Goal: Task Accomplishment & Management: Manage account settings

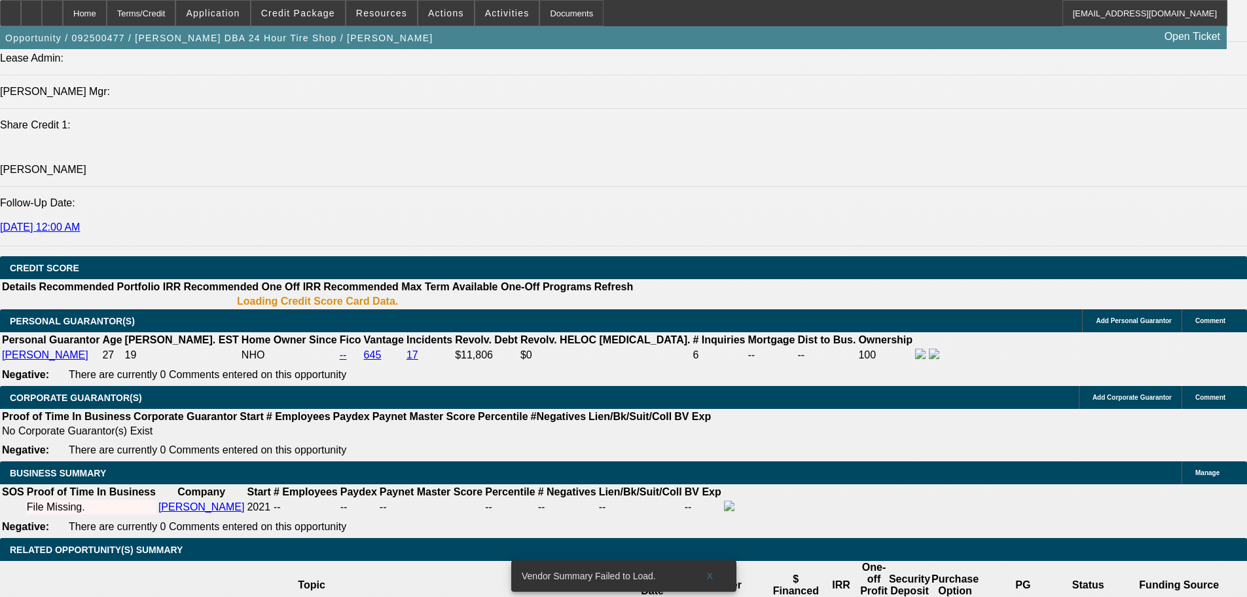
select select "0"
select select "2"
select select "0.1"
select select "4"
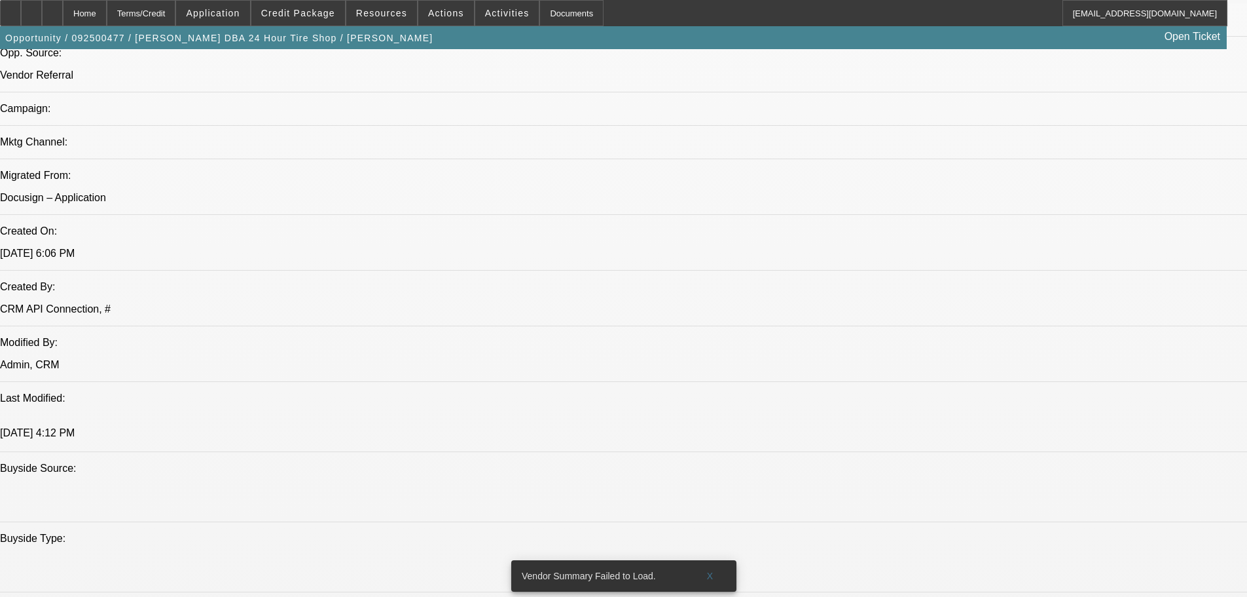
scroll to position [645, 0]
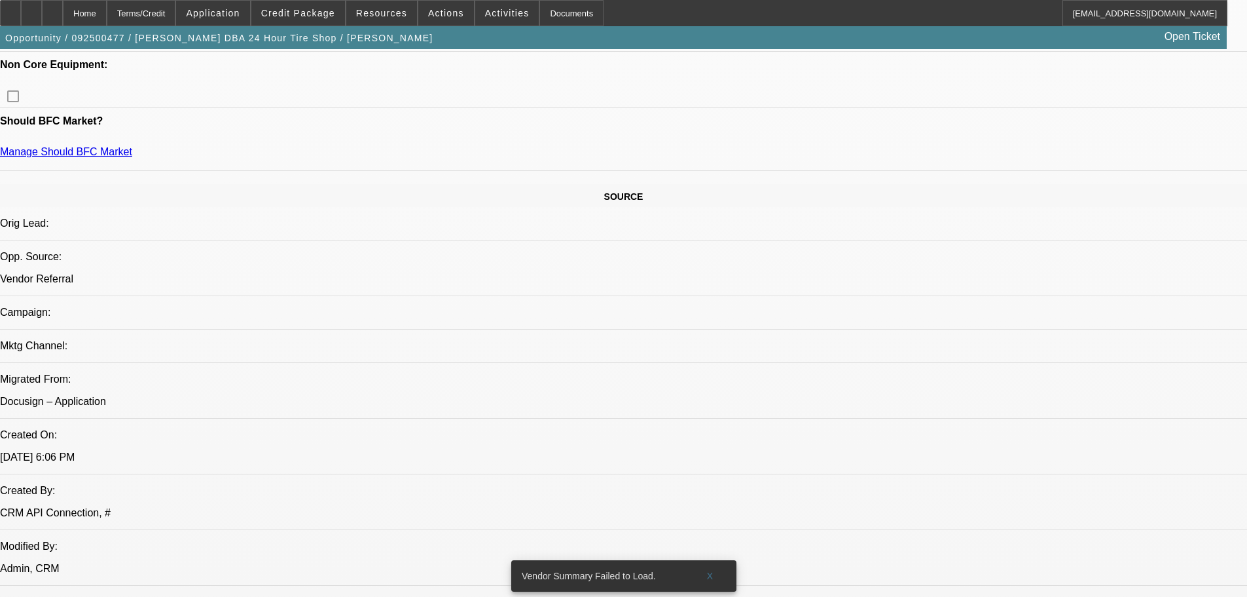
copy body "[URL][DOMAIN_NAME]"
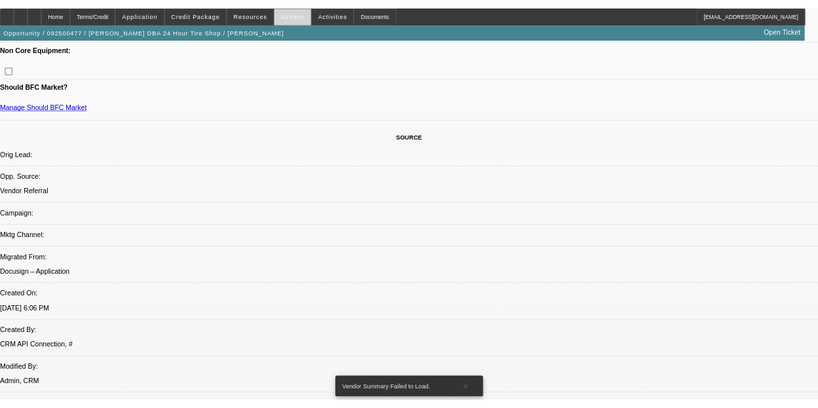
scroll to position [742, 0]
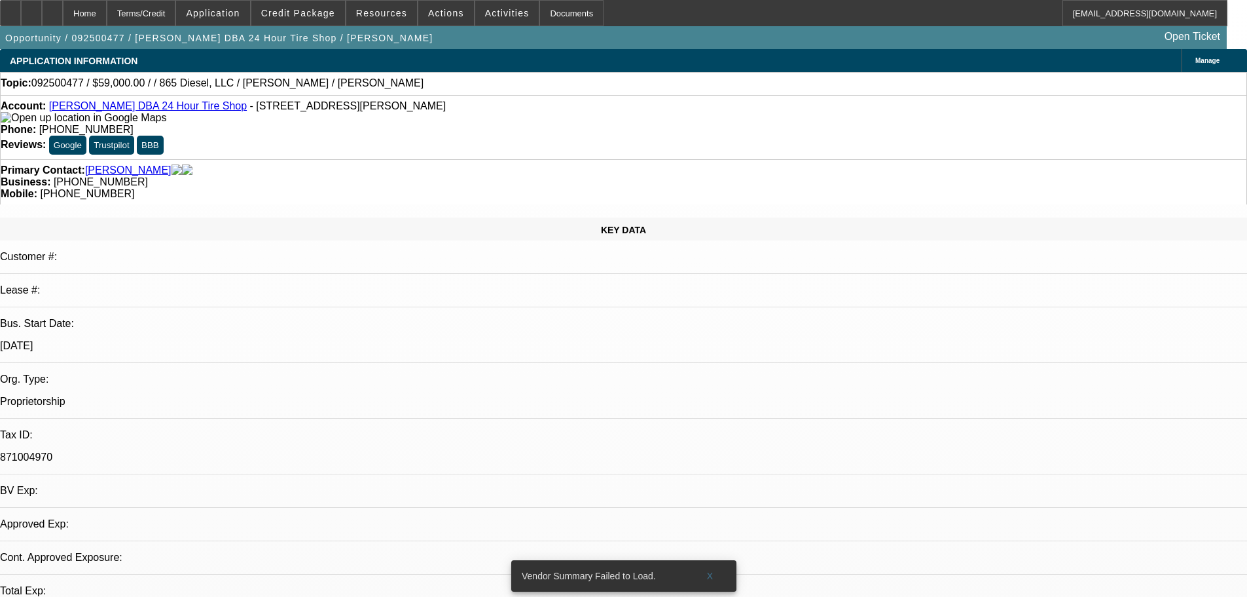
select select "0"
select select "2"
select select "0.1"
select select "1"
select select "2"
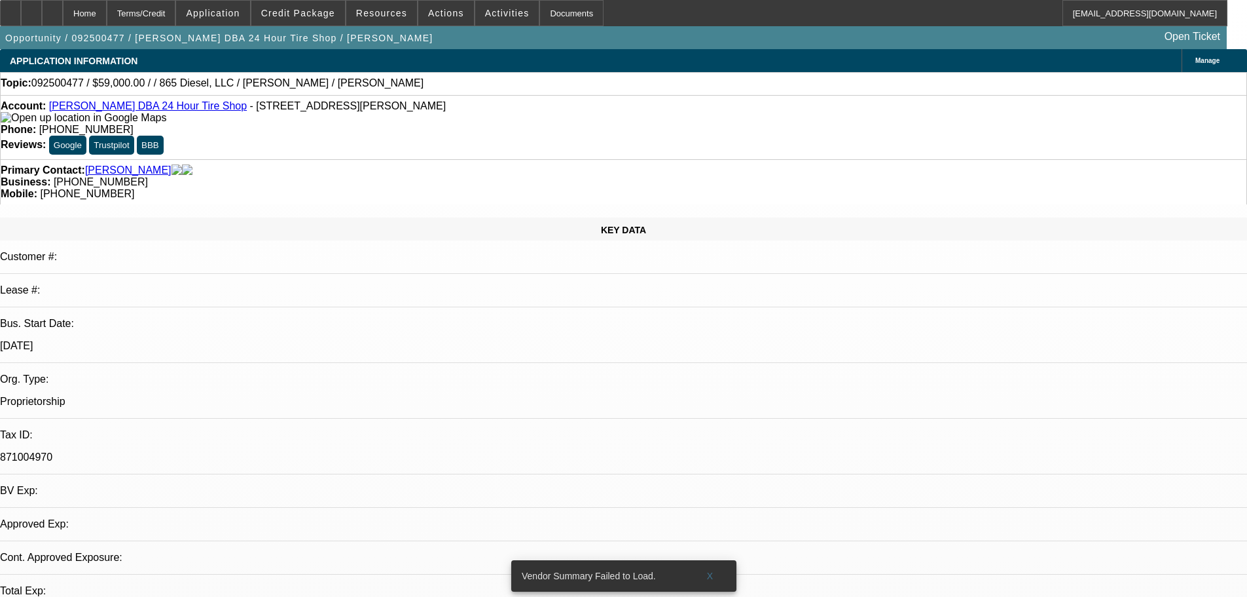
select select "4"
click at [323, 9] on span "Credit Package" at bounding box center [298, 13] width 74 height 10
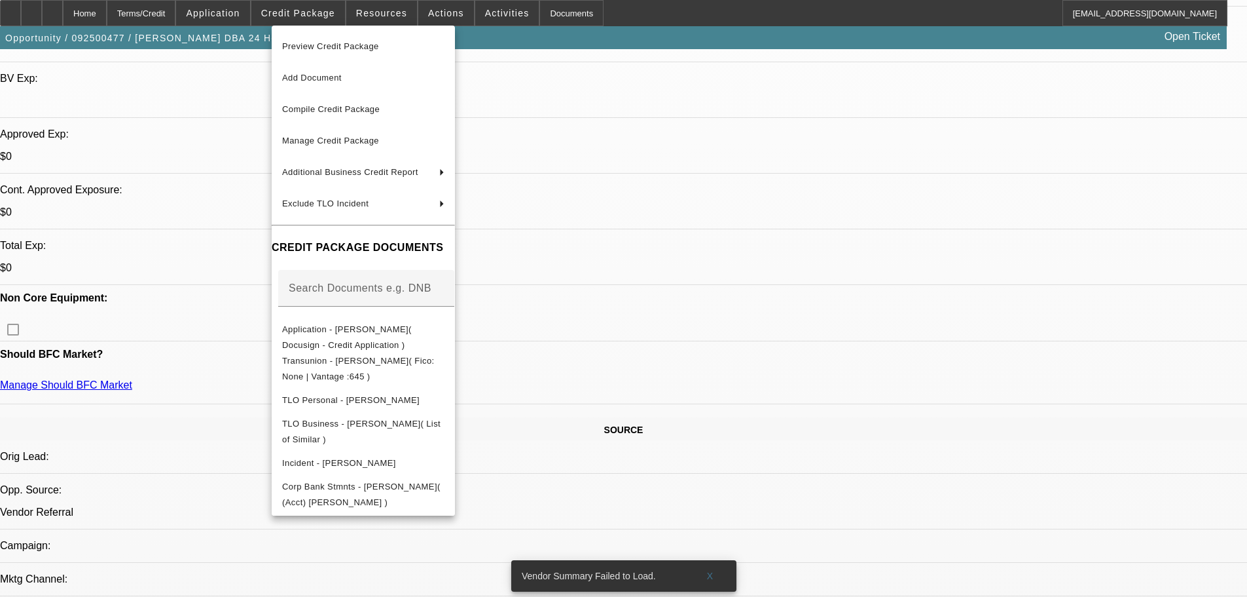
scroll to position [524, 0]
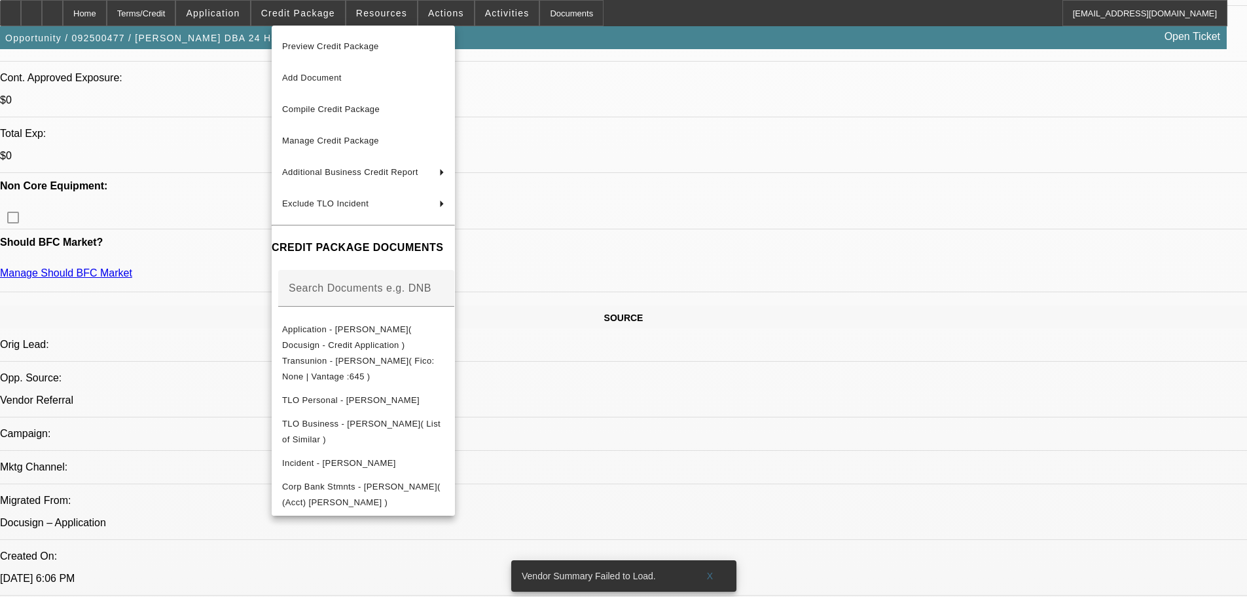
click at [148, 401] on div at bounding box center [623, 298] width 1247 height 597
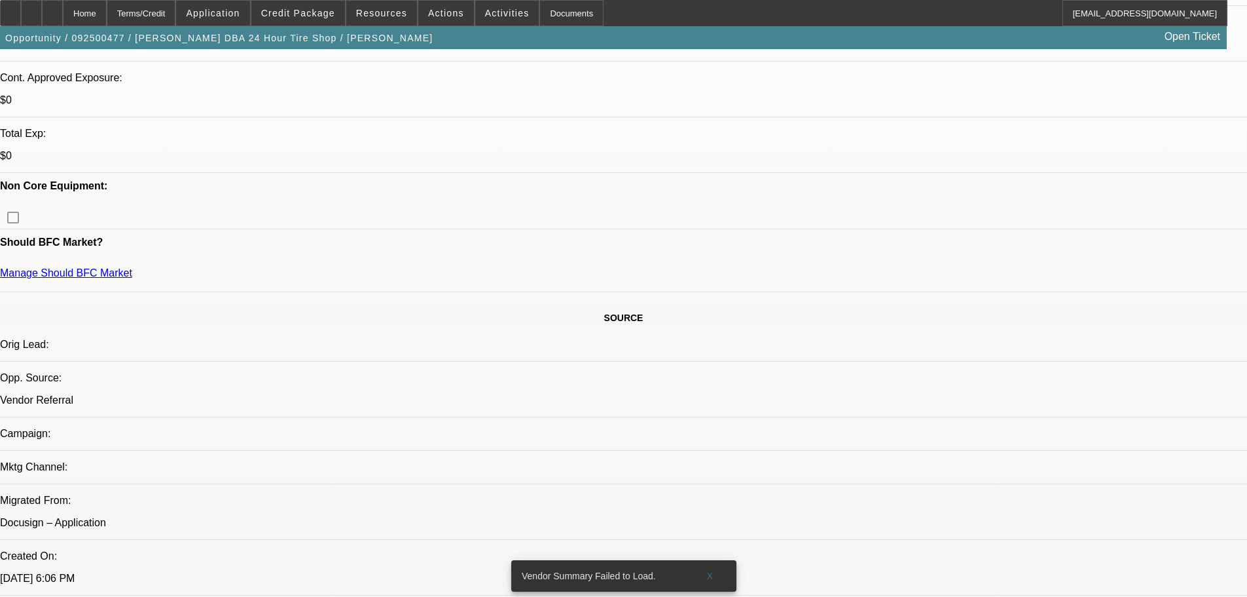
scroll to position [0, 0]
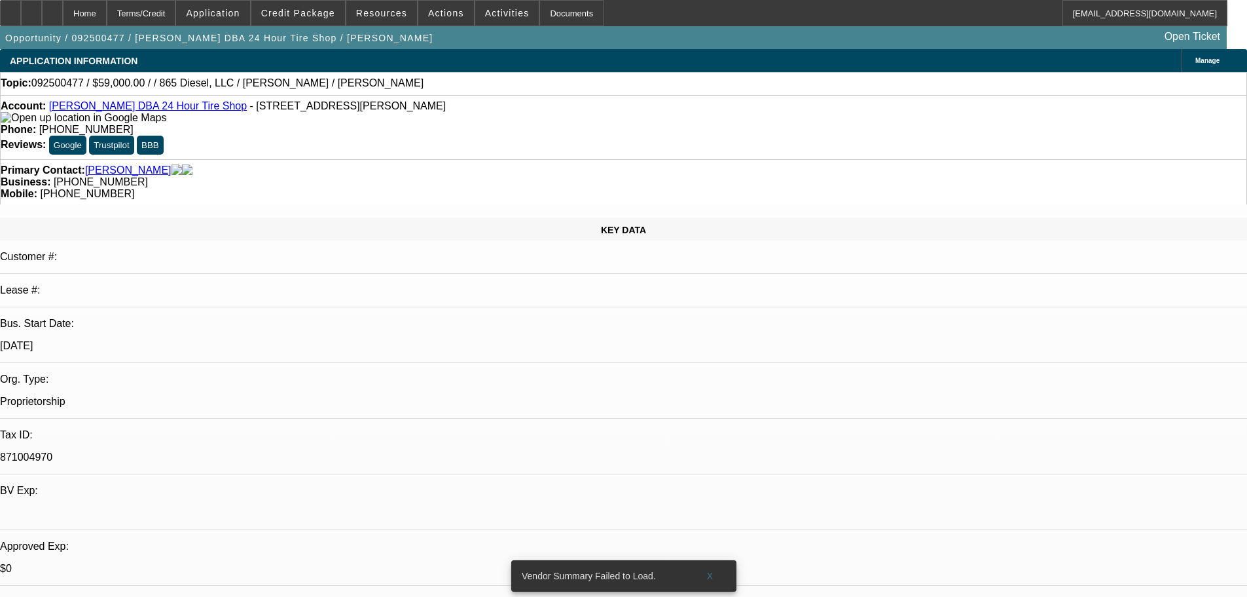
drag, startPoint x: 504, startPoint y: 276, endPoint x: 431, endPoint y: 86, distance: 202.7
click at [331, 6] on span at bounding box center [298, 12] width 94 height 31
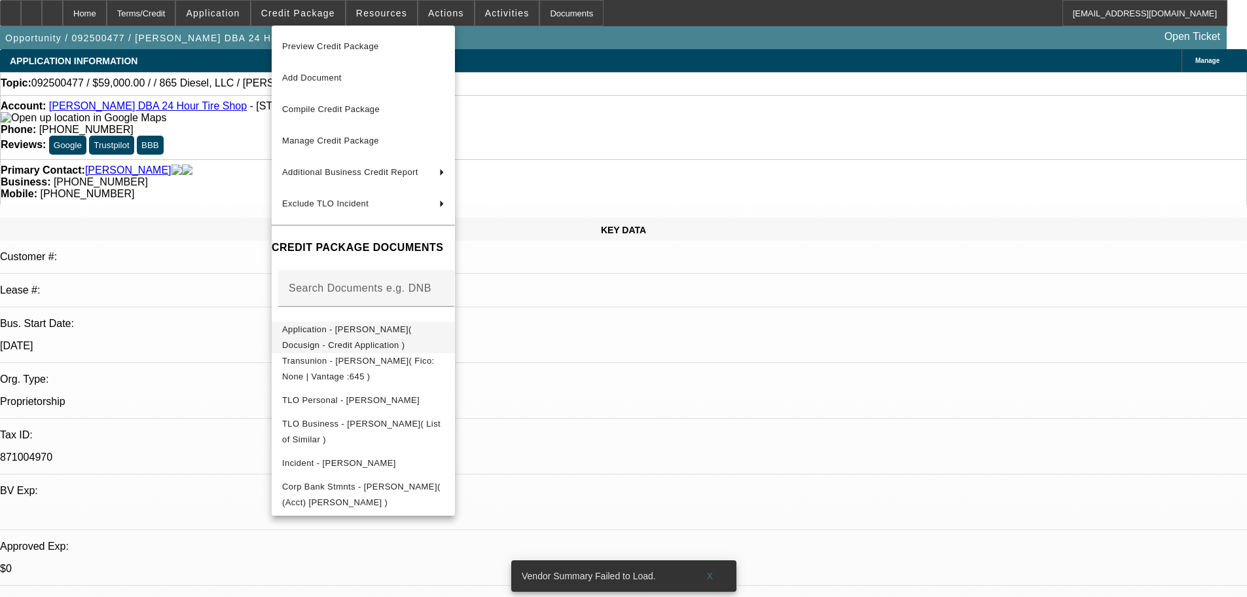
click at [412, 327] on span "Application - Calvin Robinson( Docusign - Credit Application )" at bounding box center [347, 337] width 130 height 26
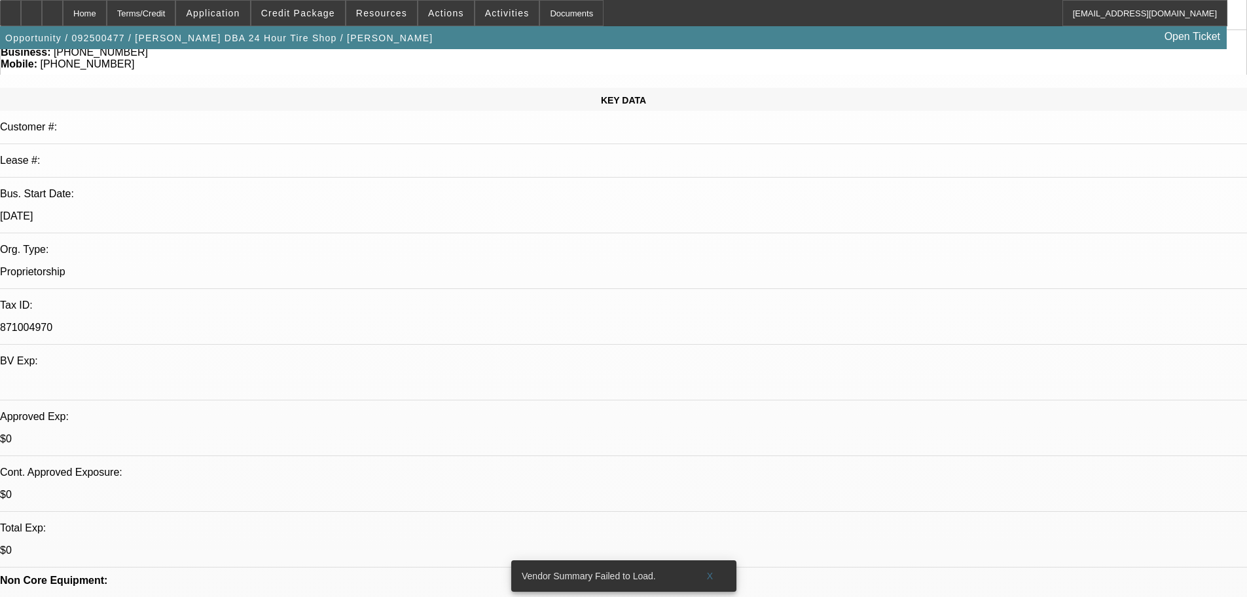
scroll to position [131, 0]
click at [309, 22] on span at bounding box center [298, 12] width 94 height 31
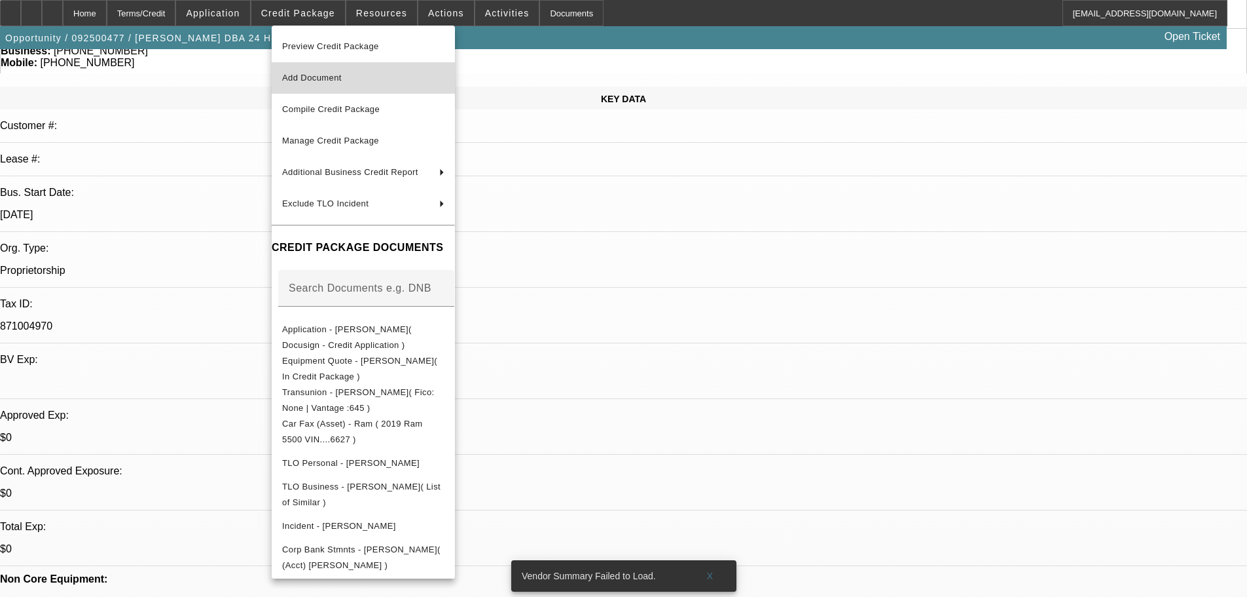
click at [373, 74] on span "Add Document" at bounding box center [363, 78] width 162 height 16
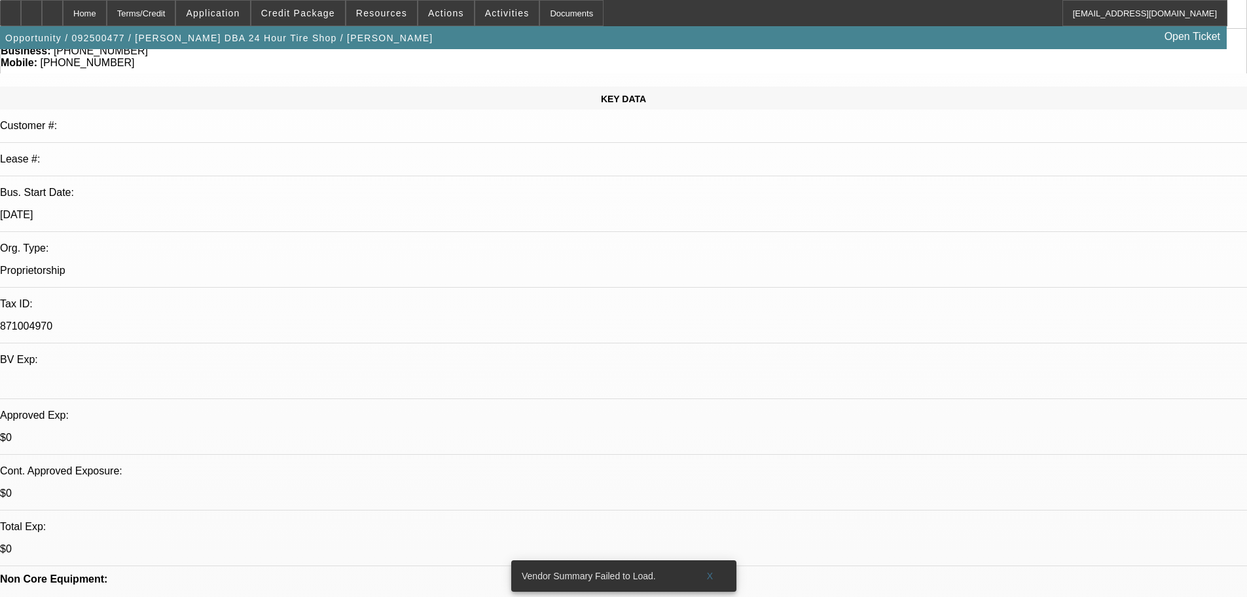
scroll to position [0, 0]
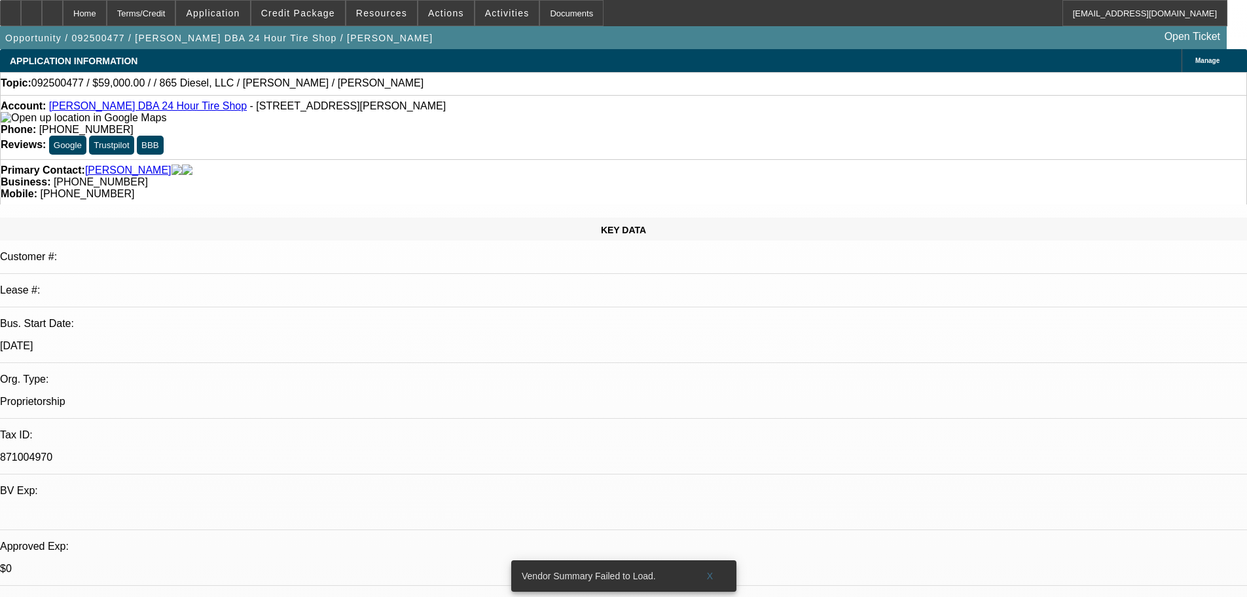
drag, startPoint x: 435, startPoint y: 341, endPoint x: 429, endPoint y: 120, distance: 221.4
click at [52, 9] on icon at bounding box center [52, 9] width 0 height 0
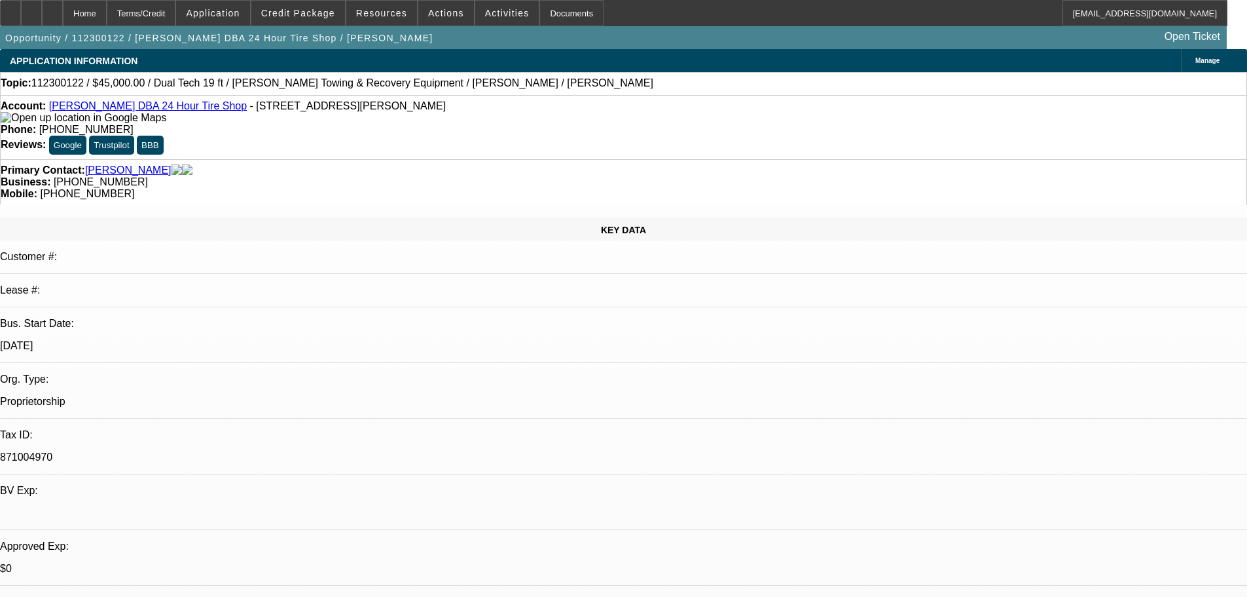
select select "0"
select select "0.1"
select select "4"
select select "0"
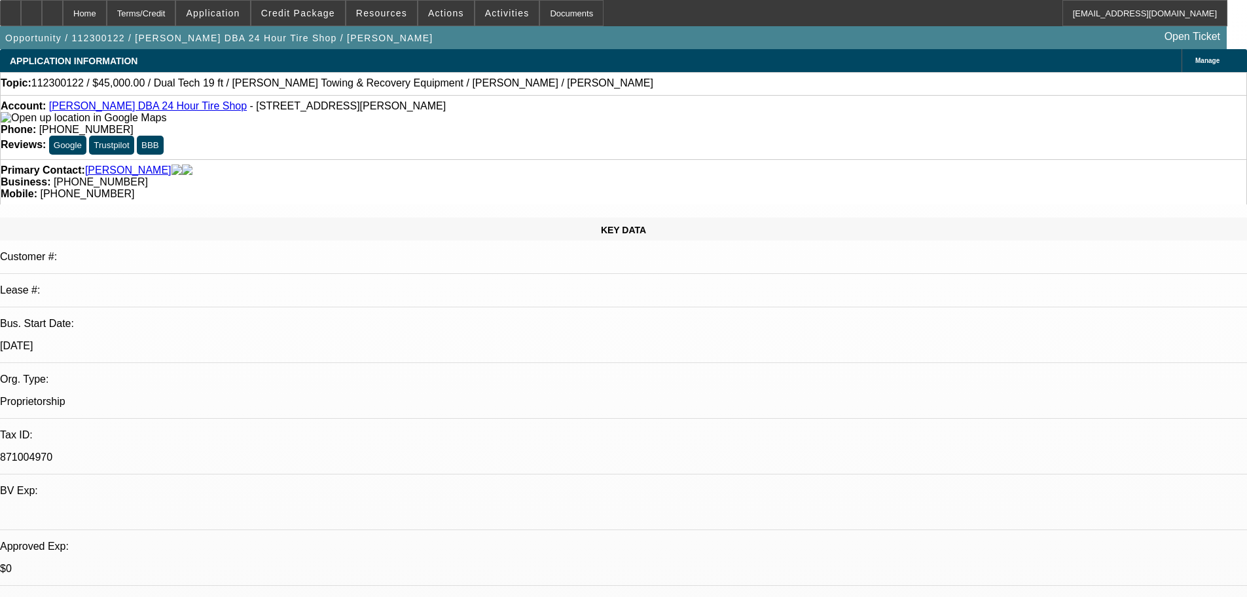
select select "0"
select select "0.1"
select select "4"
select select "0.15"
select select "2"
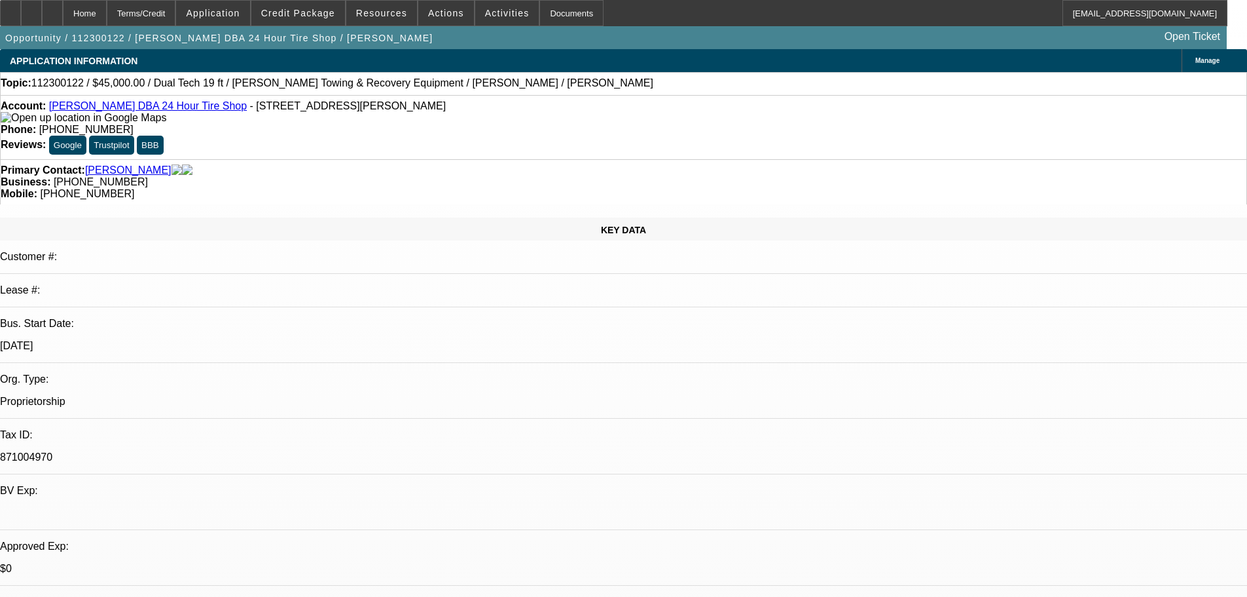
select select "2"
select select "0.1"
select select "4"
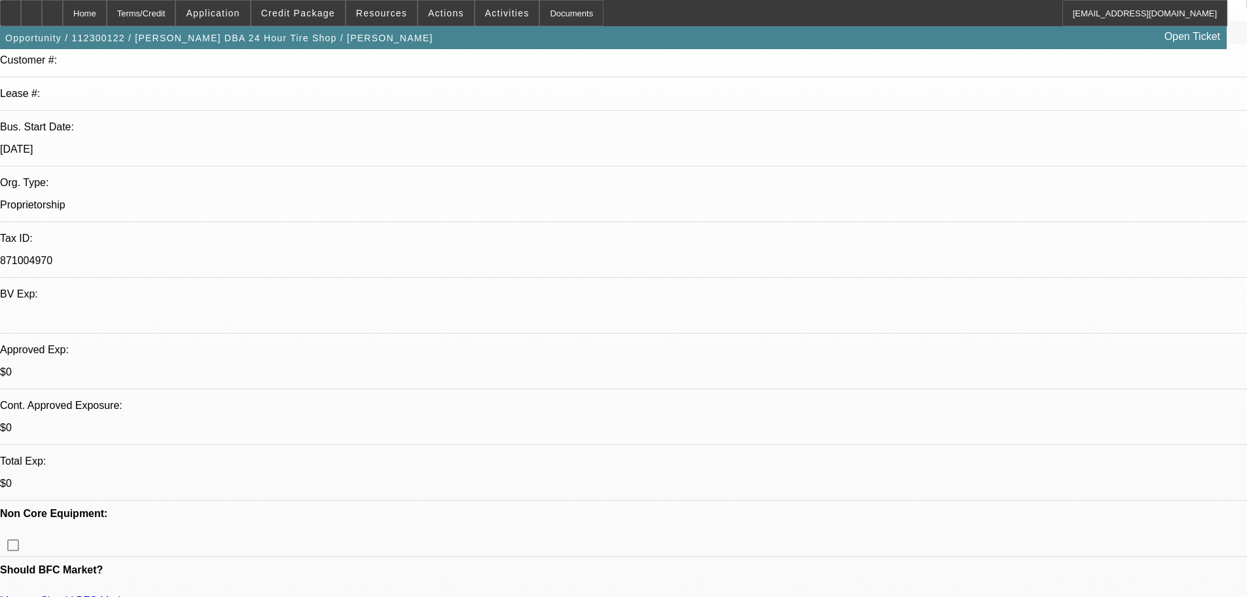
scroll to position [524, 0]
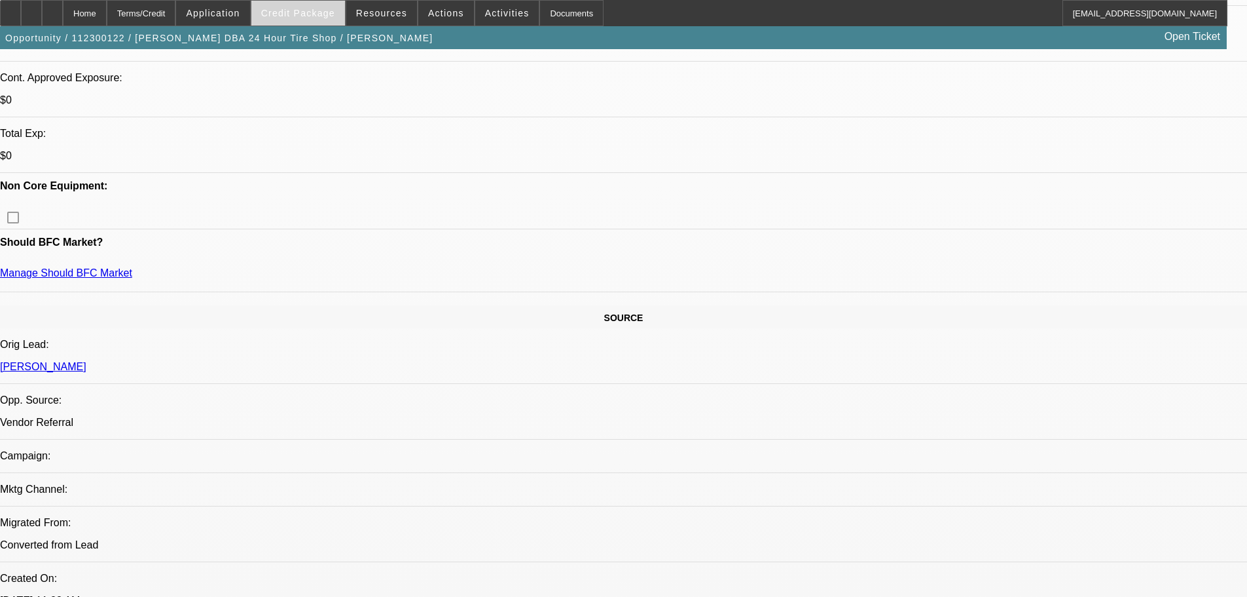
click at [335, 14] on span "Credit Package" at bounding box center [298, 13] width 74 height 10
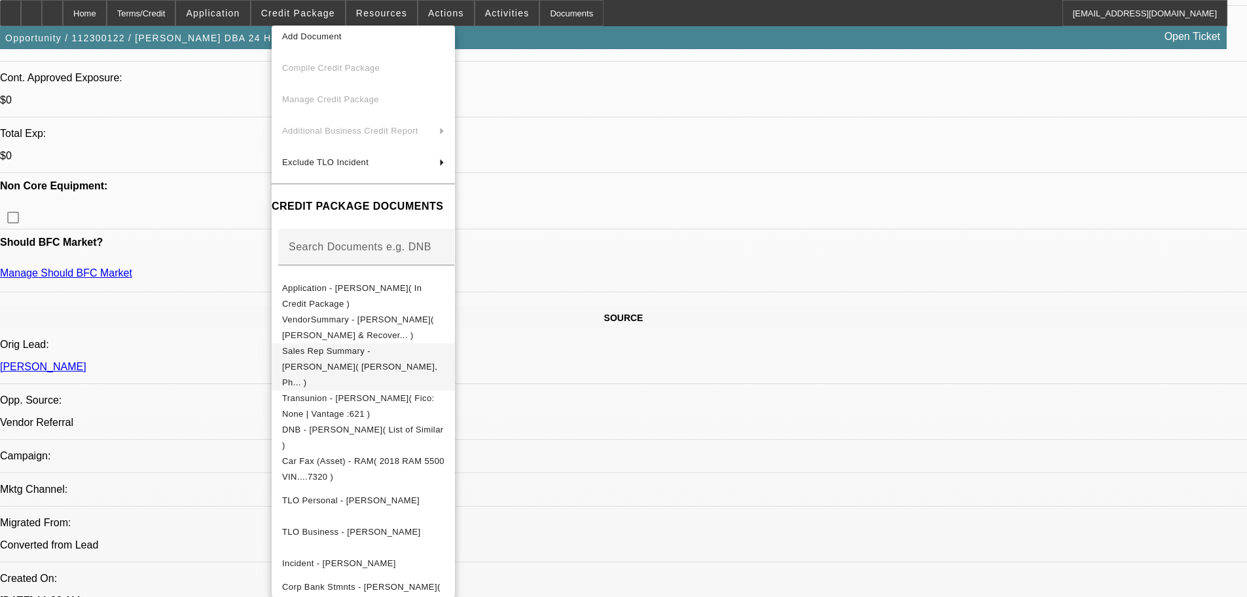
scroll to position [81, 0]
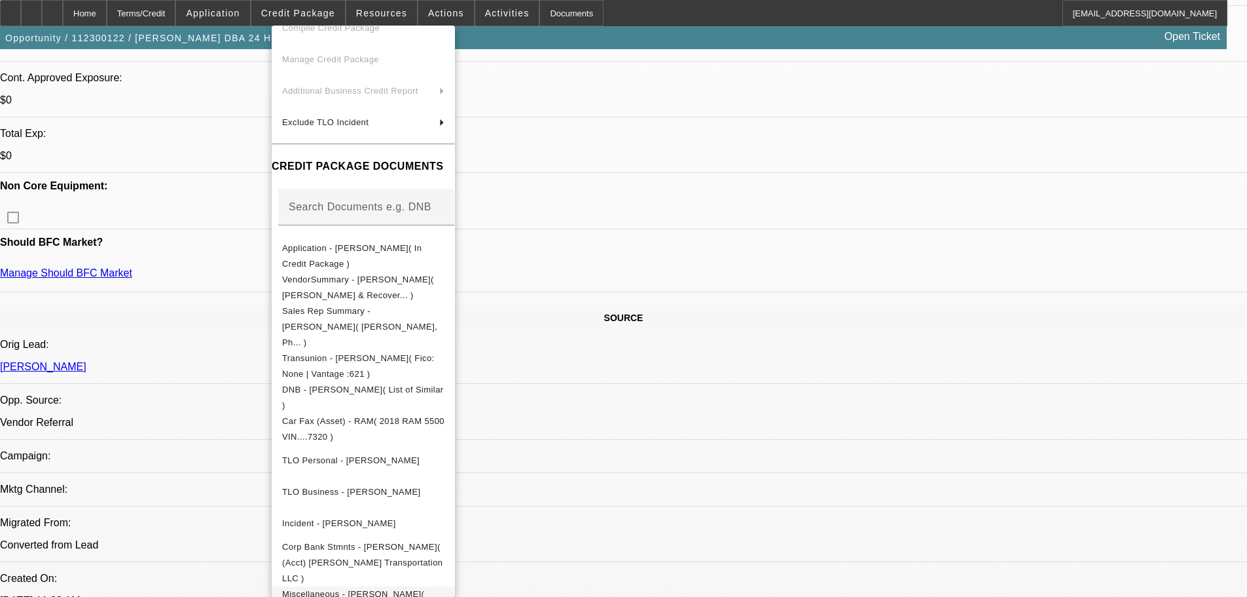
click at [445, 586] on span "Miscellaneous - Calvin Robinson( 2021 Biz license )" at bounding box center [363, 601] width 162 height 31
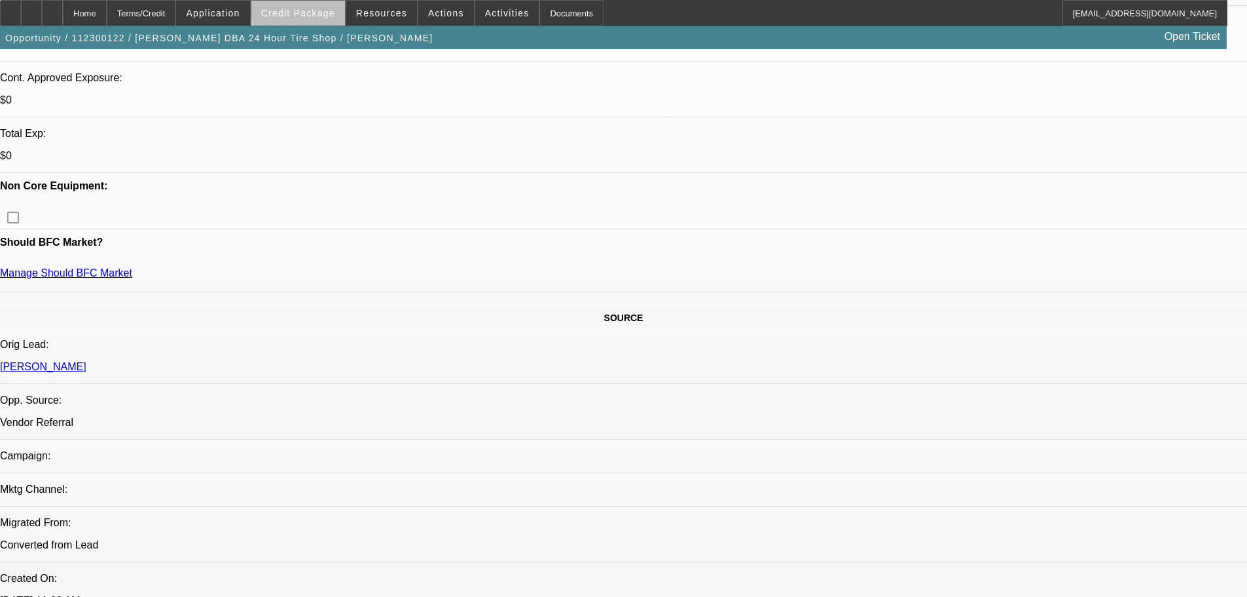
click at [325, 5] on span at bounding box center [298, 12] width 94 height 31
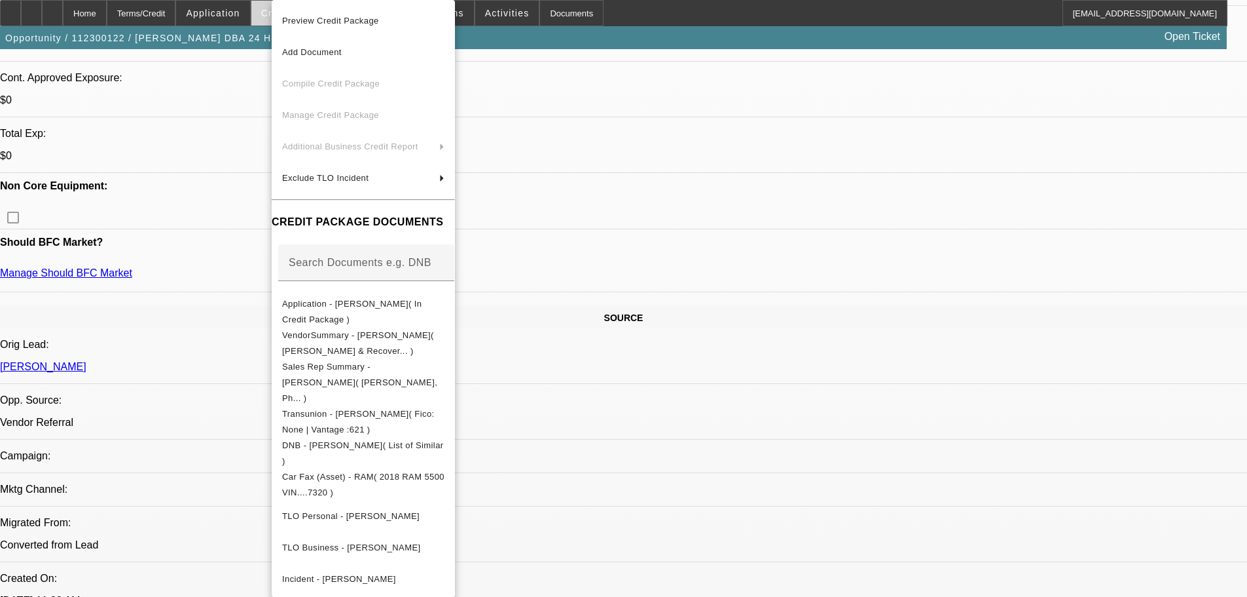
click at [403, 26] on span "Preview Credit Package" at bounding box center [363, 21] width 162 height 16
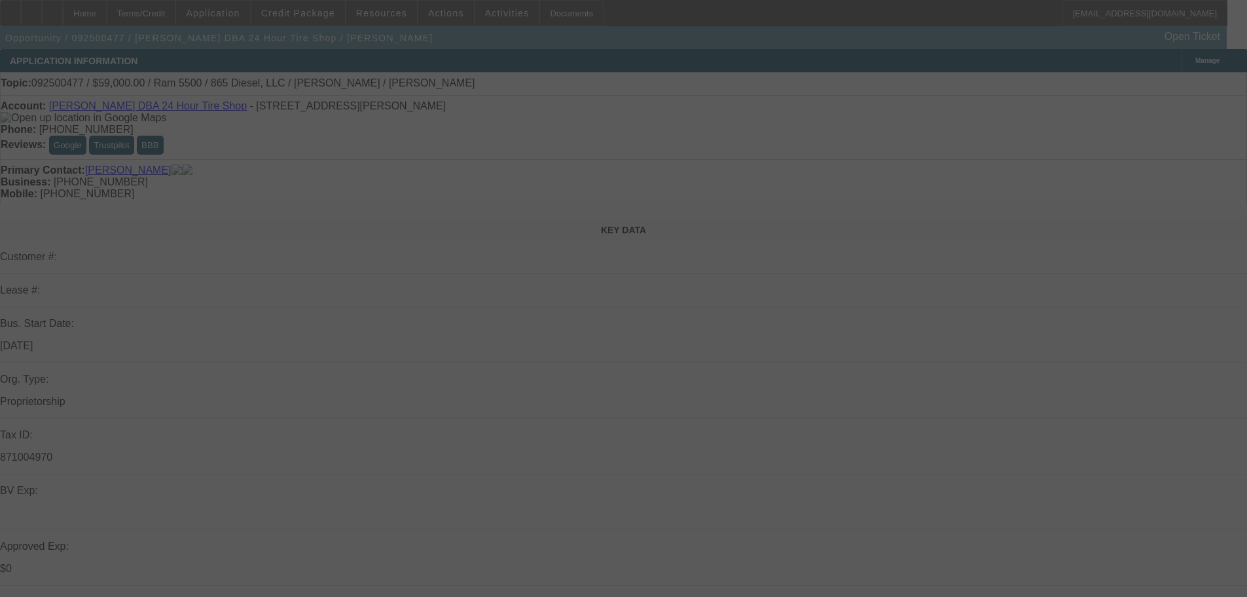
click at [297, 13] on div at bounding box center [623, 298] width 1247 height 597
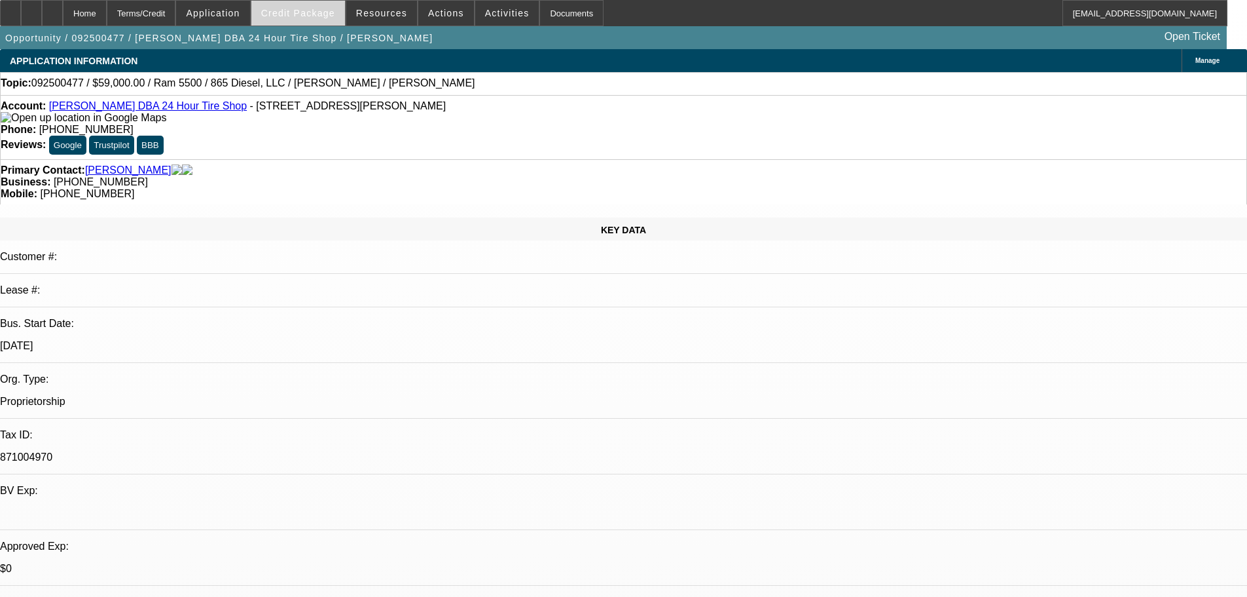
select select "0"
select select "2"
select select "0.1"
select select "4"
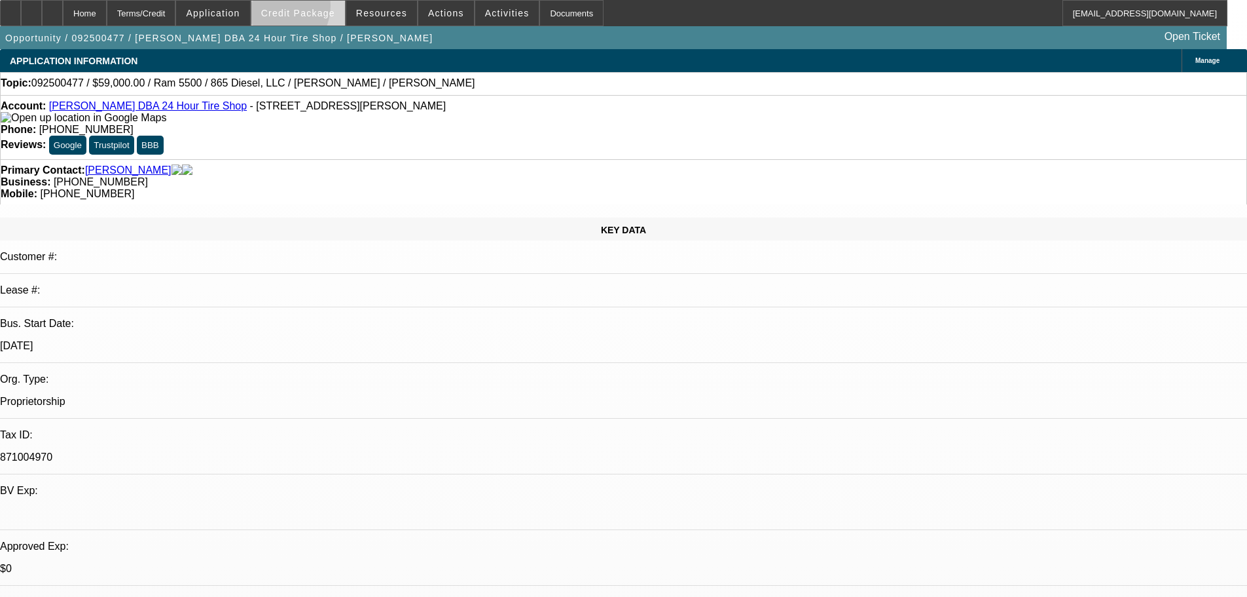
click at [294, 9] on span "Credit Package" at bounding box center [298, 13] width 74 height 10
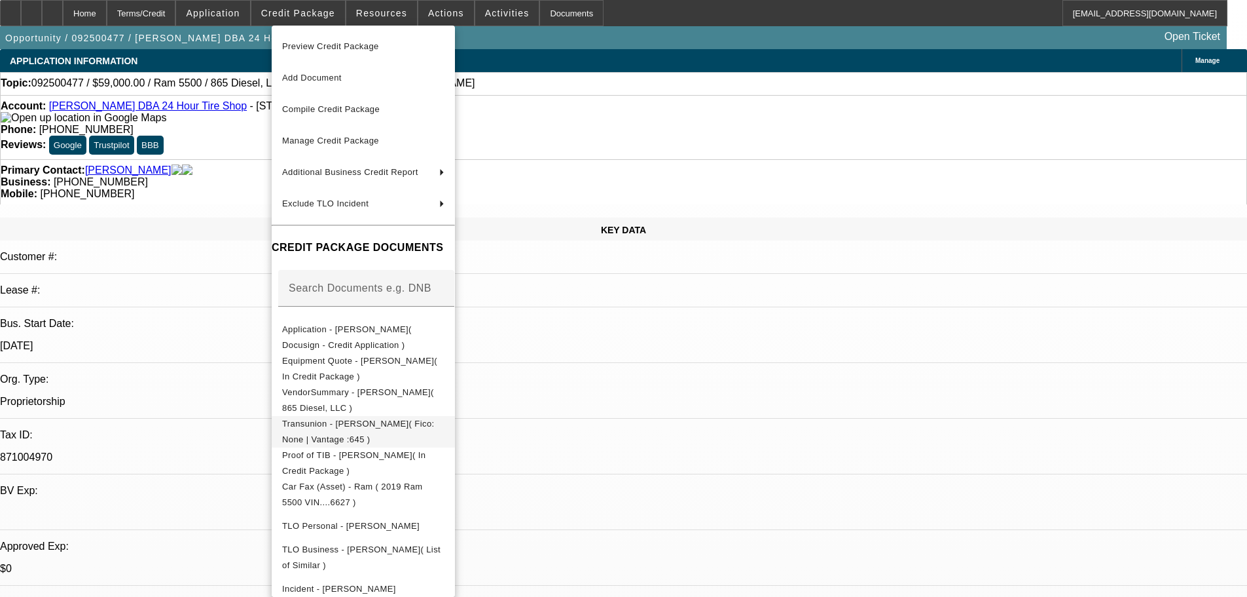
scroll to position [50, 0]
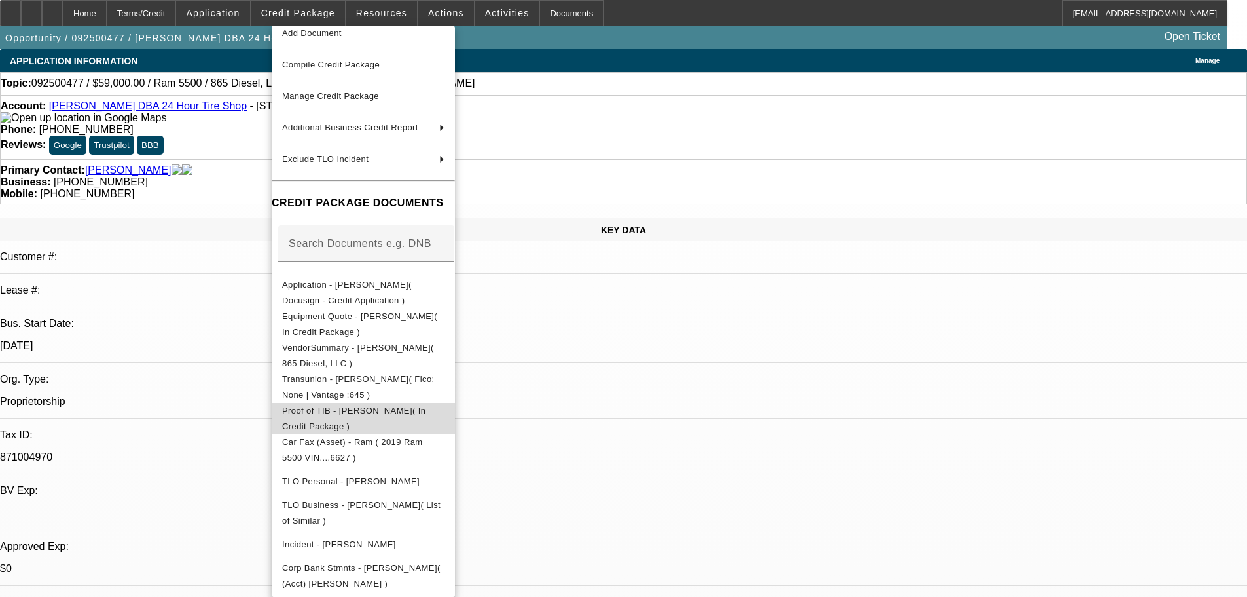
click at [445, 405] on span "Proof of TIB - Calvin Robinson( In Credit Package )" at bounding box center [363, 418] width 162 height 31
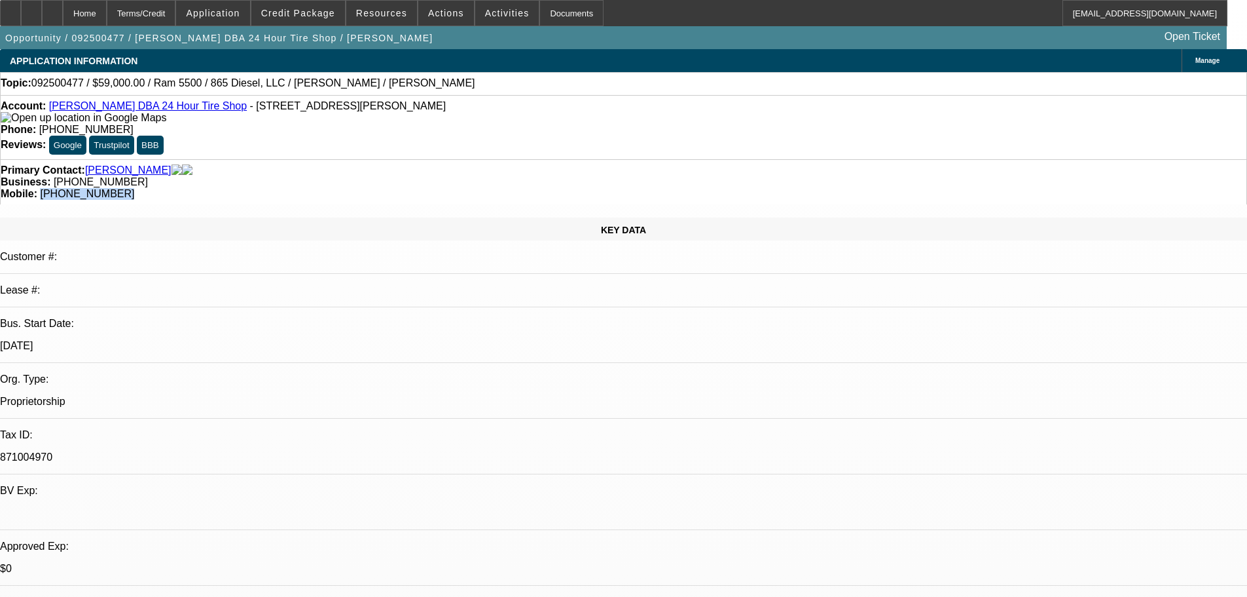
drag, startPoint x: 722, startPoint y: 143, endPoint x: 659, endPoint y: 149, distance: 62.5
click at [659, 188] on div "Mobile: (901) 239-7012" at bounding box center [624, 194] width 1246 height 12
copy span "[PHONE_NUMBER]"
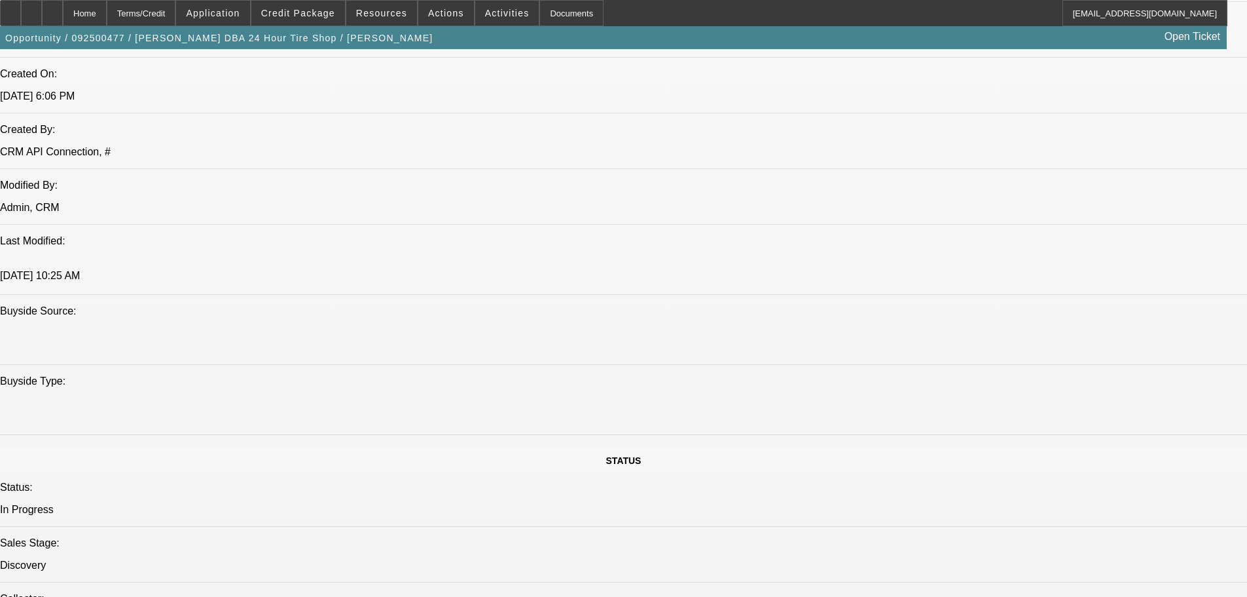
scroll to position [982, 0]
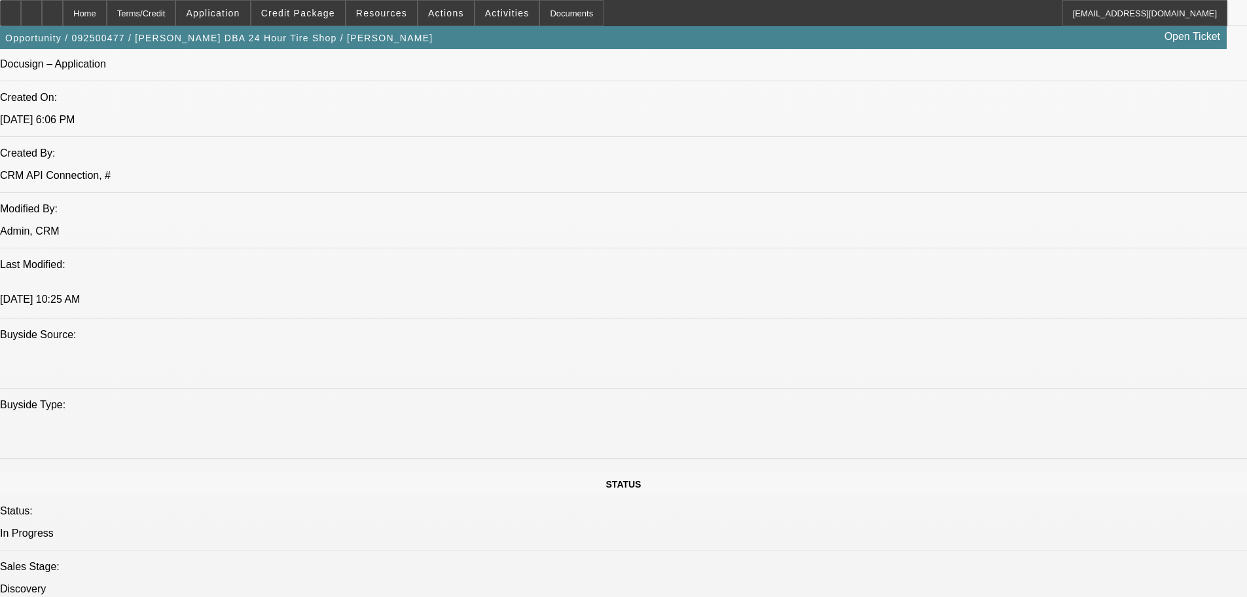
drag, startPoint x: 267, startPoint y: 302, endPoint x: 294, endPoint y: 318, distance: 32.0
drag, startPoint x: 265, startPoint y: 304, endPoint x: 278, endPoint y: 310, distance: 14.6
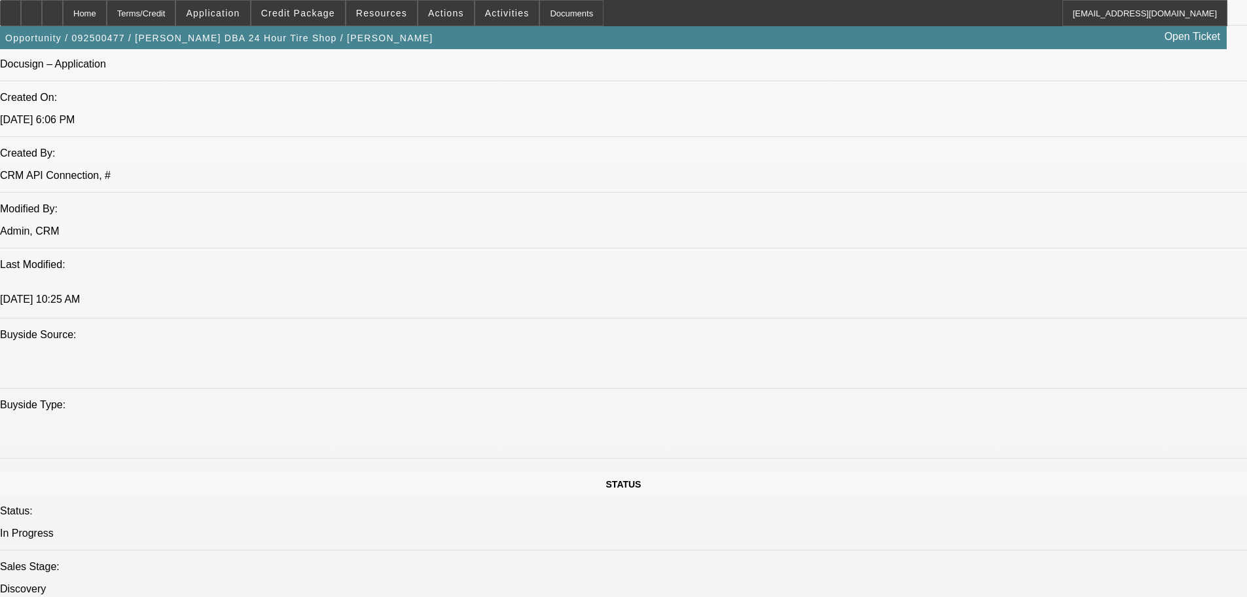
drag, startPoint x: 236, startPoint y: 300, endPoint x: 280, endPoint y: 310, distance: 45.1
drag, startPoint x: 149, startPoint y: 302, endPoint x: 282, endPoint y: 327, distance: 135.9
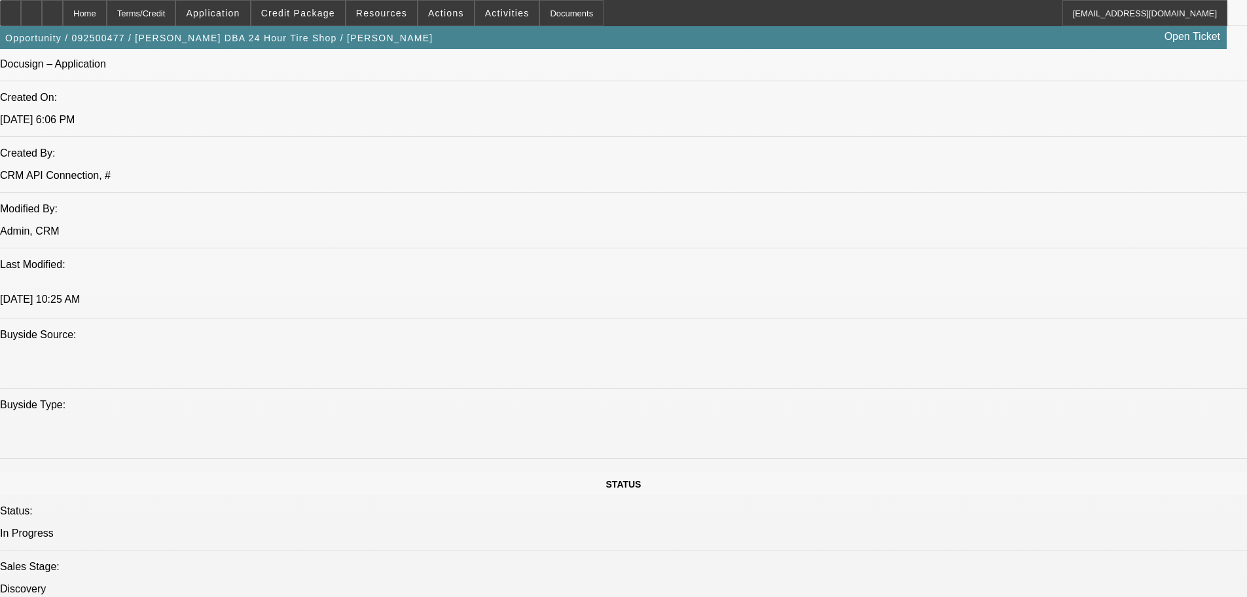
drag, startPoint x: 241, startPoint y: 321, endPoint x: 143, endPoint y: 302, distance: 100.0
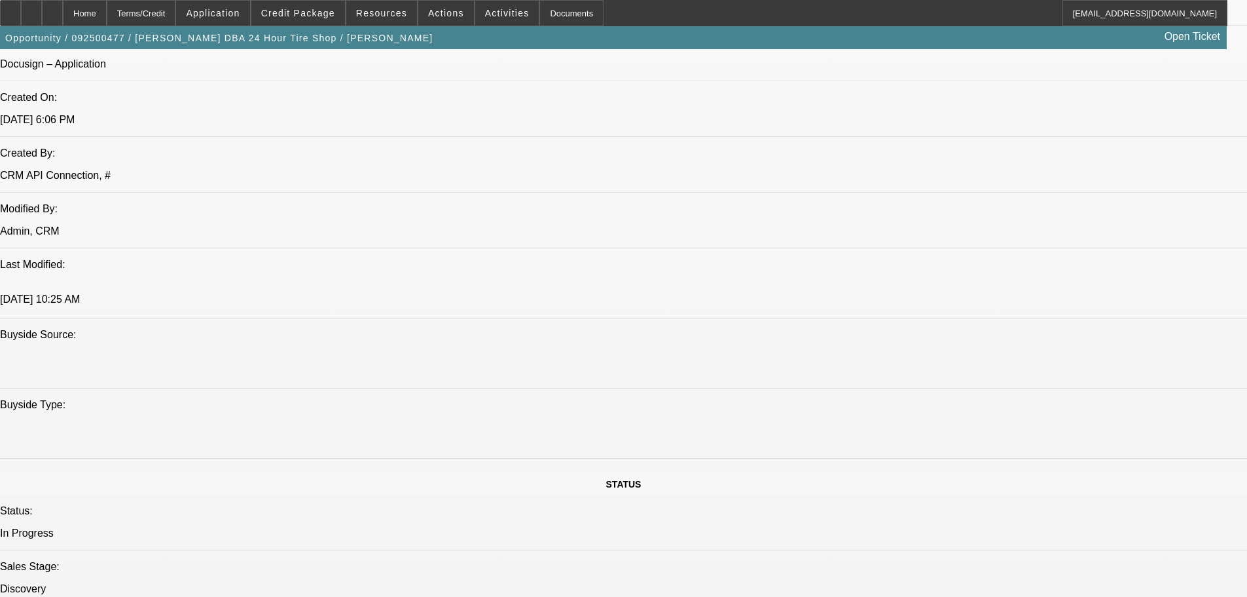
drag, startPoint x: 147, startPoint y: 301, endPoint x: 269, endPoint y: 313, distance: 123.1
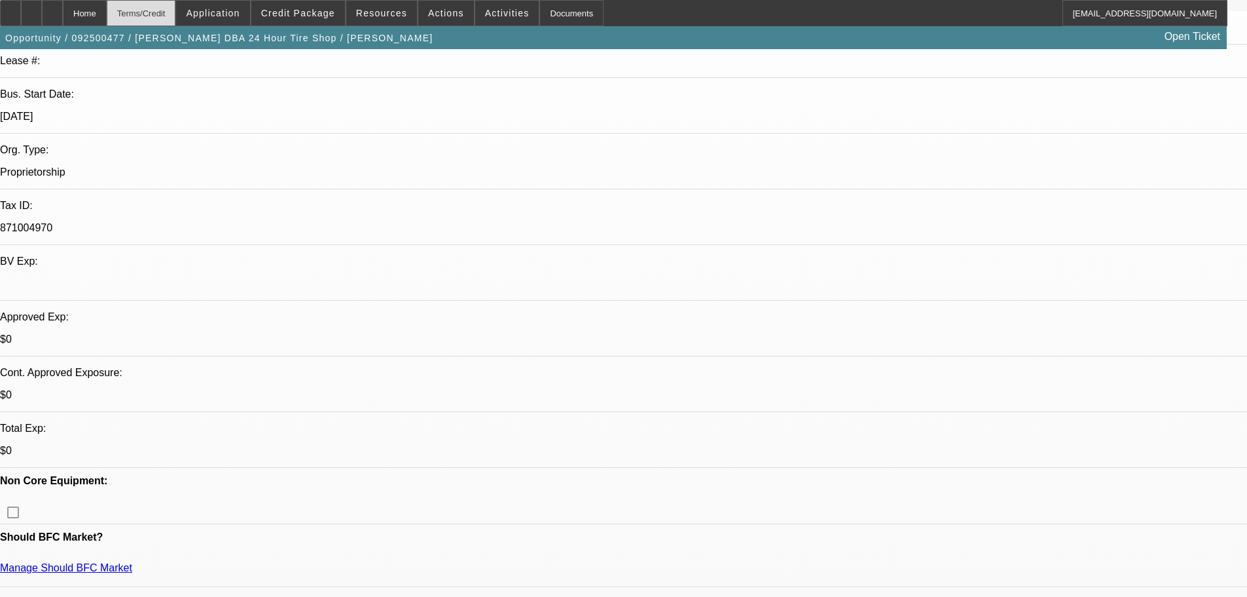
scroll to position [131, 0]
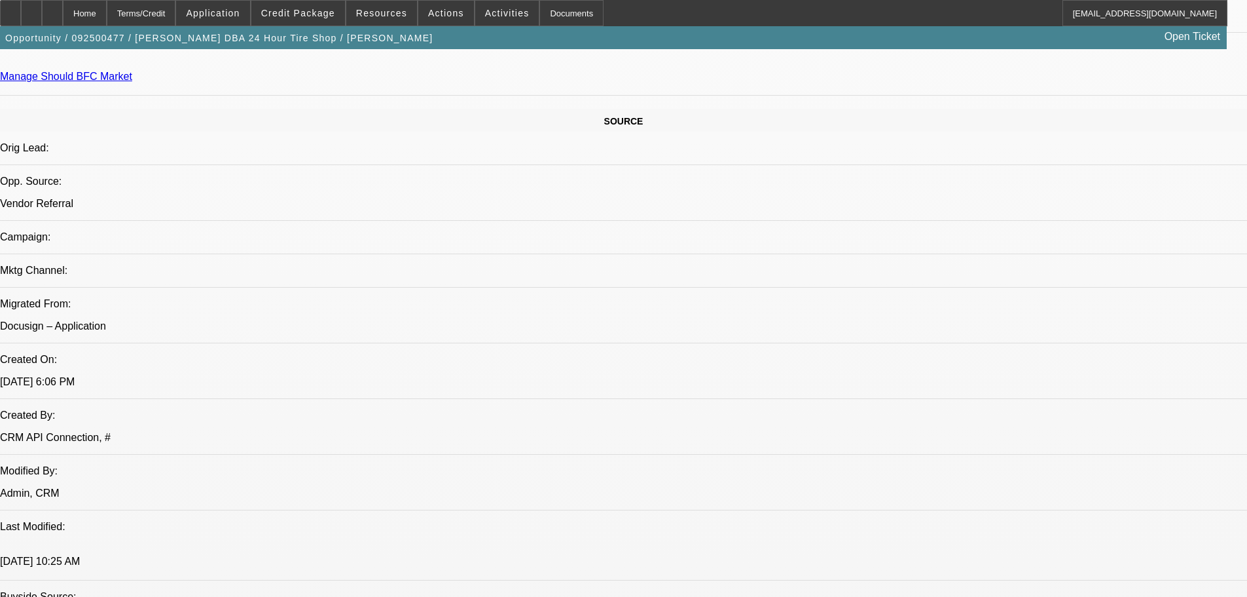
scroll to position [0, 0]
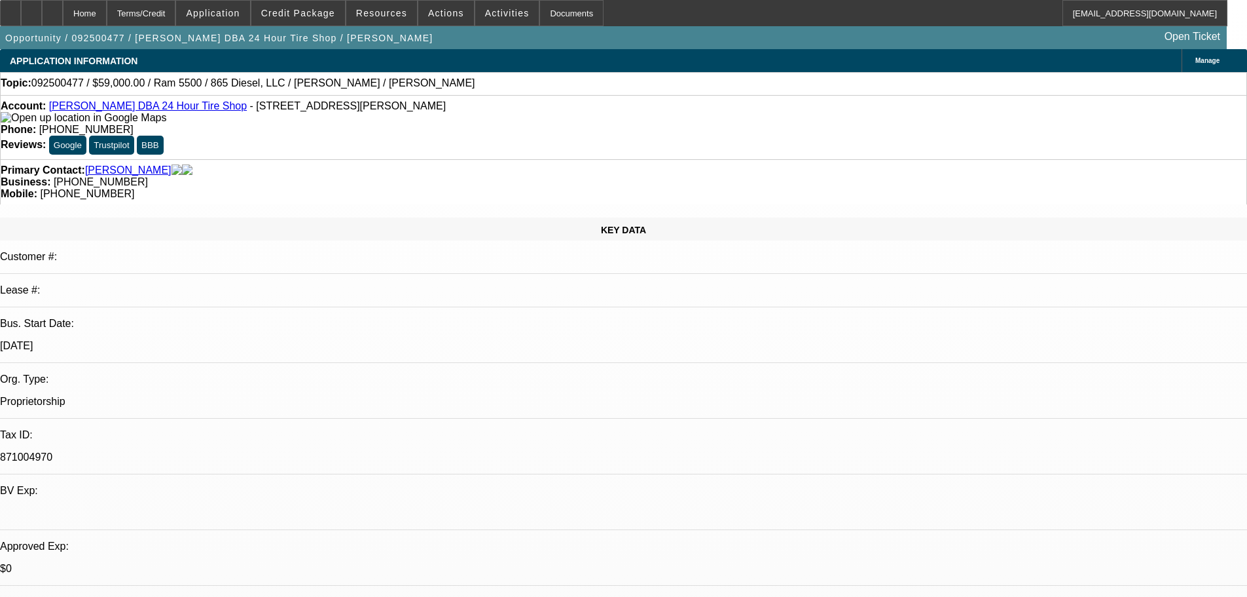
drag, startPoint x: 692, startPoint y: 201, endPoint x: 693, endPoint y: 131, distance: 70.1
drag, startPoint x: 542, startPoint y: 340, endPoint x: 375, endPoint y: 132, distance: 266.4
click at [493, 9] on span "Activities" at bounding box center [507, 13] width 45 height 10
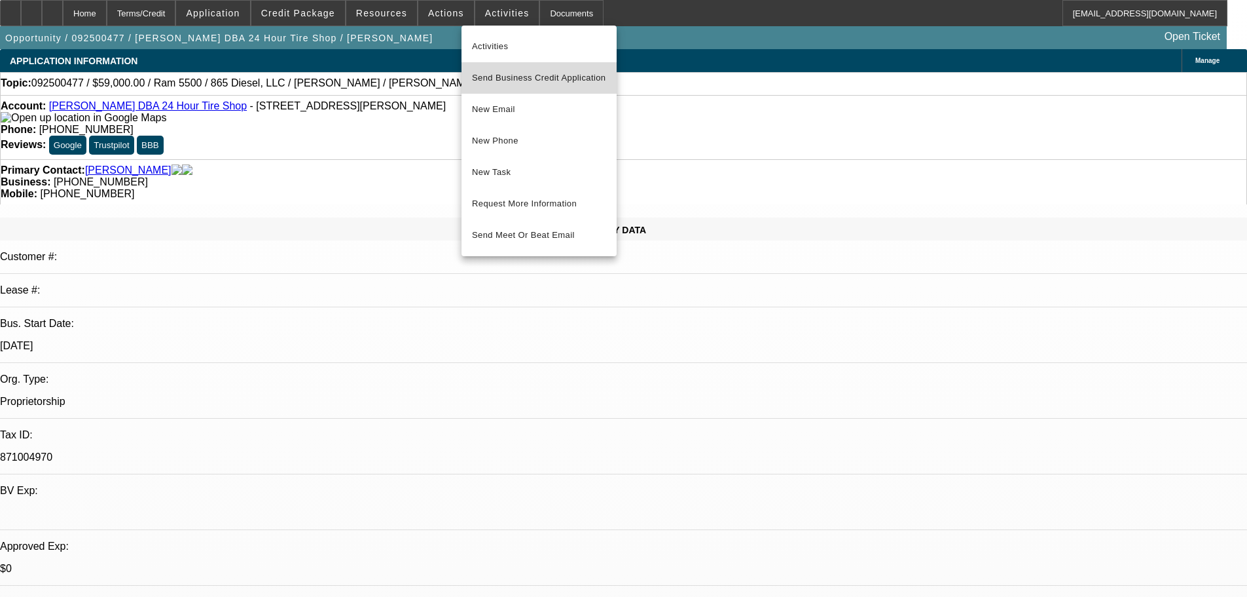
click at [583, 79] on span "Send Business Credit Application" at bounding box center [539, 78] width 134 height 16
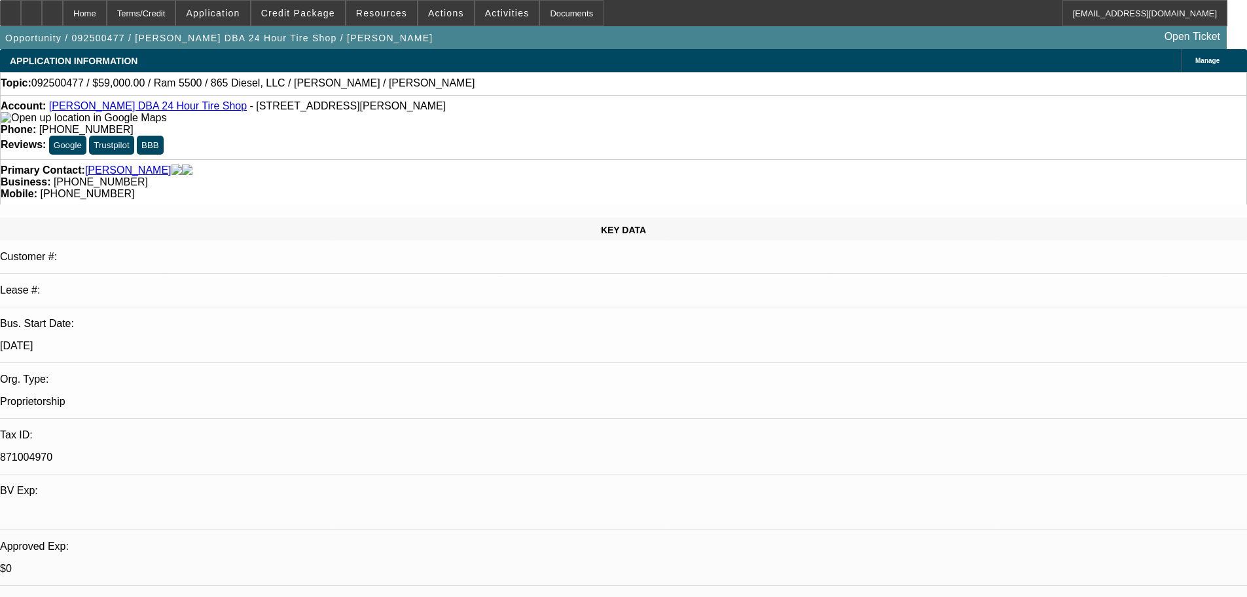
drag, startPoint x: 458, startPoint y: 290, endPoint x: 436, endPoint y: 141, distance: 150.2
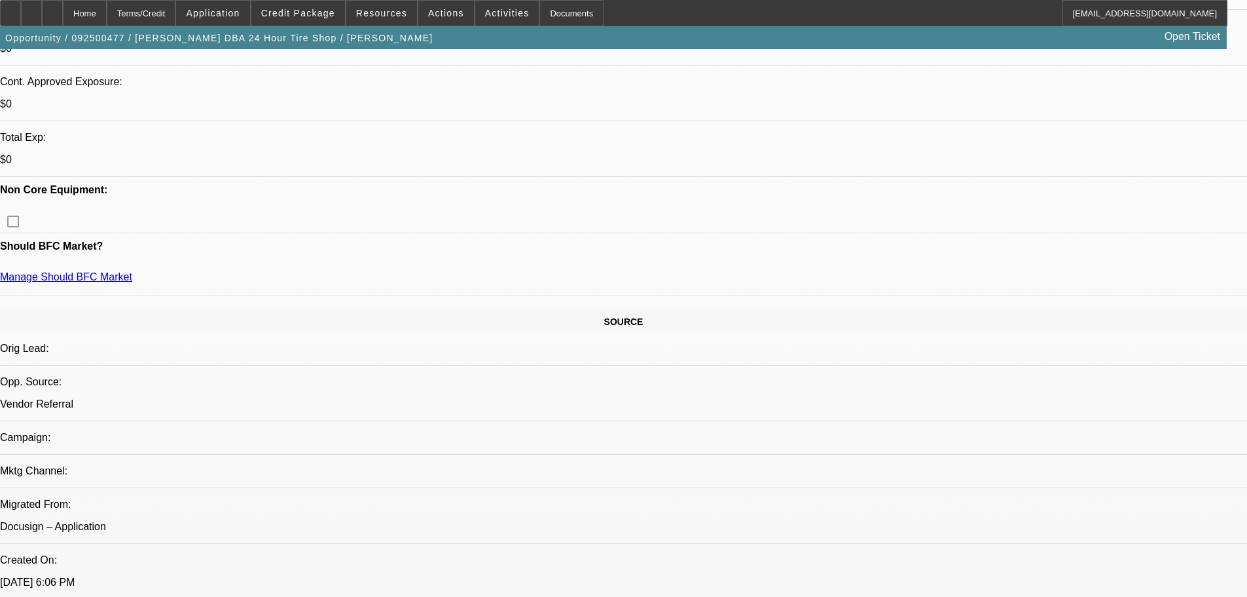
drag, startPoint x: 233, startPoint y: 411, endPoint x: 388, endPoint y: 559, distance: 214.4
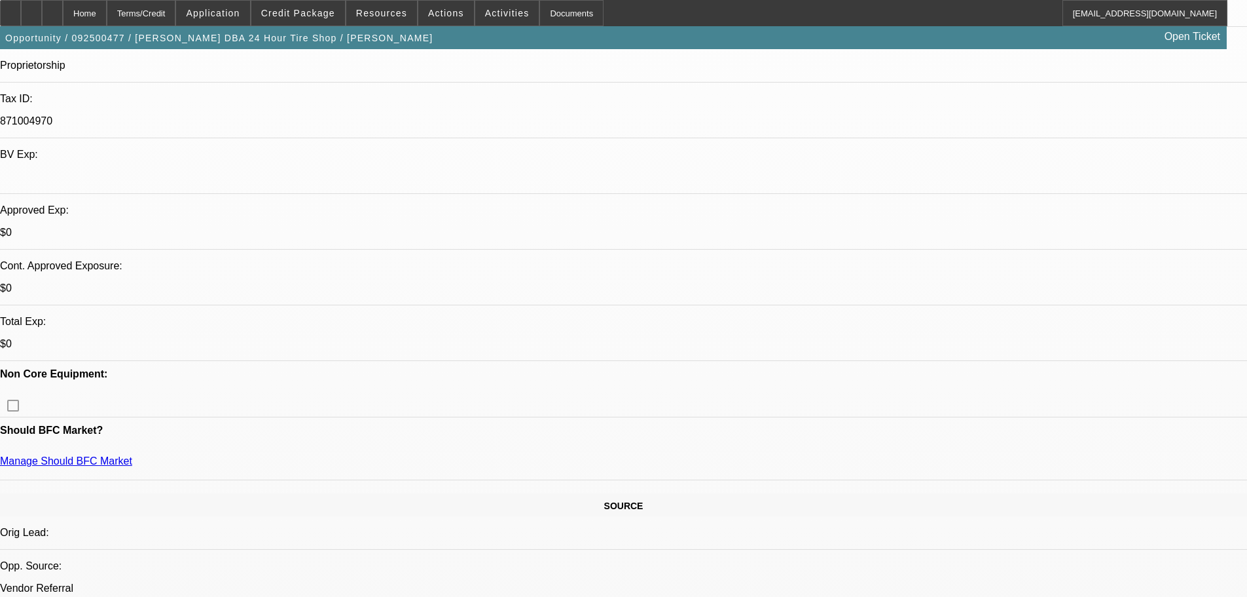
scroll to position [60, 0]
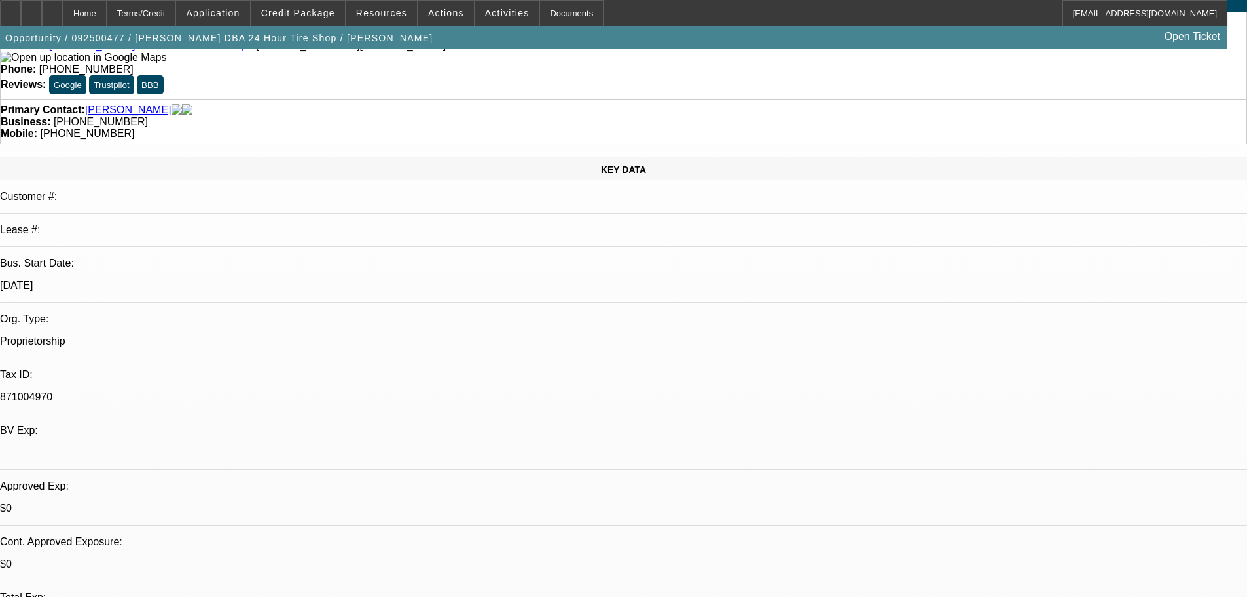
drag, startPoint x: 520, startPoint y: 373, endPoint x: 516, endPoint y: 201, distance: 172.3
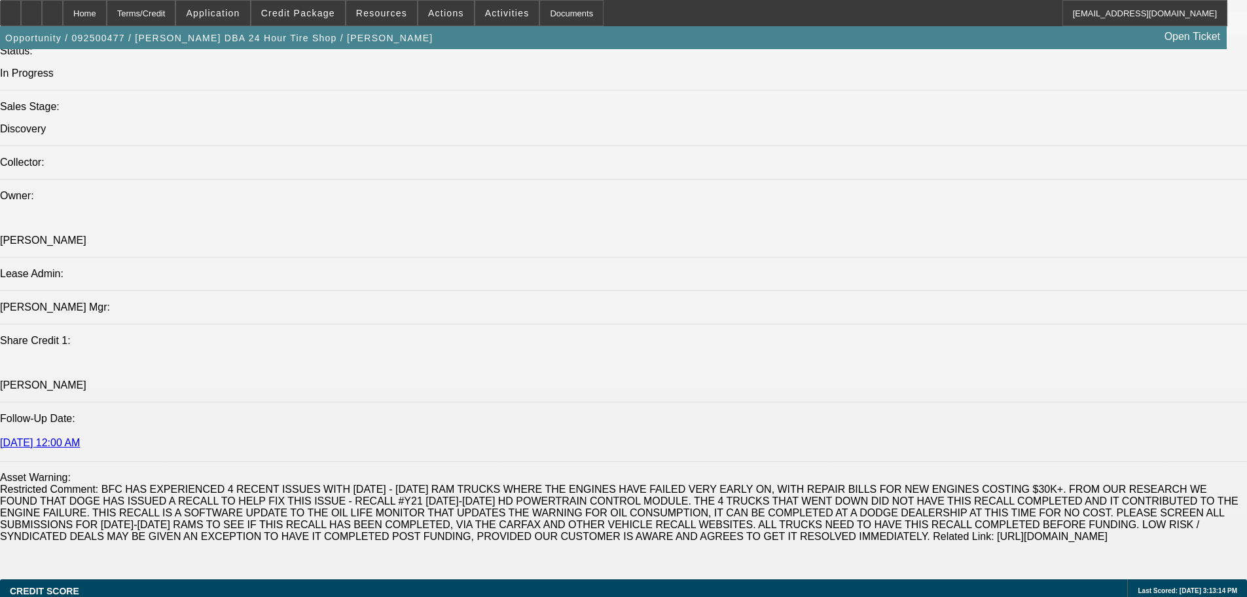
drag, startPoint x: 564, startPoint y: 289, endPoint x: 578, endPoint y: 425, distance: 136.8
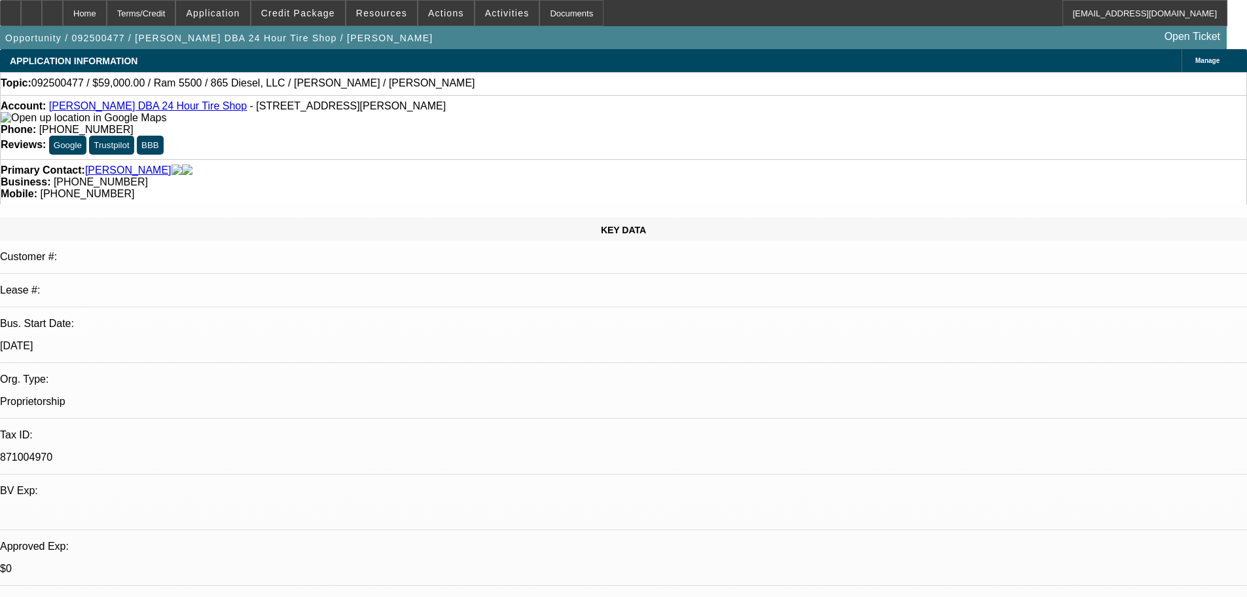
drag, startPoint x: 522, startPoint y: 79, endPoint x: 523, endPoint y: -39, distance: 117.9
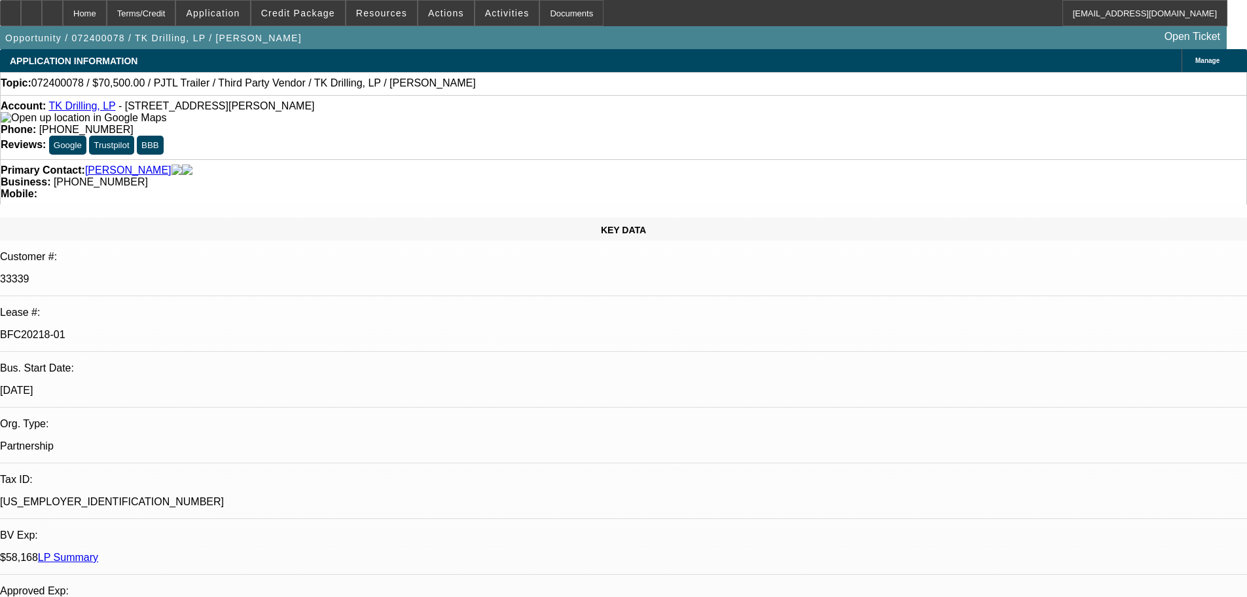
select select "0"
select select "2"
select select "0"
select select "6"
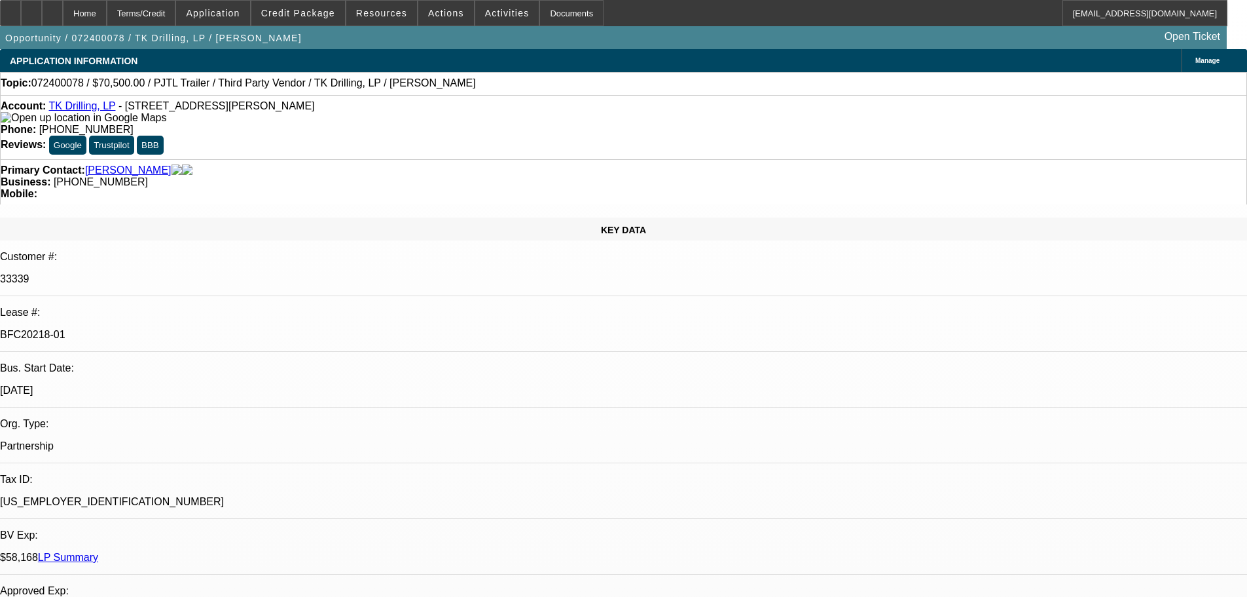
select select "0"
select select "2"
select select "0"
select select "6"
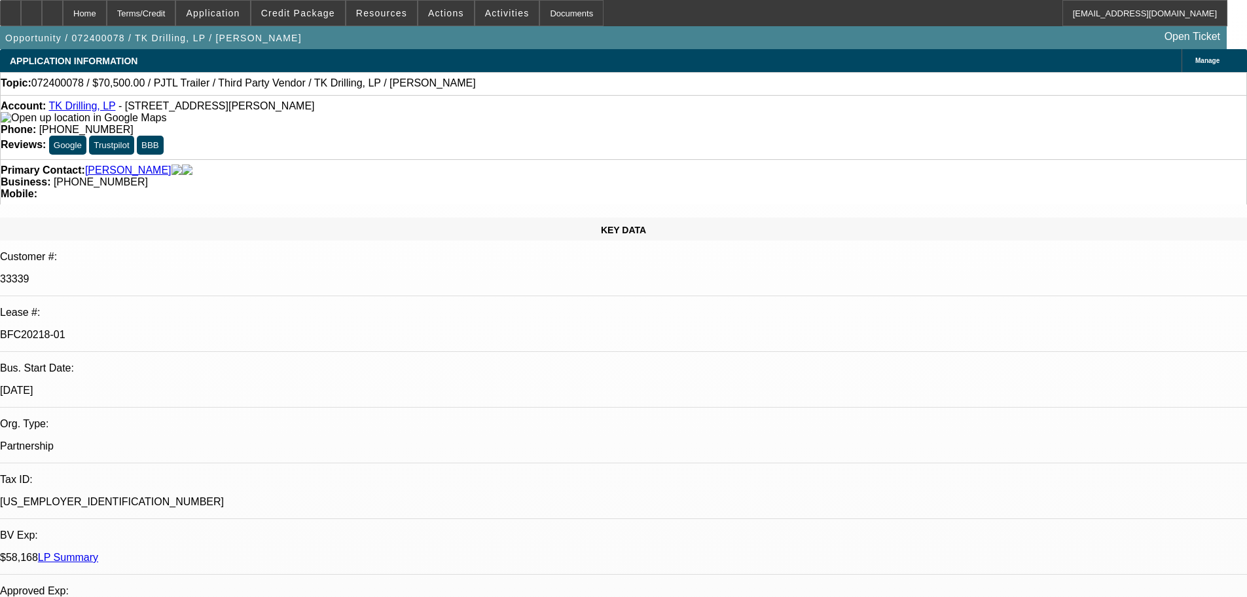
select select "0"
select select "2"
select select "0.1"
select select "4"
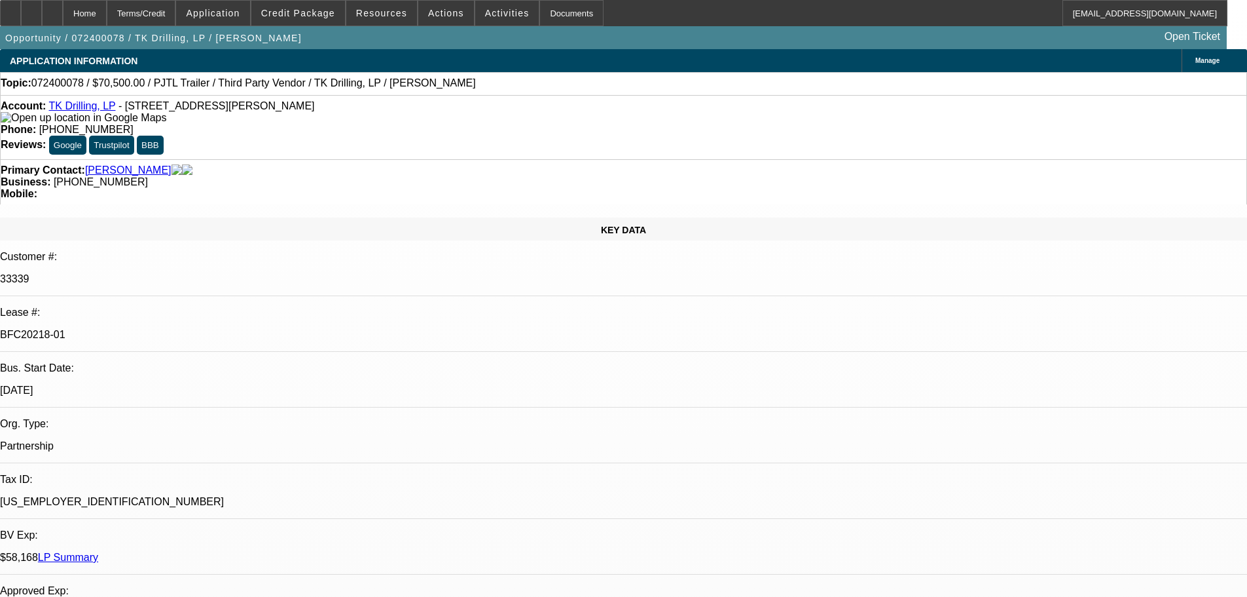
select select "0"
select select "2"
select select "0.1"
select select "4"
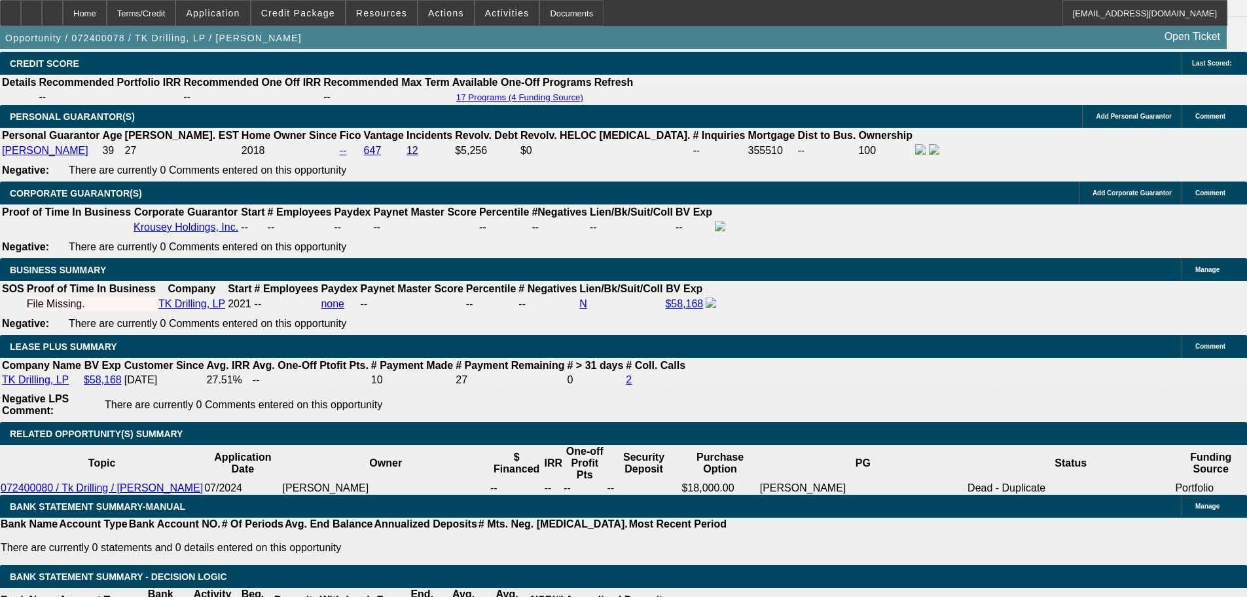
drag, startPoint x: 557, startPoint y: 295, endPoint x: 558, endPoint y: 389, distance: 93.6
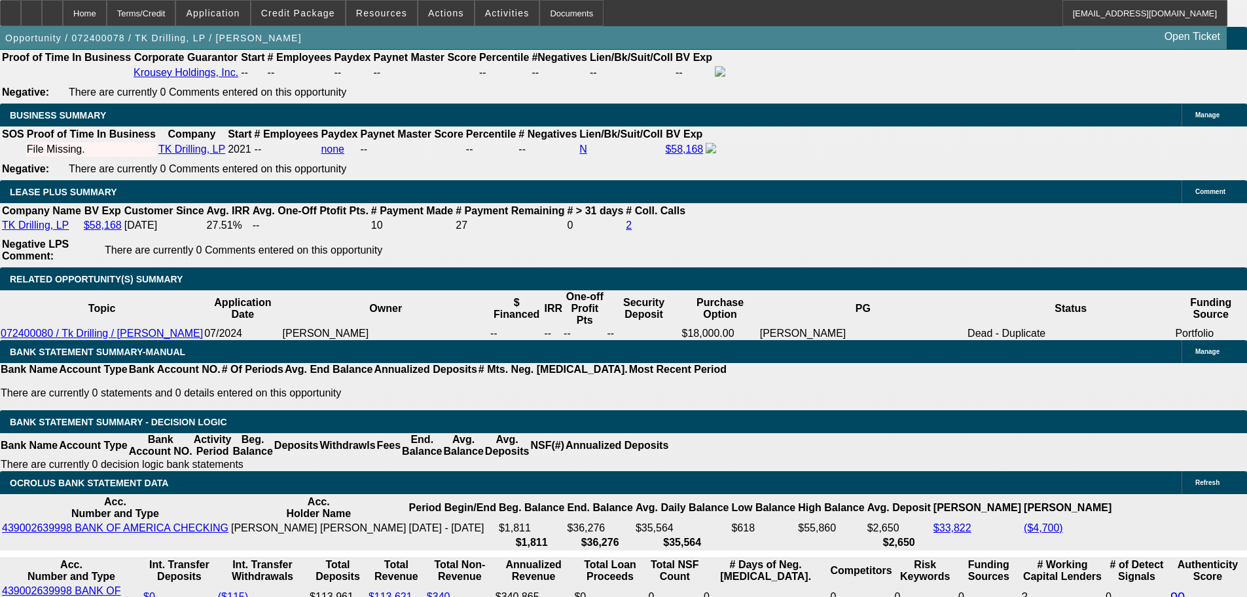
scroll to position [2174, 0]
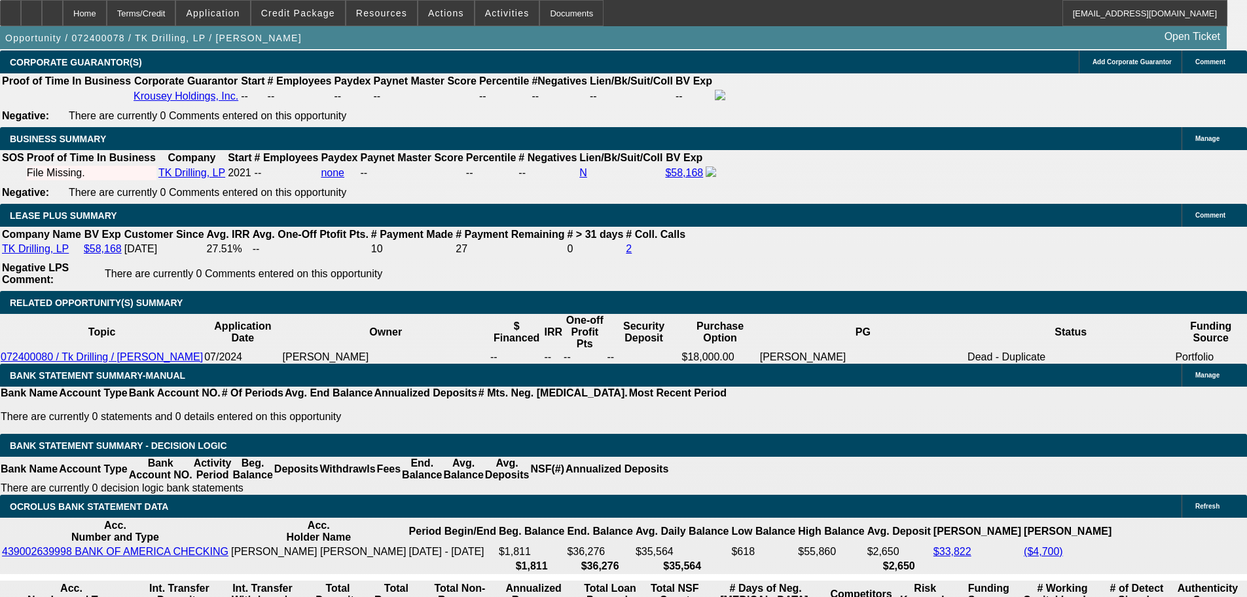
drag, startPoint x: 358, startPoint y: 342, endPoint x: 434, endPoint y: 345, distance: 76.0
drag, startPoint x: 378, startPoint y: 345, endPoint x: 425, endPoint y: 345, distance: 46.5
drag, startPoint x: 386, startPoint y: 341, endPoint x: 345, endPoint y: 337, distance: 40.8
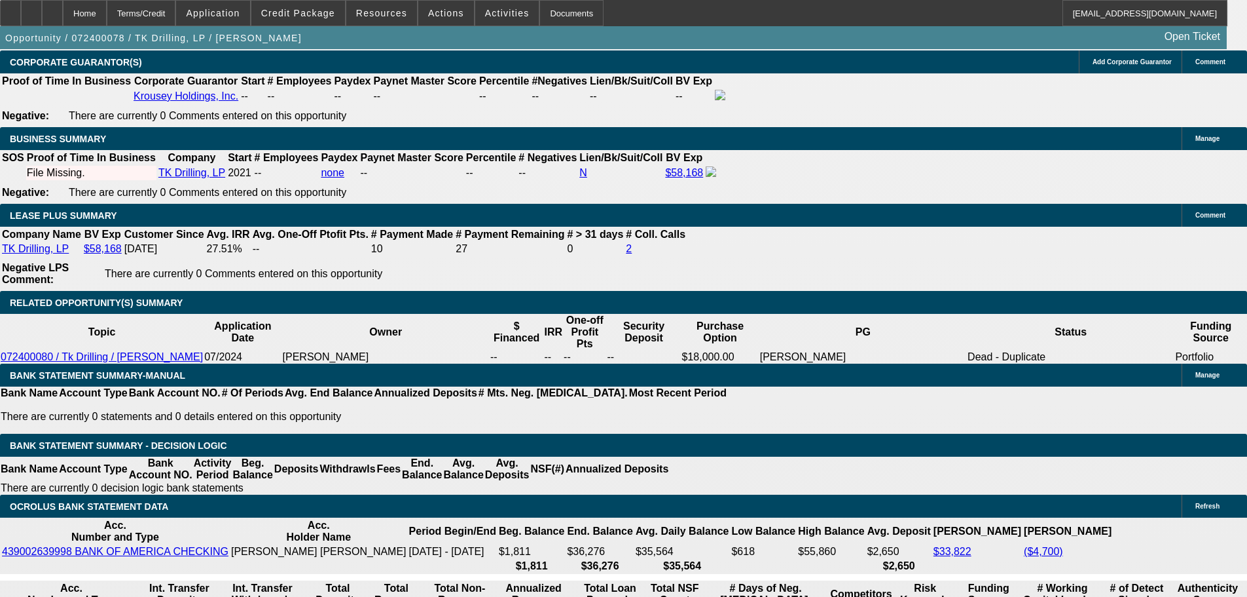
drag, startPoint x: 428, startPoint y: 337, endPoint x: 439, endPoint y: 337, distance: 11.1
drag, startPoint x: 433, startPoint y: 337, endPoint x: 362, endPoint y: 337, distance: 70.7
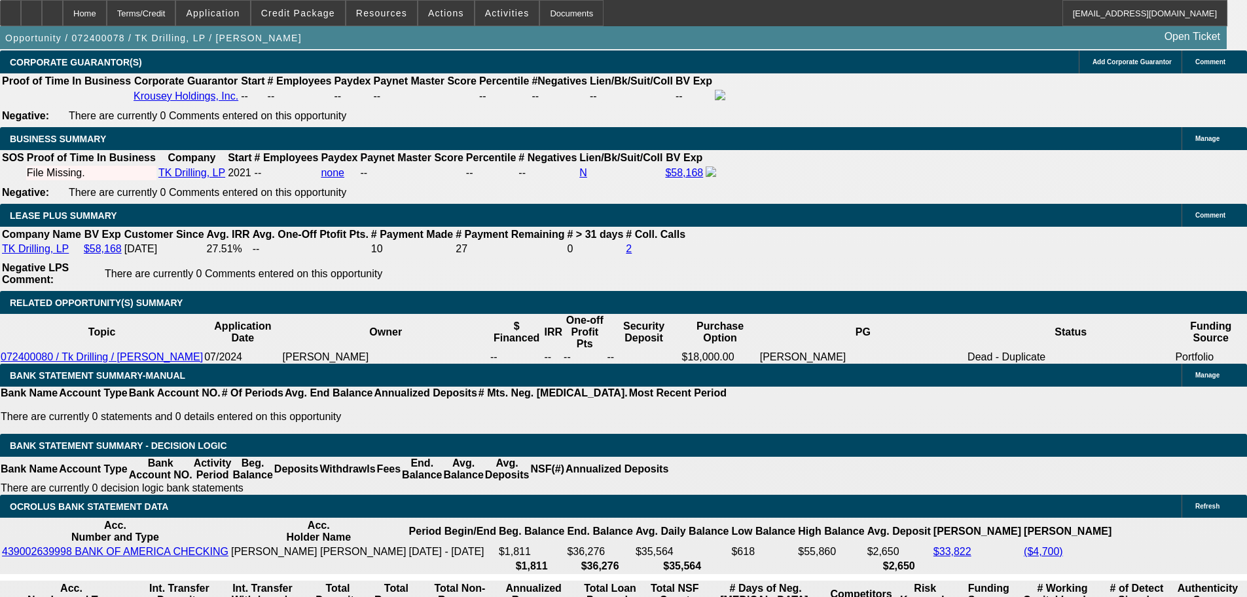
scroll to position [2312, 0]
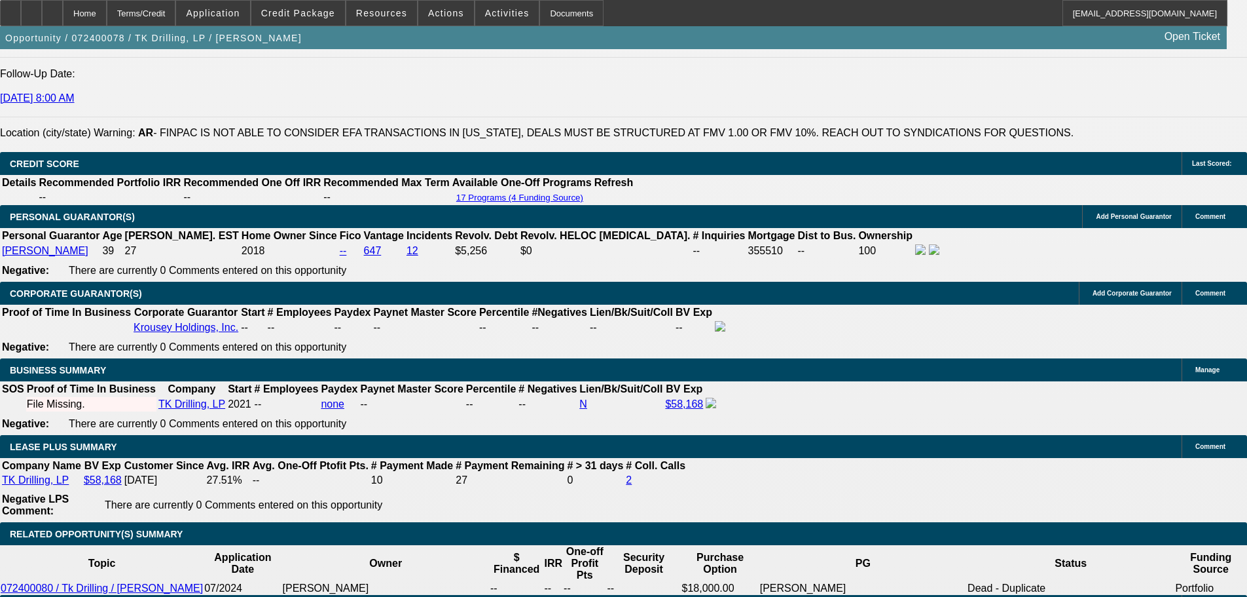
drag, startPoint x: 535, startPoint y: 409, endPoint x: 498, endPoint y: 205, distance: 207.7
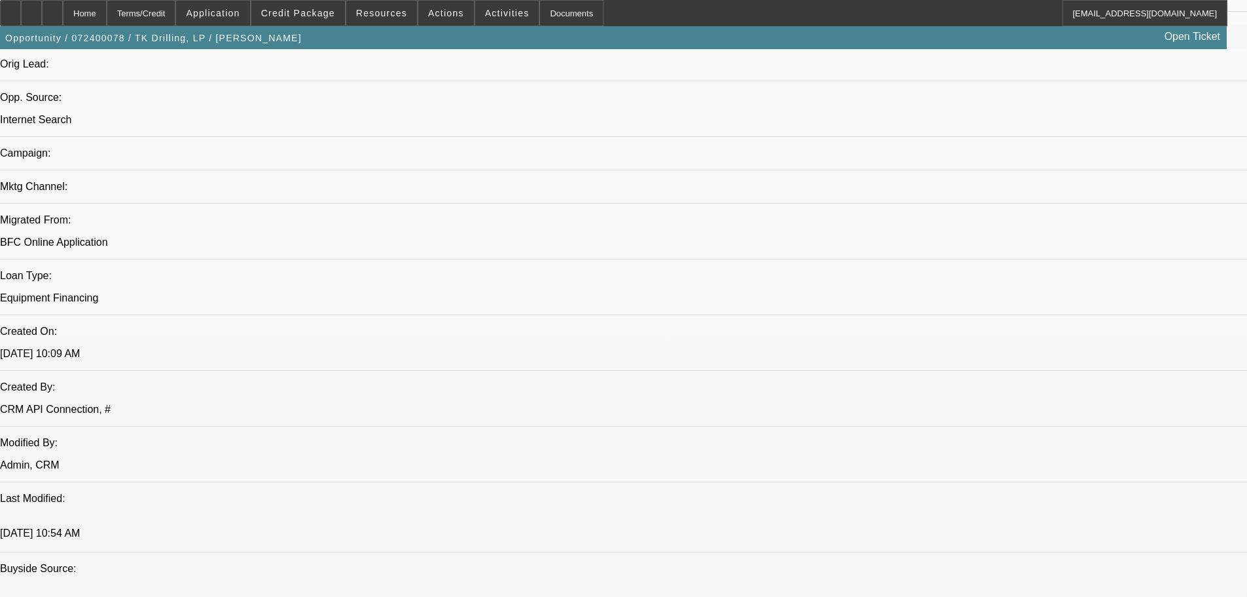
drag, startPoint x: 515, startPoint y: 373, endPoint x: 507, endPoint y: 181, distance: 192.0
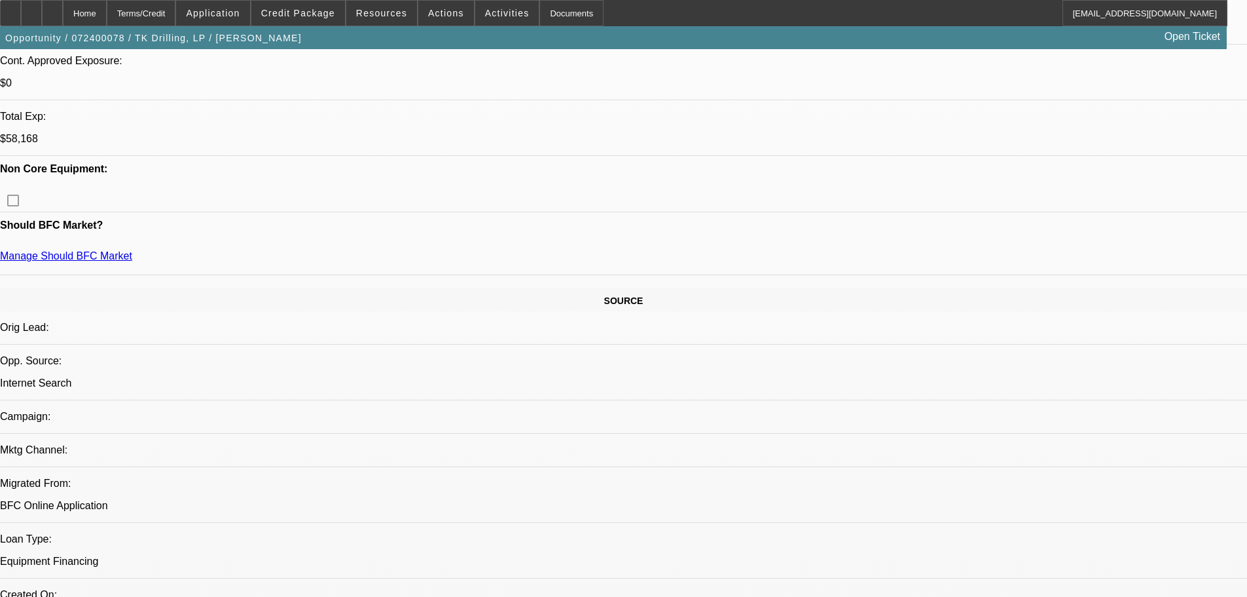
drag, startPoint x: 492, startPoint y: 194, endPoint x: 486, endPoint y: 147, distance: 47.6
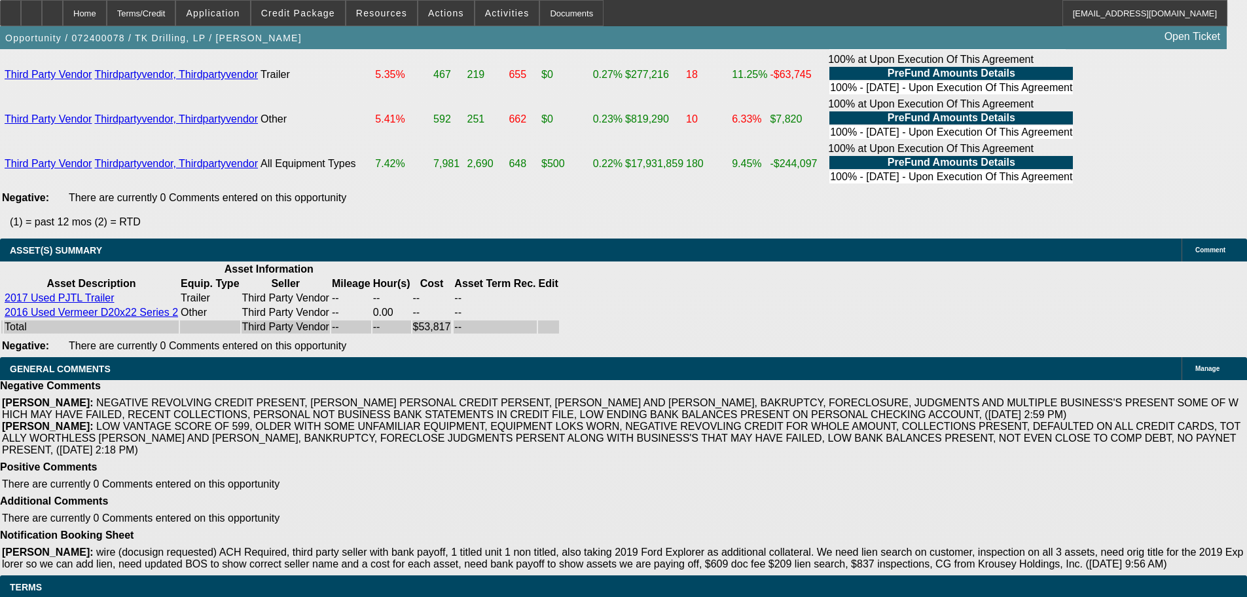
drag, startPoint x: 481, startPoint y: 172, endPoint x: 534, endPoint y: 354, distance: 189.4
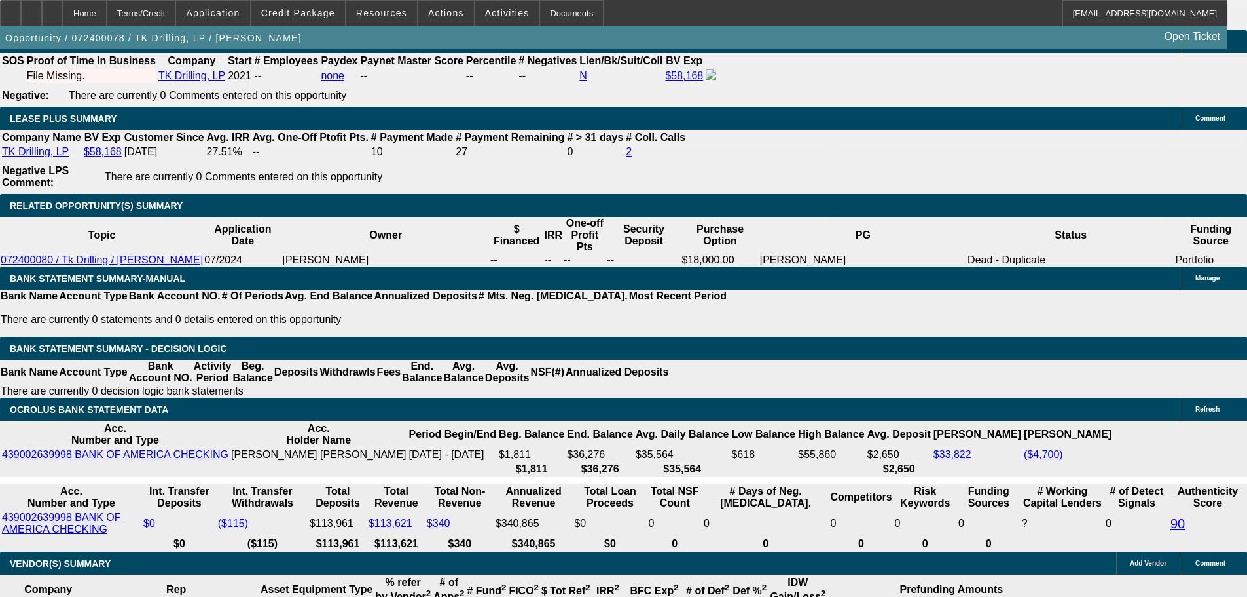
scroll to position [2146, 0]
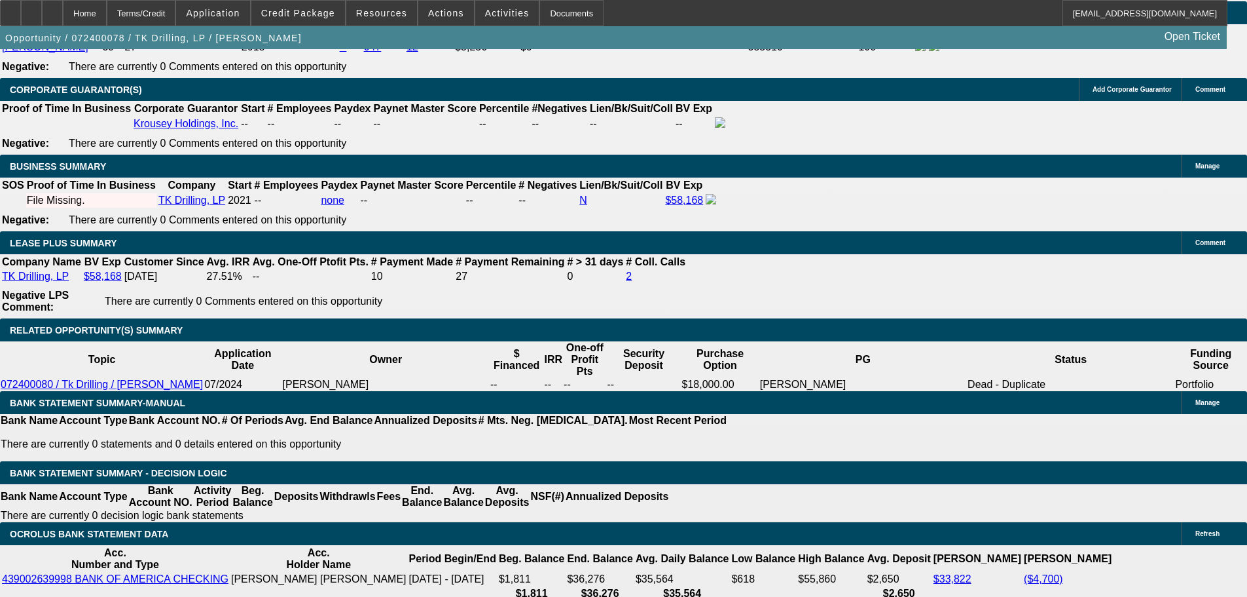
select select "0"
select select "2"
select select "0.1"
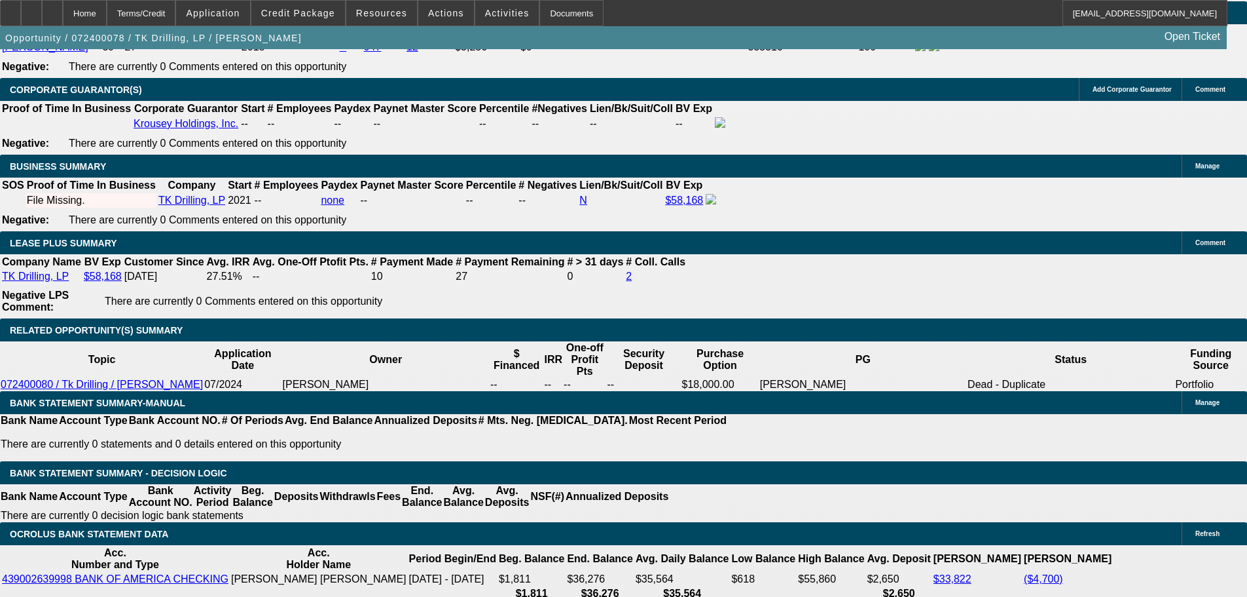
select select "4"
select select "0"
select select "0.1"
select select "4"
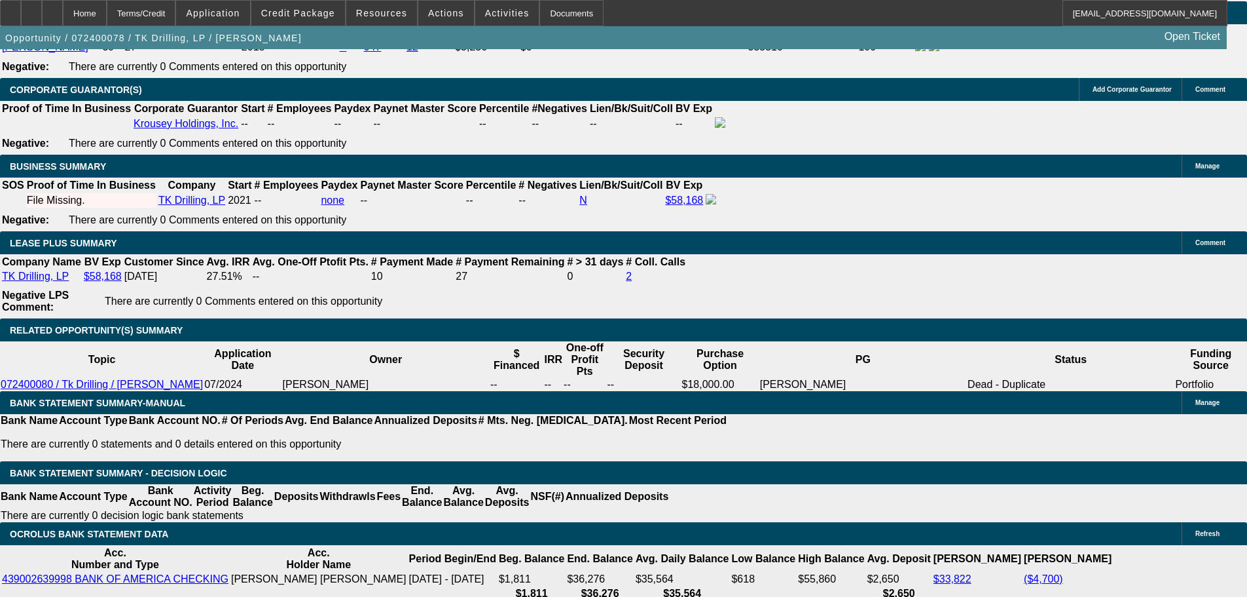
select select "0"
select select "2"
select select "0.1"
select select "4"
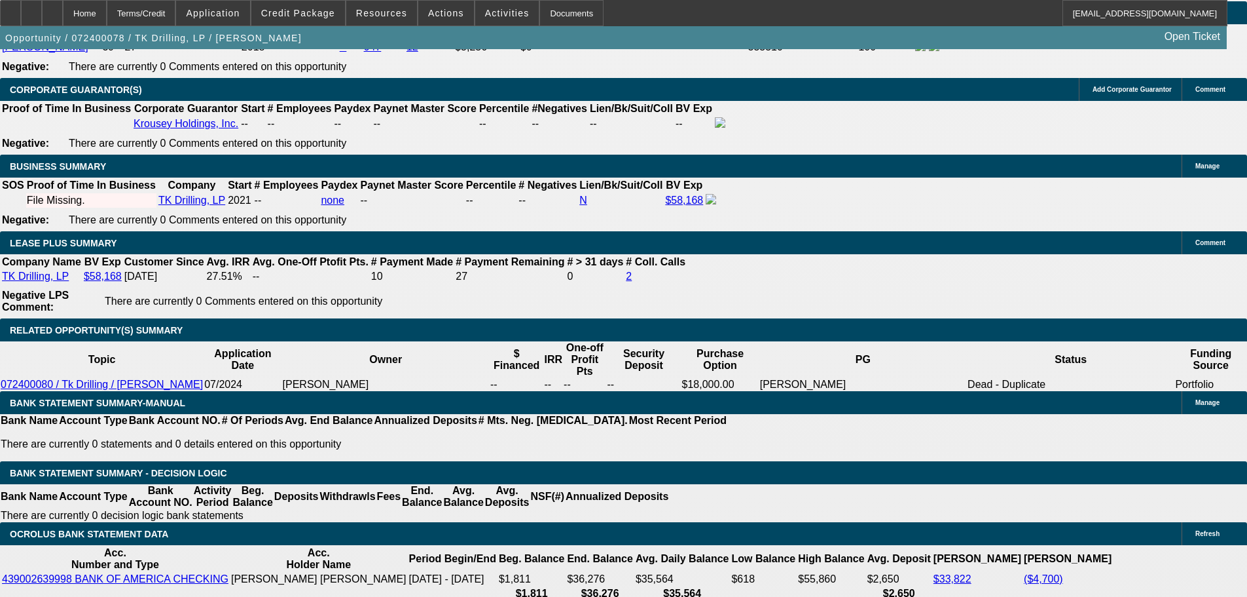
select select "0"
select select "2"
select select "0.1"
select select "4"
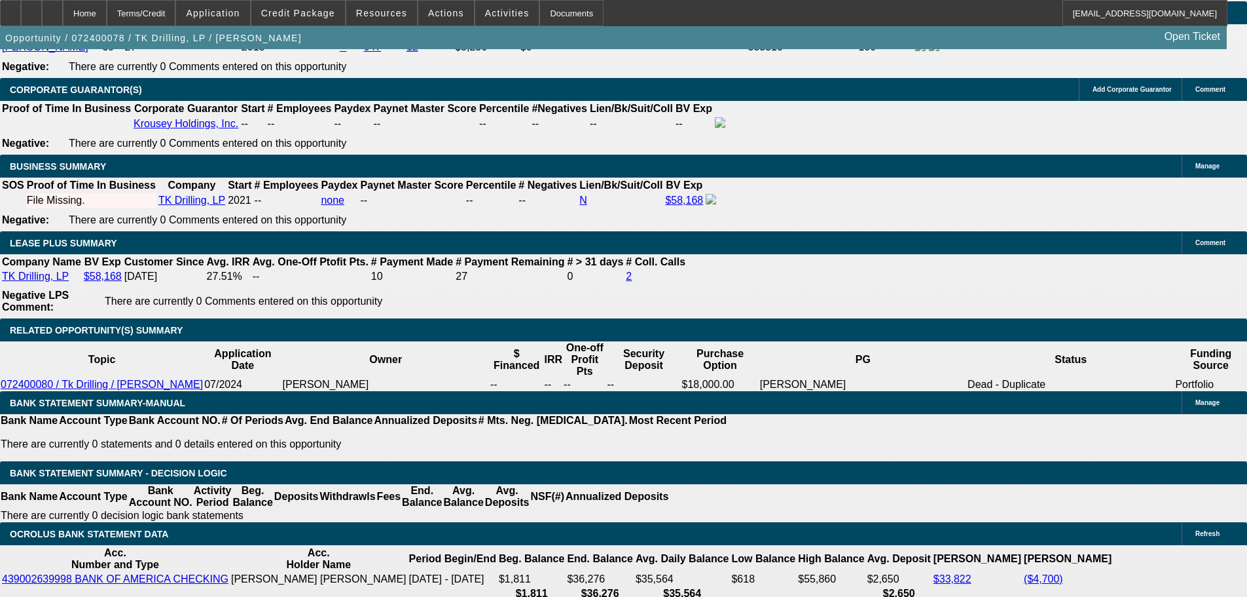
select select "0"
select select "2"
select select "4"
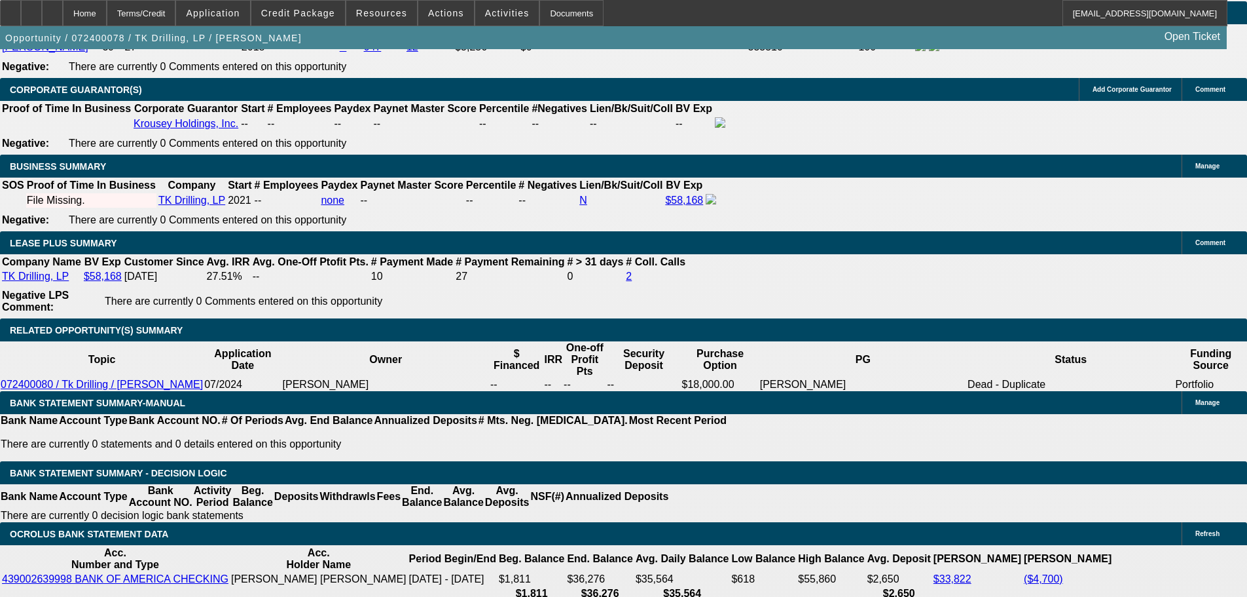
select select "0"
select select "2"
select select "0.1"
select select "4"
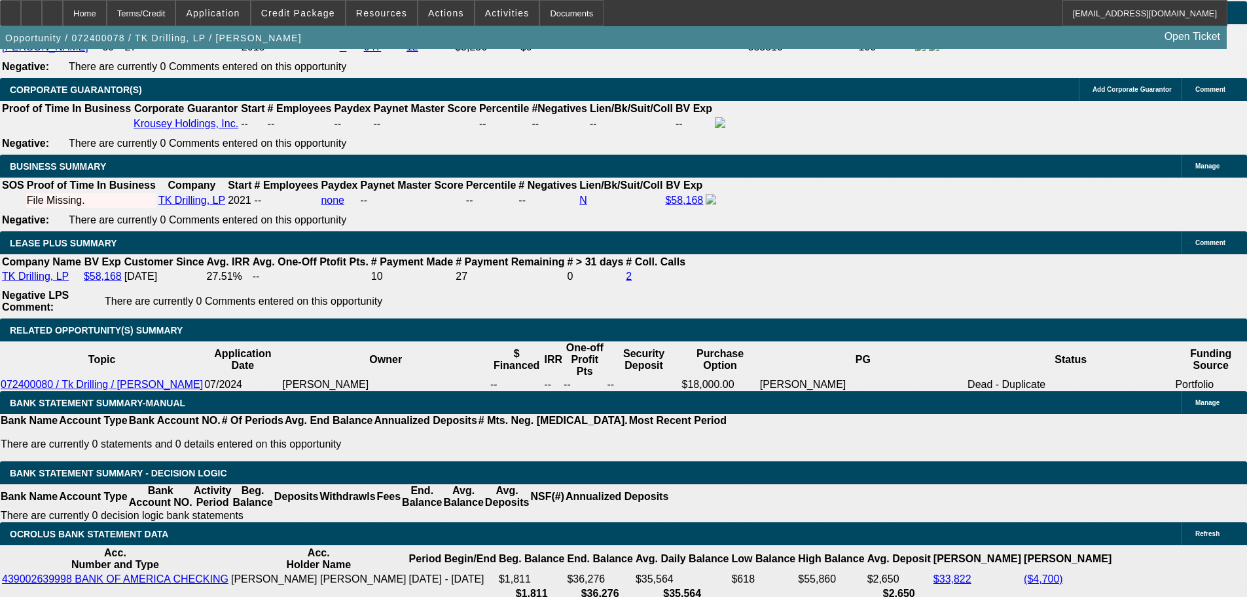
select select "0"
select select "0.1"
select select "4"
select select "0"
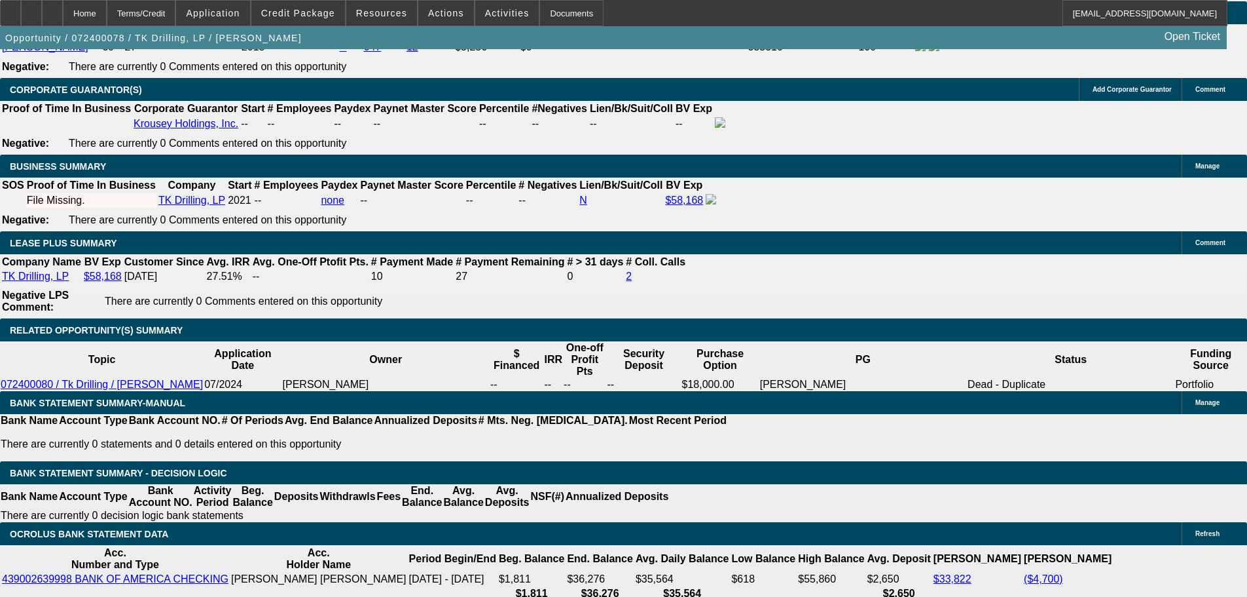
select select "2"
select select "0.1"
select select "4"
select select "0"
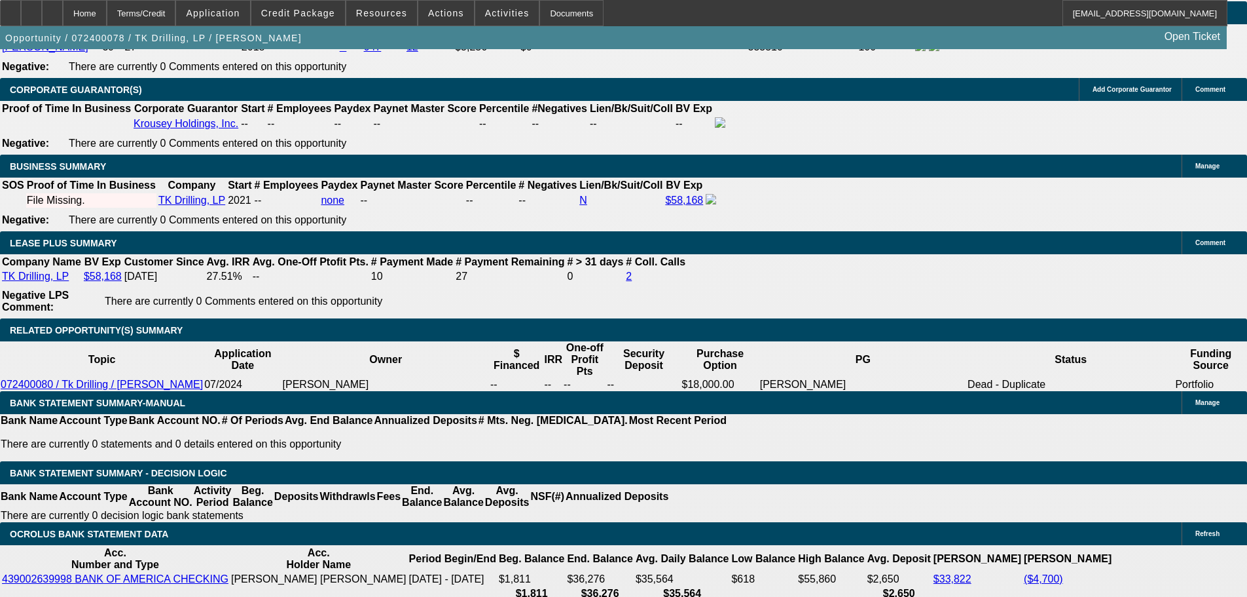
select select "2"
select select "0.1"
select select "4"
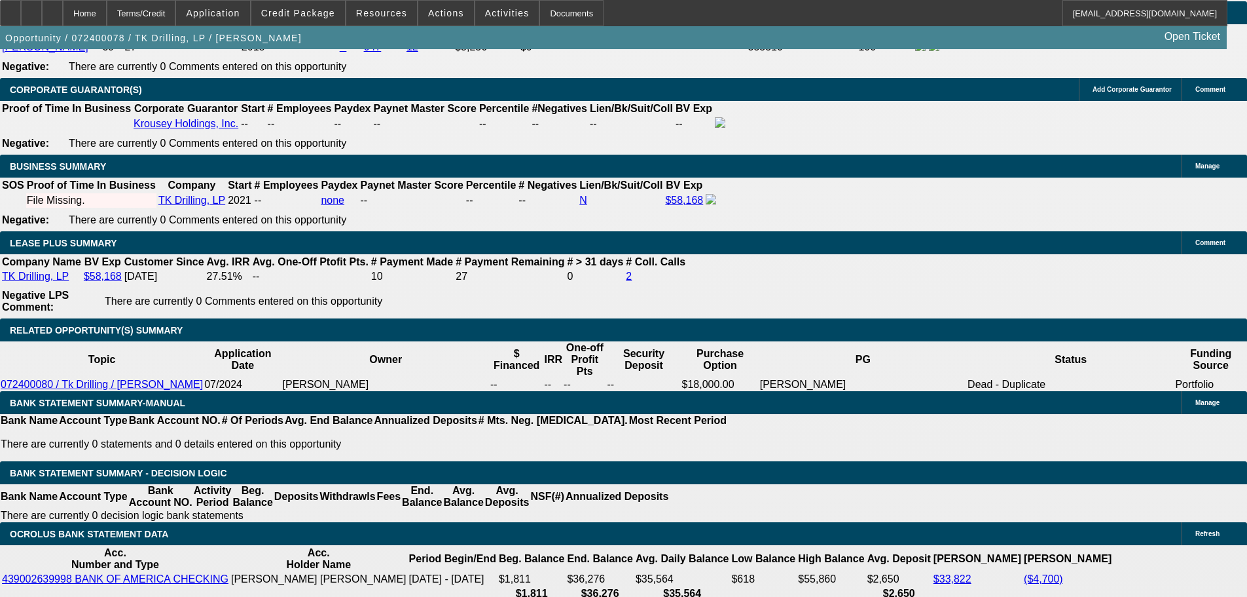
select select "0"
select select "2"
select select "0"
select select "6"
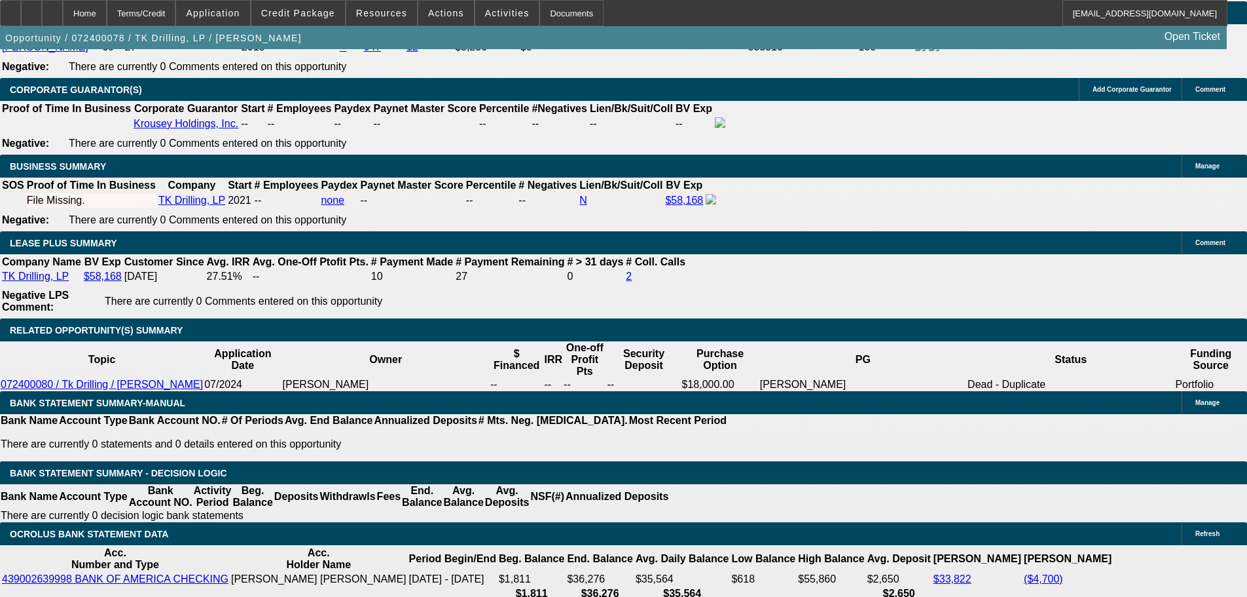
select select "0"
select select "2"
select select "0"
select select "6"
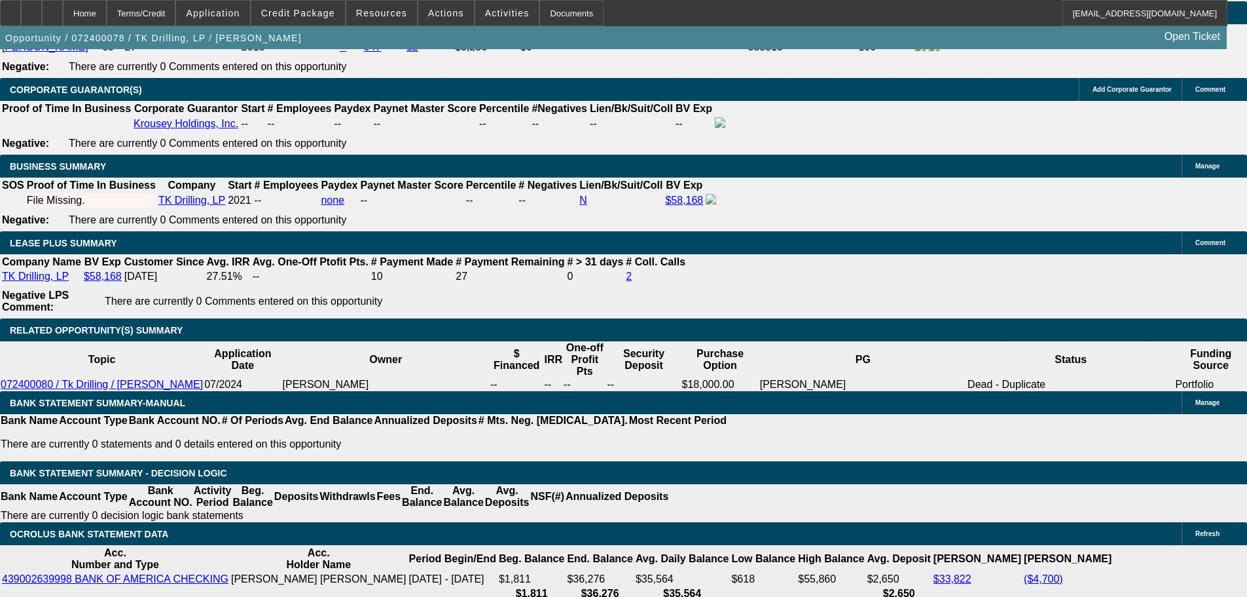
select select "0"
select select "2"
select select "0.1"
select select "4"
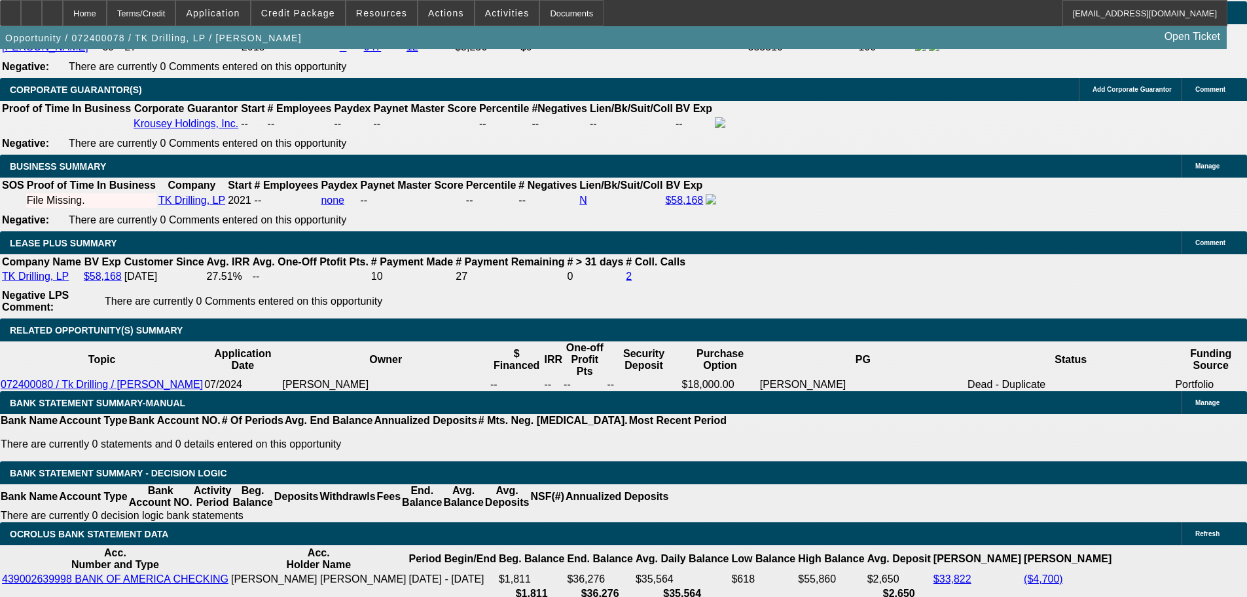
select select "0"
select select "2"
select select "0.1"
select select "4"
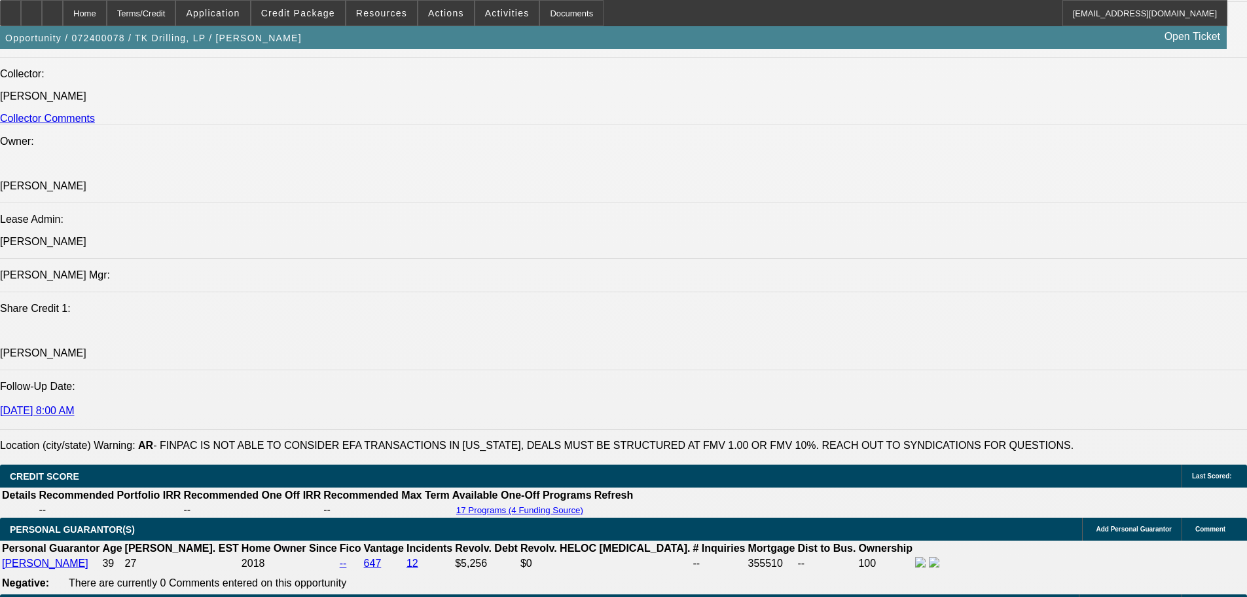
scroll to position [2867, 0]
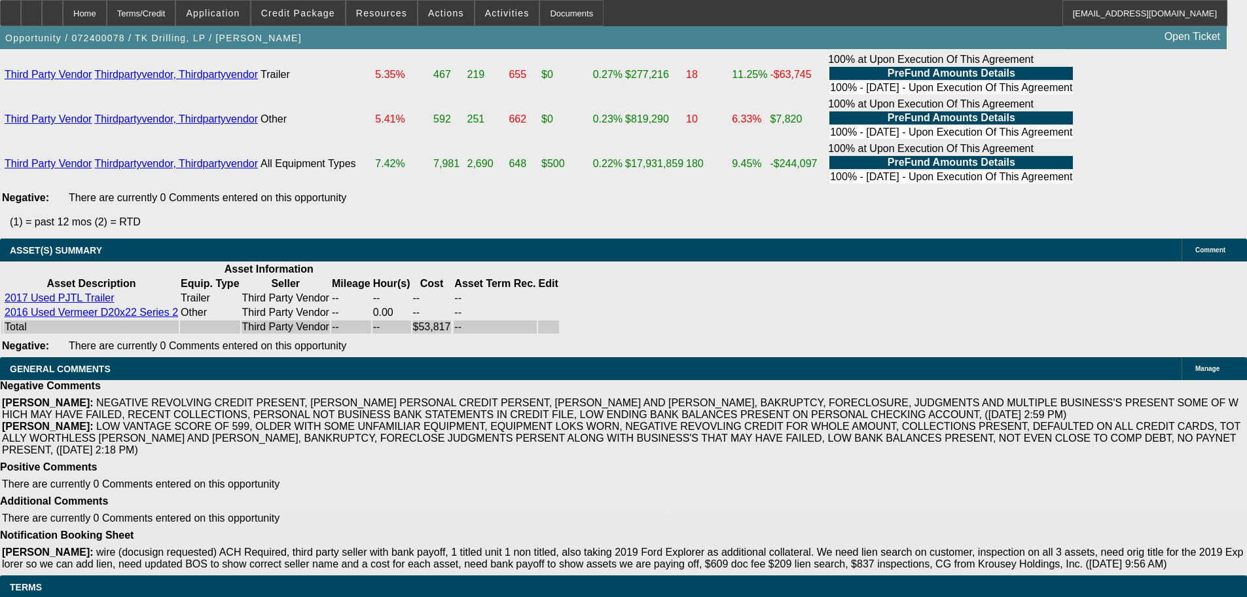
drag, startPoint x: 496, startPoint y: 333, endPoint x: 540, endPoint y: 492, distance: 165.2
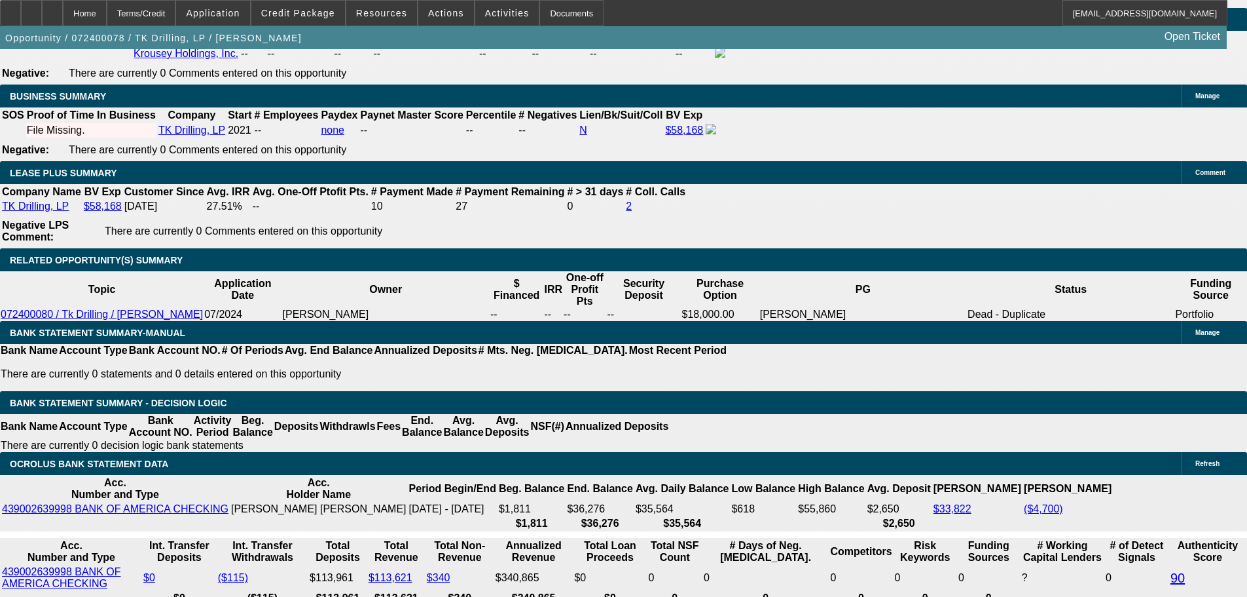
scroll to position [2212, 0]
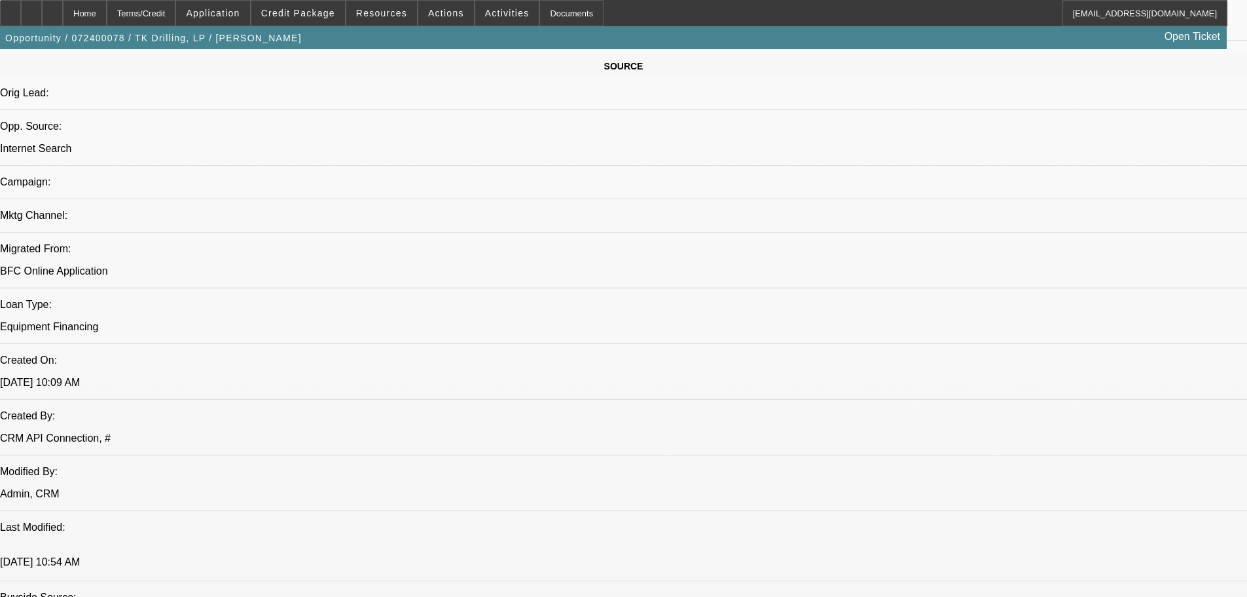
drag, startPoint x: 792, startPoint y: 341, endPoint x: 746, endPoint y: 283, distance: 73.6
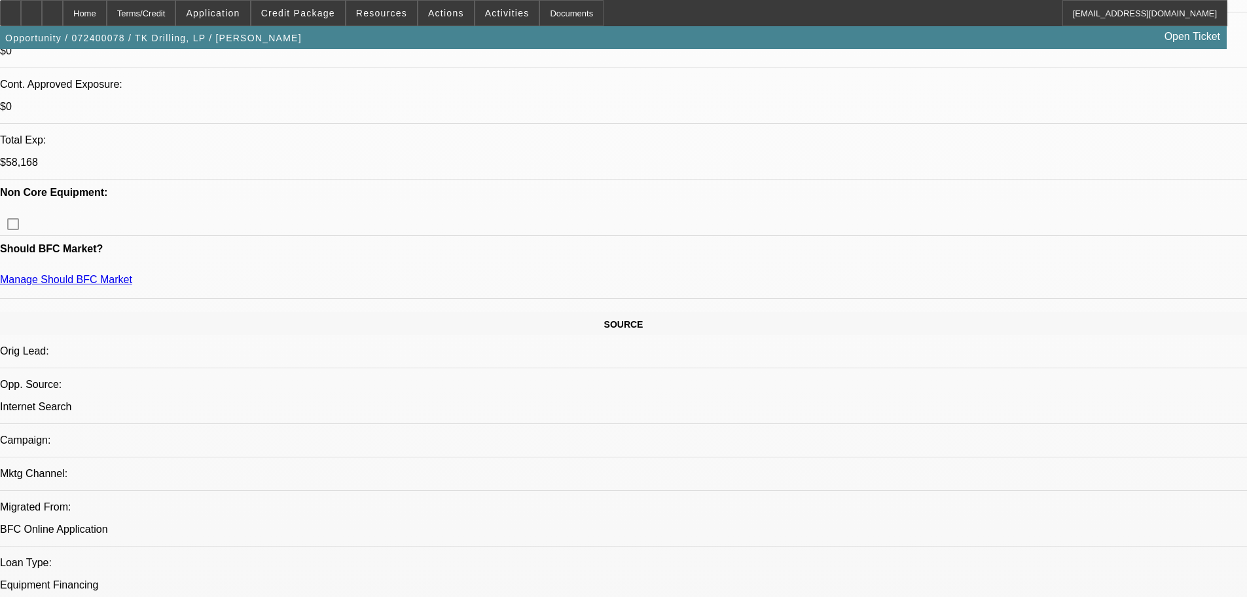
drag, startPoint x: 527, startPoint y: 498, endPoint x: 520, endPoint y: 439, distance: 58.7
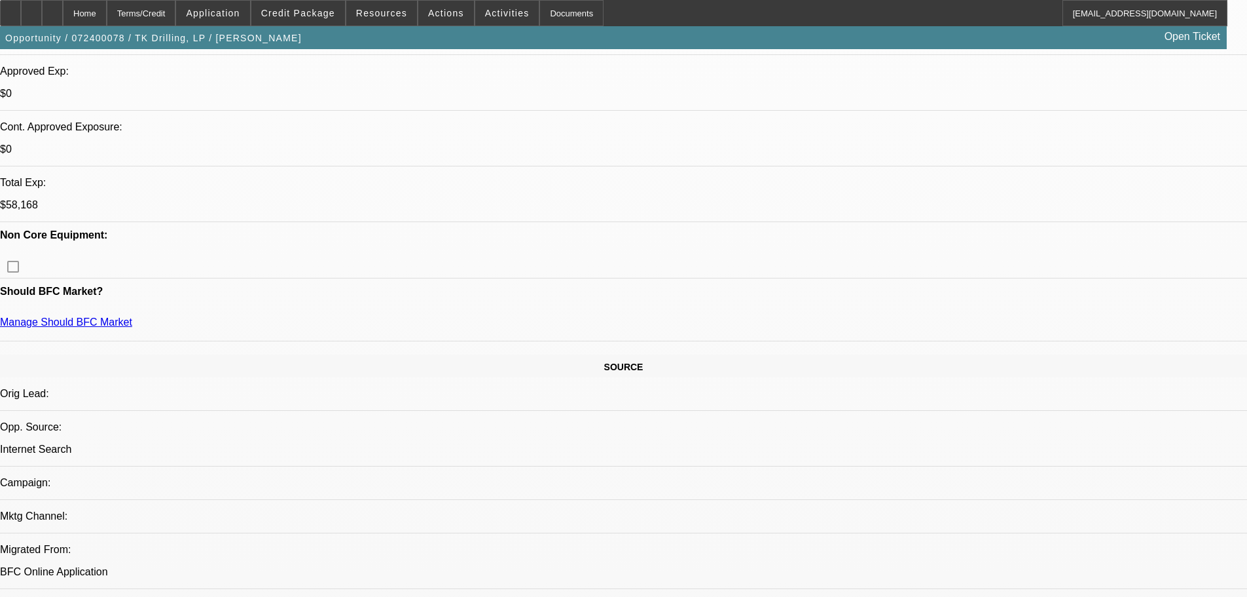
scroll to position [454, 0]
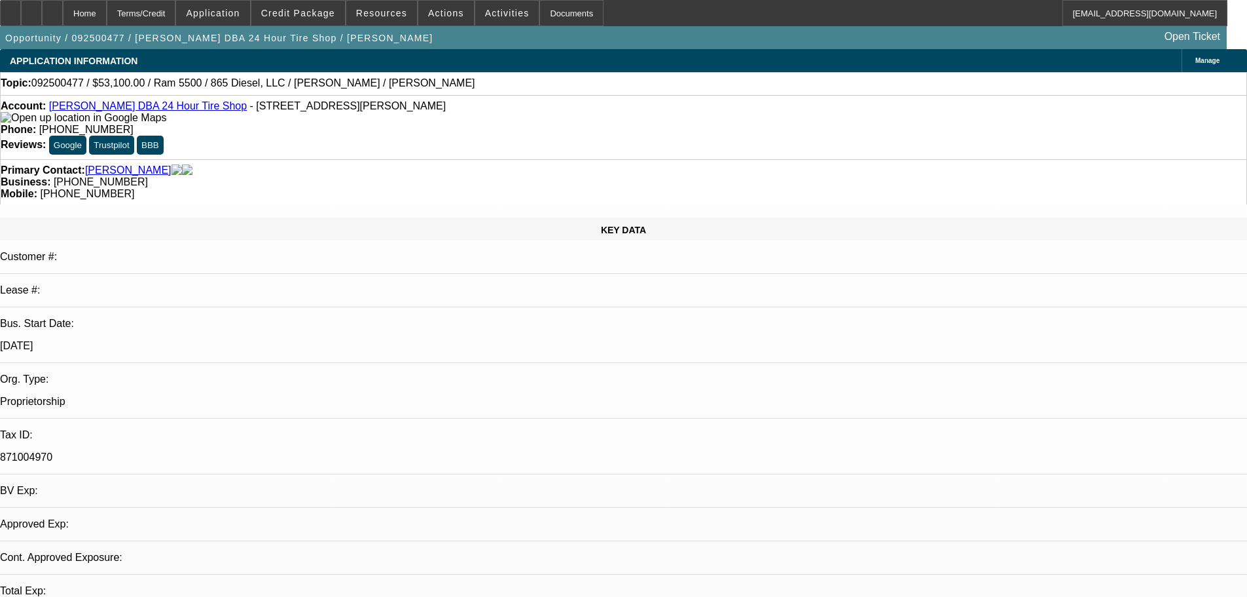
select select "0.1"
select select "0"
select select "1"
select select "2"
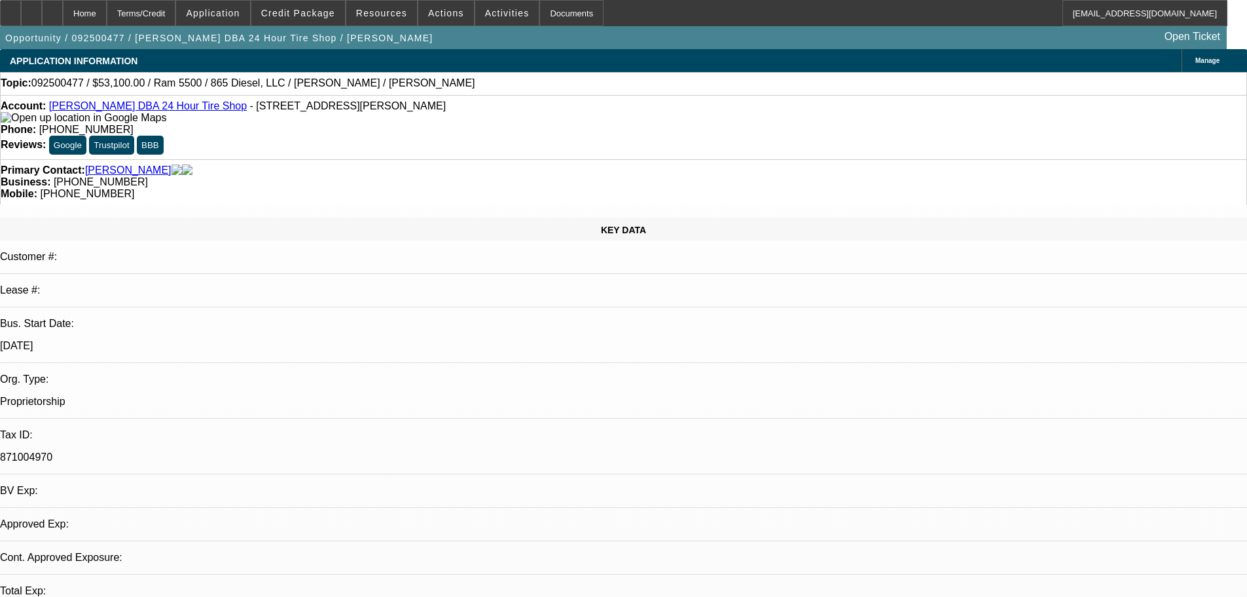
select select "6"
click at [304, 16] on span "Credit Package" at bounding box center [298, 13] width 74 height 10
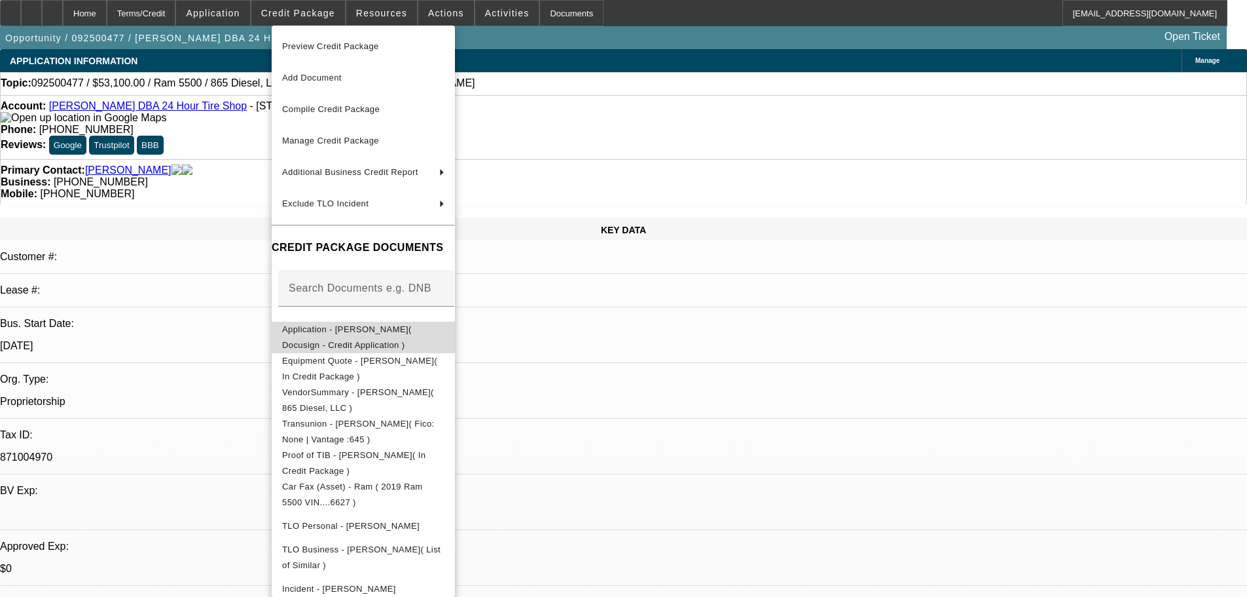
click at [412, 332] on span "Application - [PERSON_NAME]( Docusign - Credit Application )" at bounding box center [347, 337] width 130 height 26
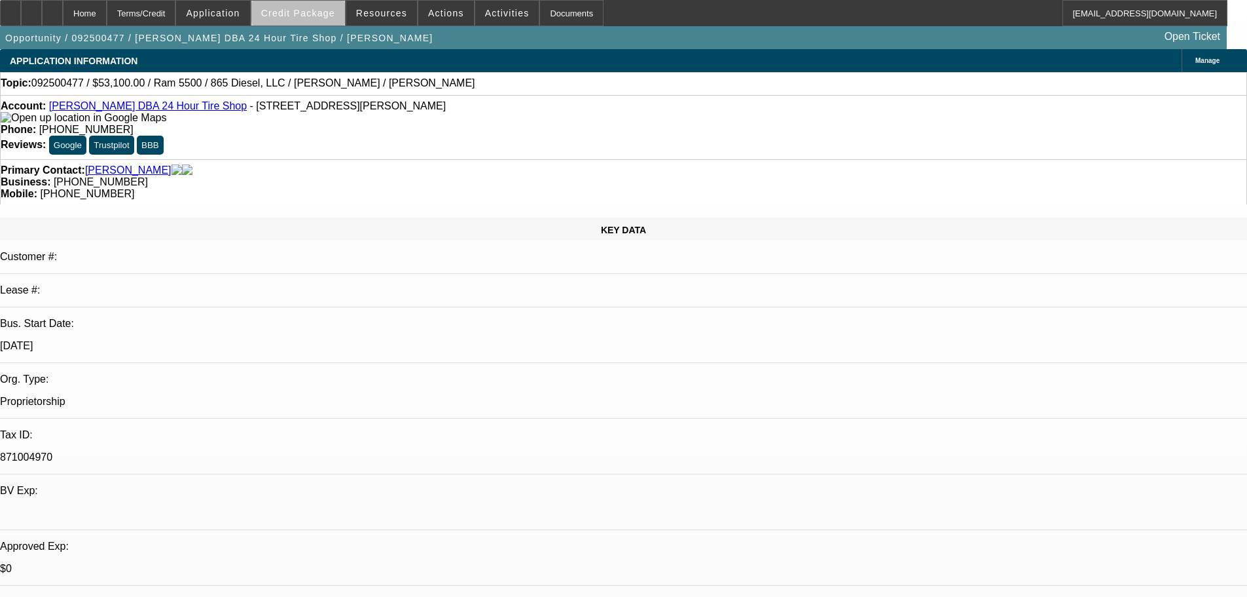
click at [329, 9] on span "Credit Package" at bounding box center [298, 13] width 74 height 10
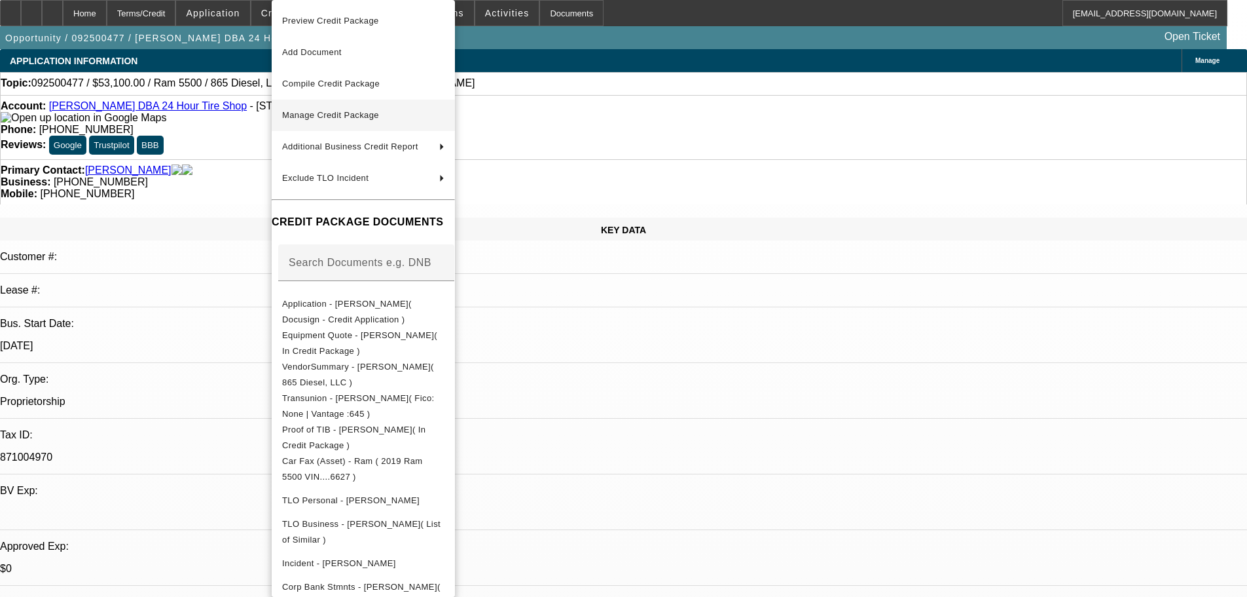
click at [432, 105] on button "Manage Credit Package" at bounding box center [363, 115] width 183 height 31
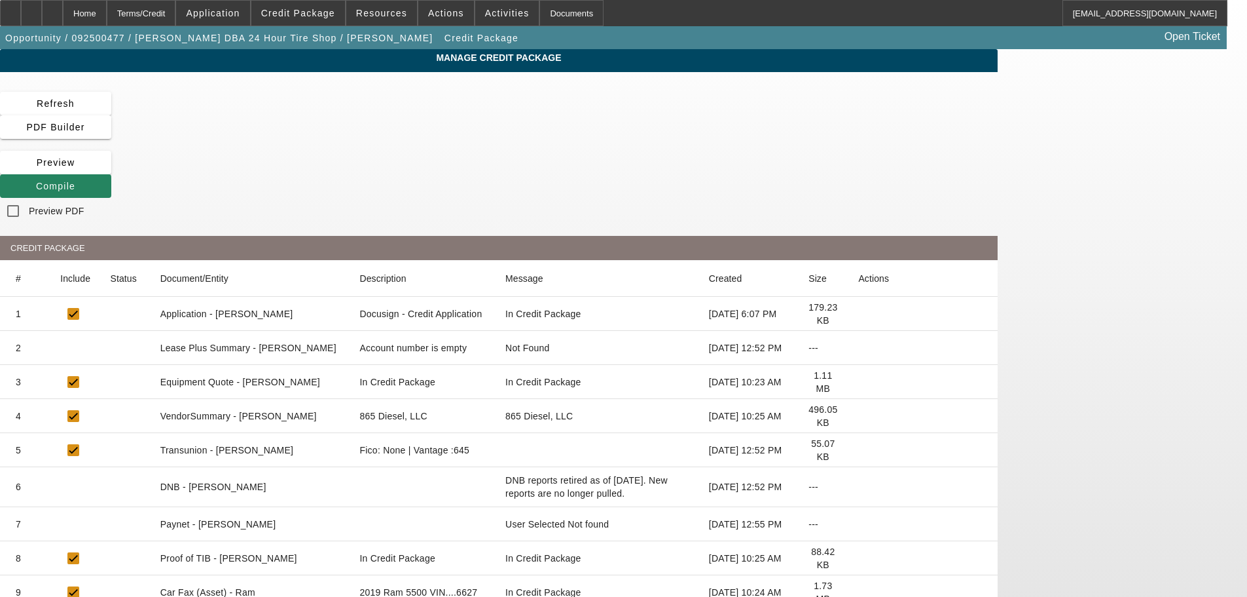
click at [858, 314] on icon at bounding box center [858, 314] width 0 height 0
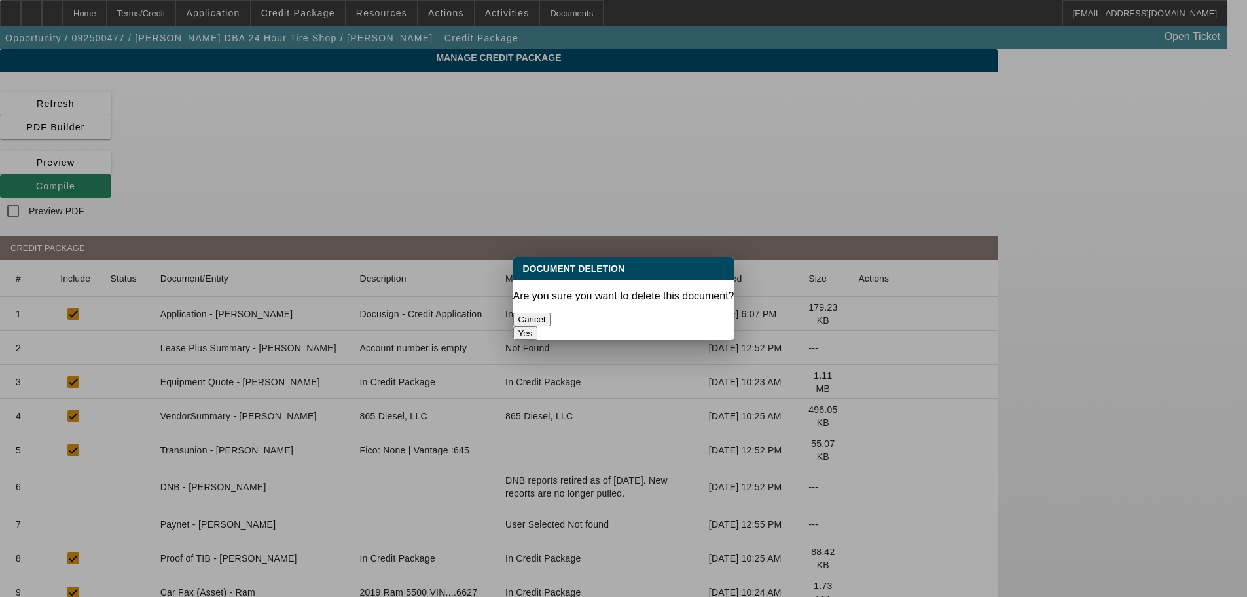
click at [538, 326] on button "Yes" at bounding box center [525, 333] width 25 height 14
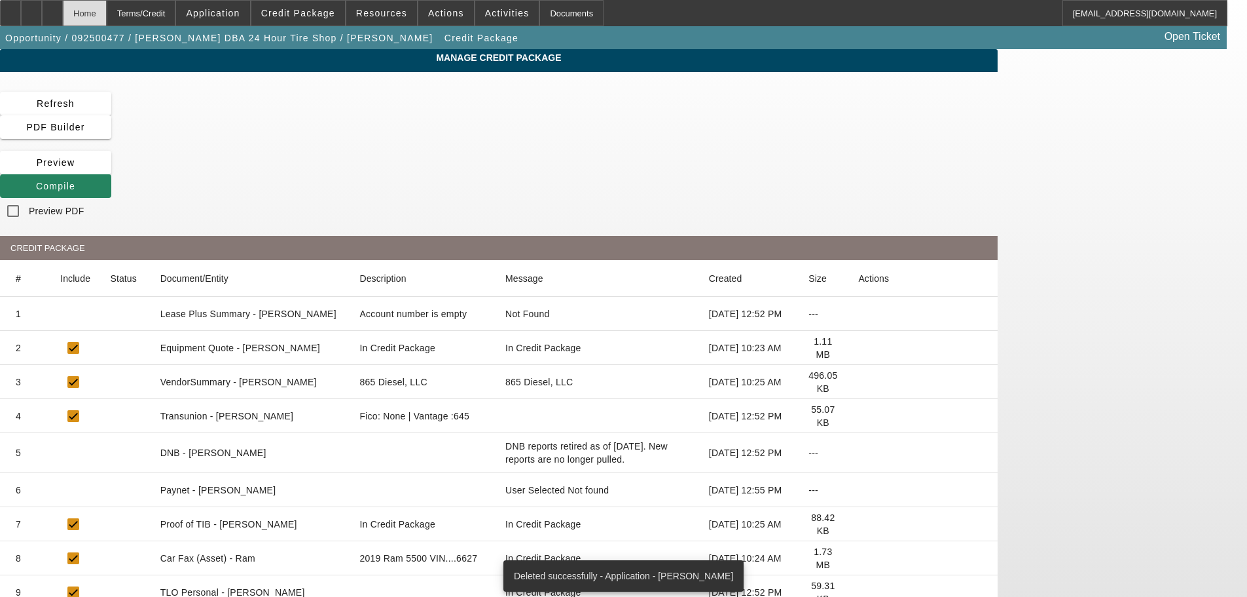
click at [107, 14] on div "Home" at bounding box center [85, 13] width 44 height 26
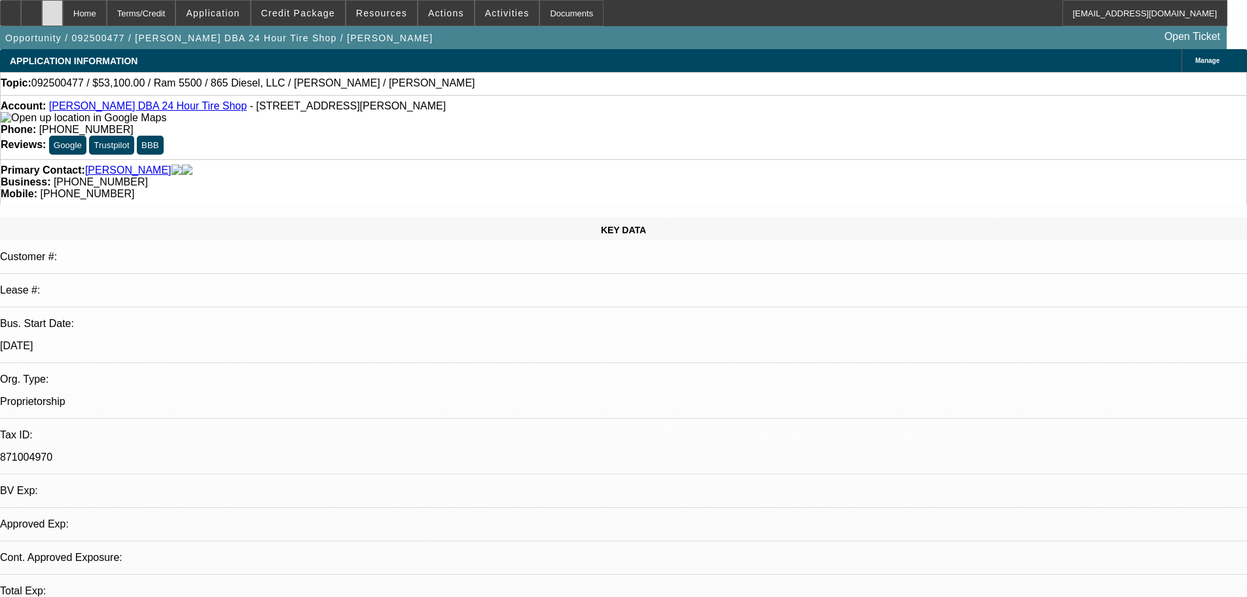
select select "0.1"
select select "0"
select select "2"
select select "0"
select select "6"
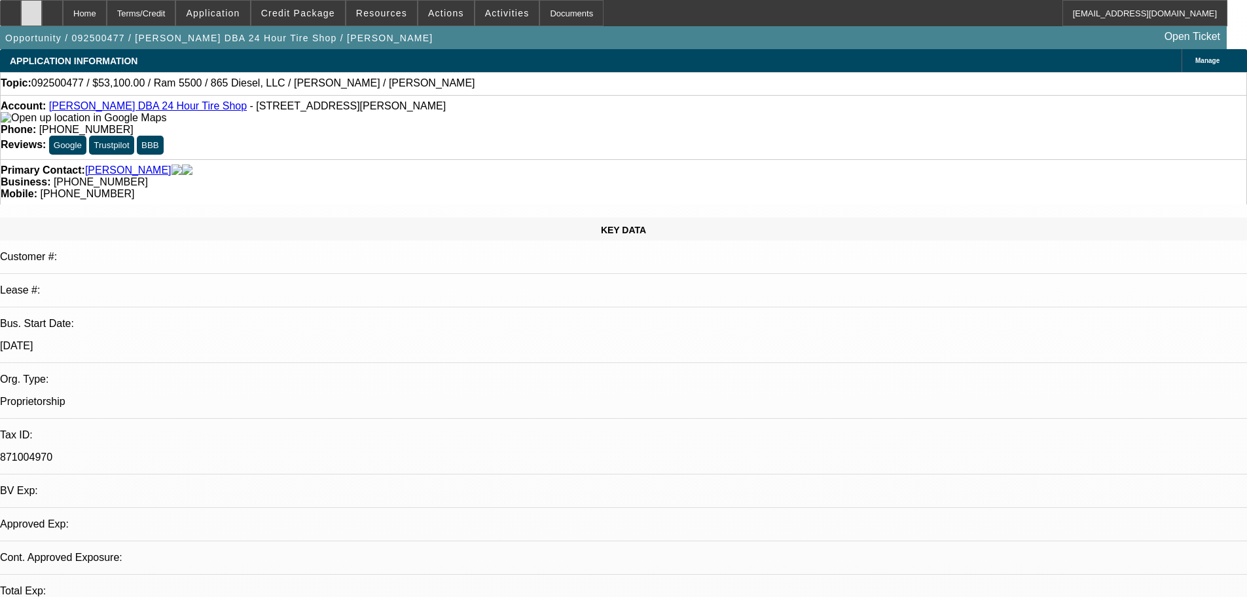
click at [42, 15] on div at bounding box center [31, 13] width 21 height 26
click at [42, 10] on div at bounding box center [31, 13] width 21 height 26
click at [52, 9] on icon at bounding box center [52, 9] width 0 height 0
select select "0.1"
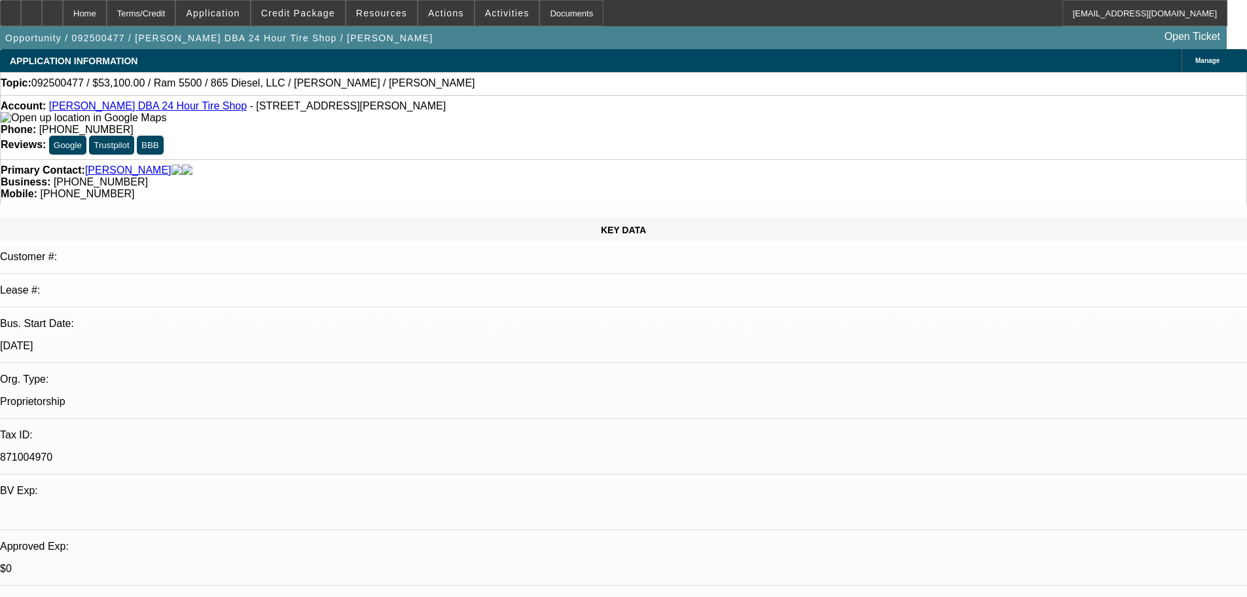
select select "0"
select select "2"
select select "0"
select select "6"
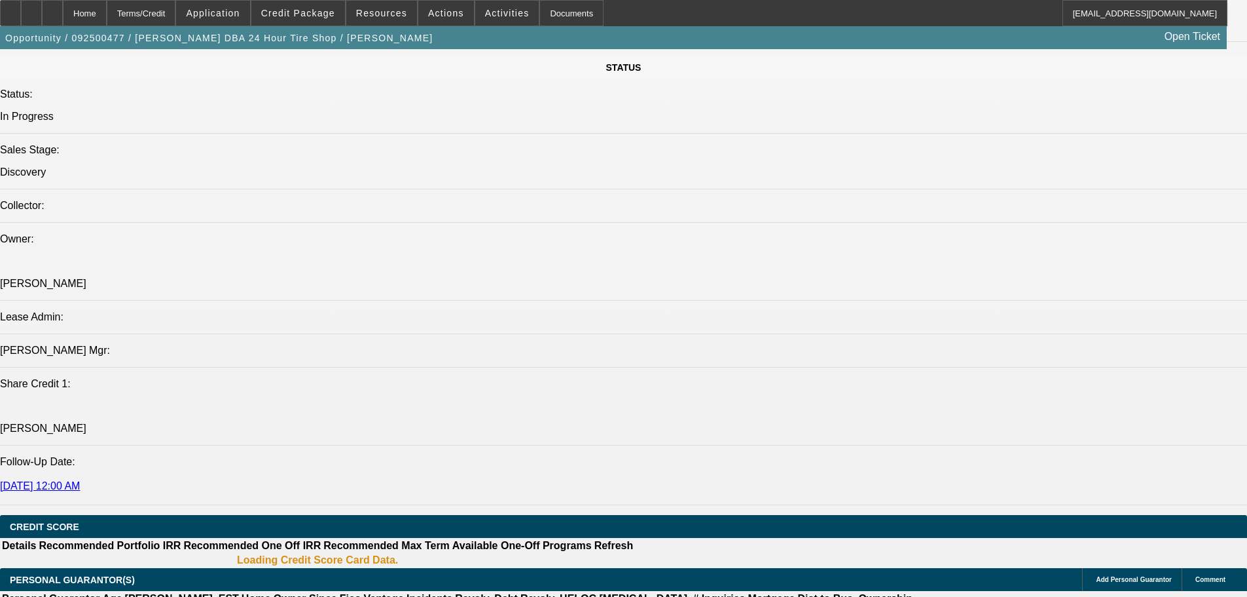
drag, startPoint x: 688, startPoint y: 274, endPoint x: 682, endPoint y: 446, distance: 171.7
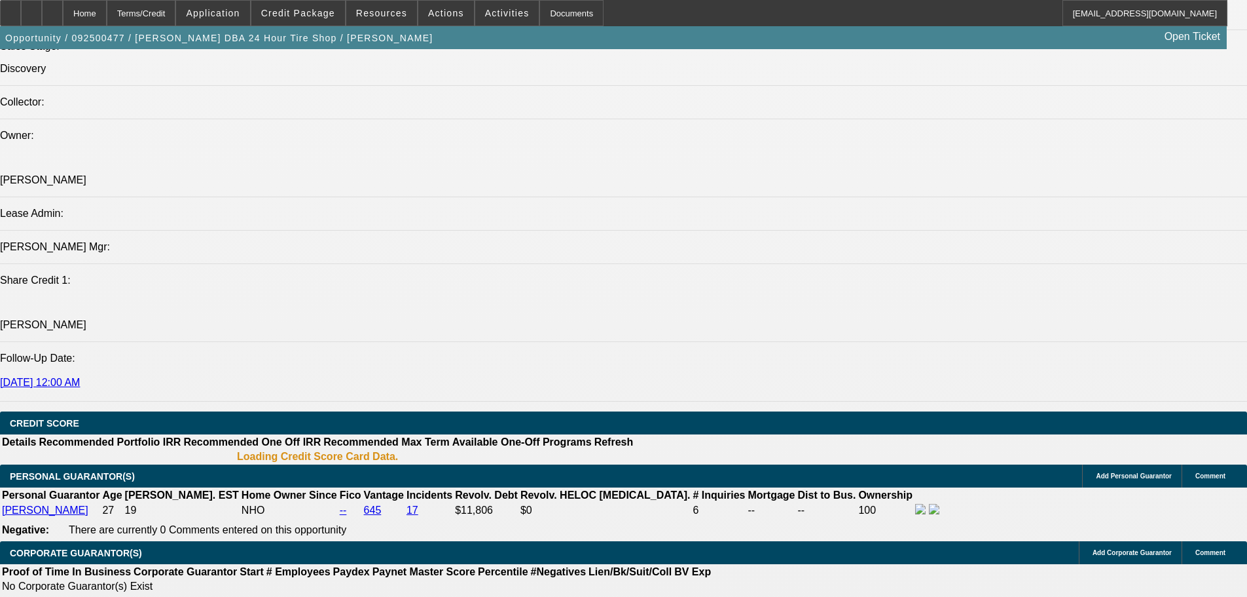
scroll to position [1497, 0]
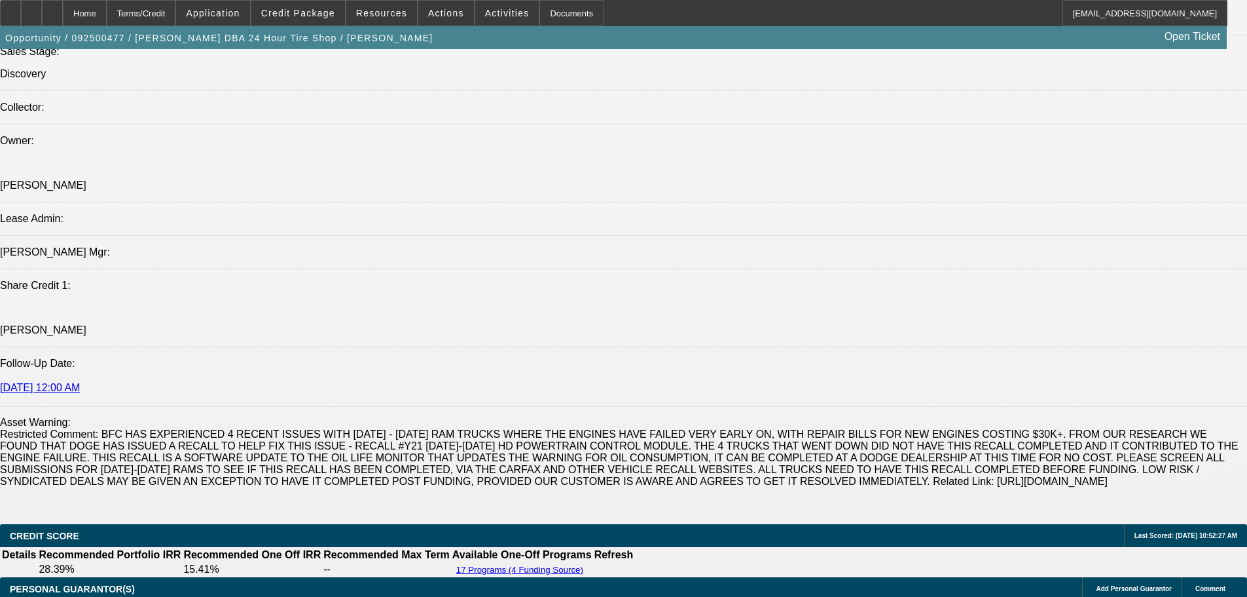
scroll to position [1645, 0]
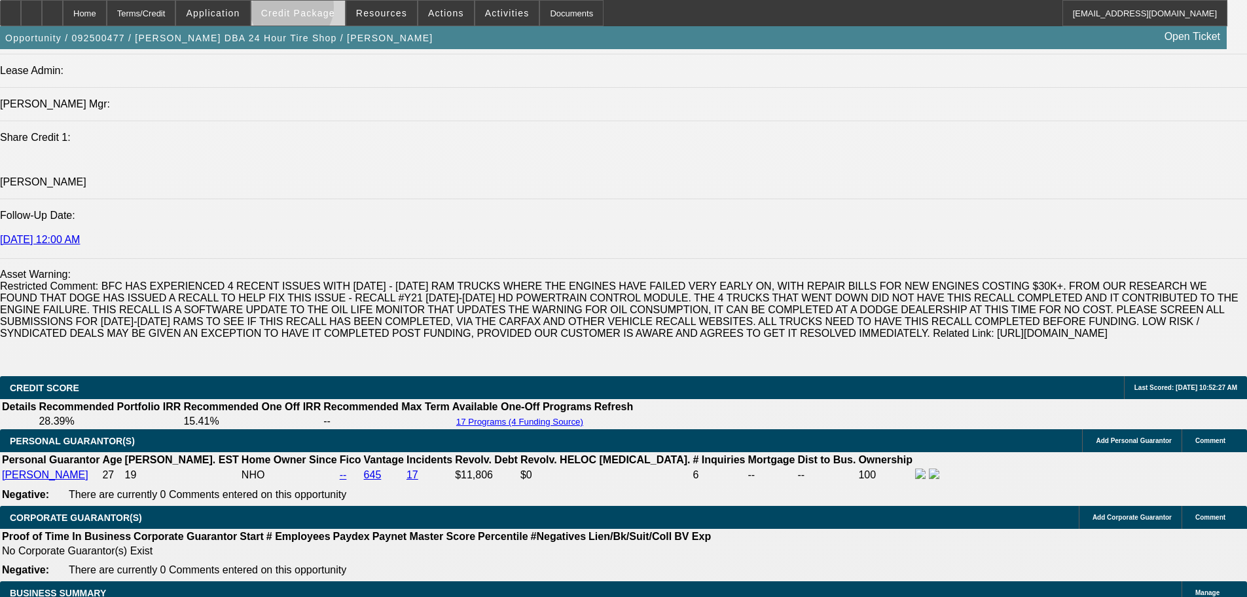
click at [312, 10] on span "Credit Package" at bounding box center [298, 13] width 74 height 10
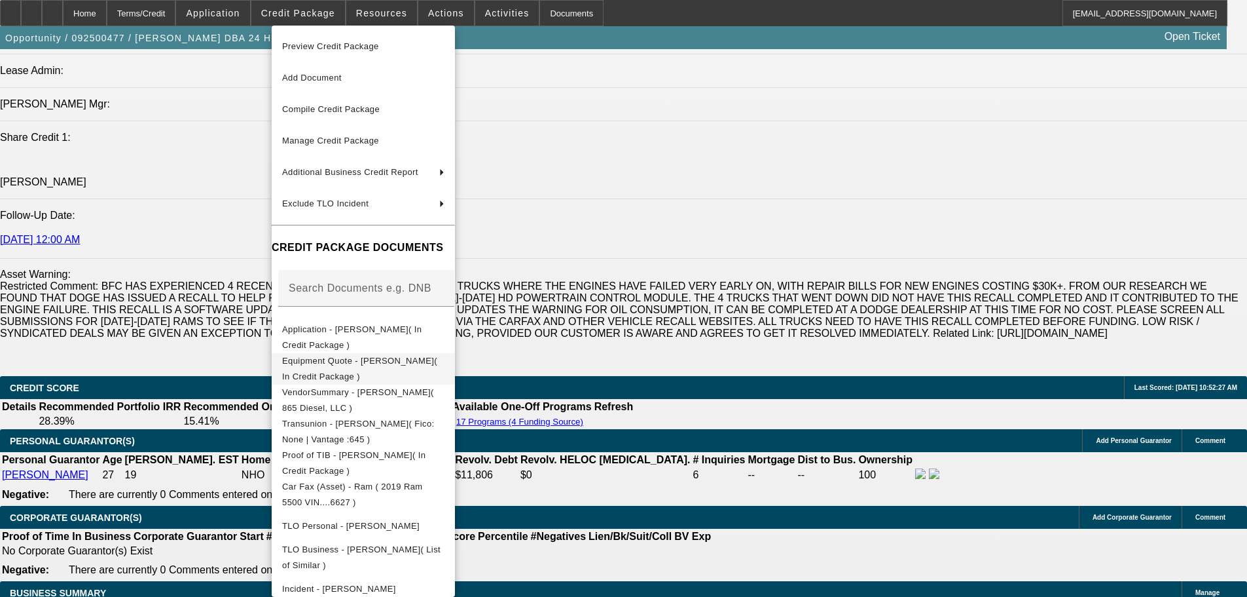
click at [437, 367] on span "Equipment Quote - [PERSON_NAME]( In Credit Package )" at bounding box center [359, 369] width 155 height 26
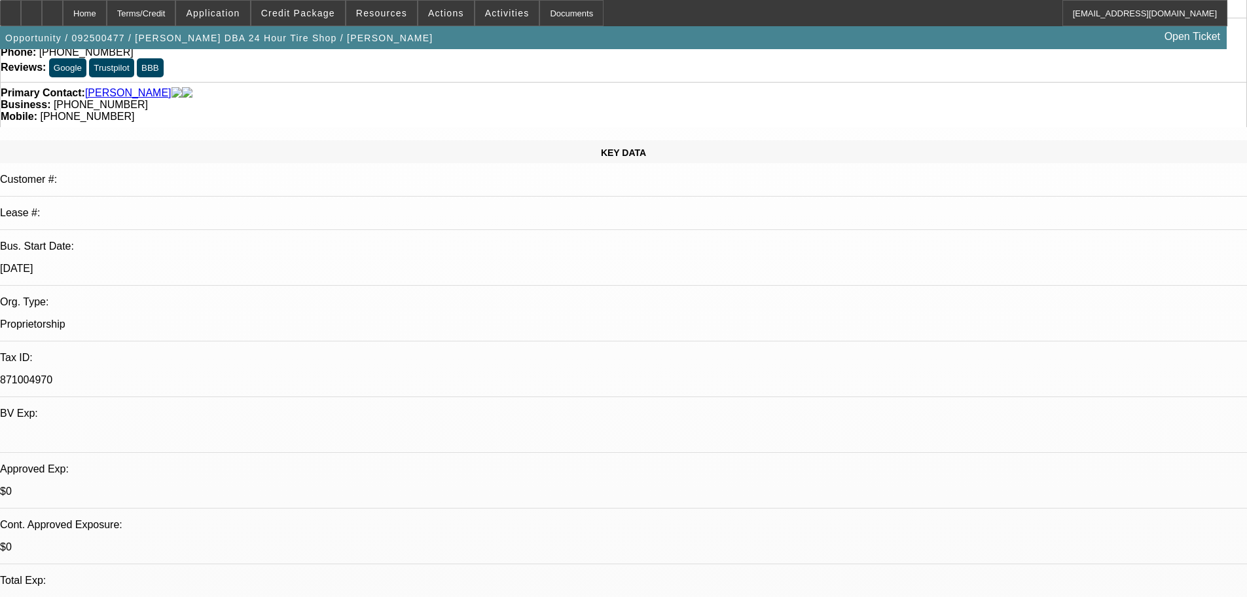
scroll to position [0, 0]
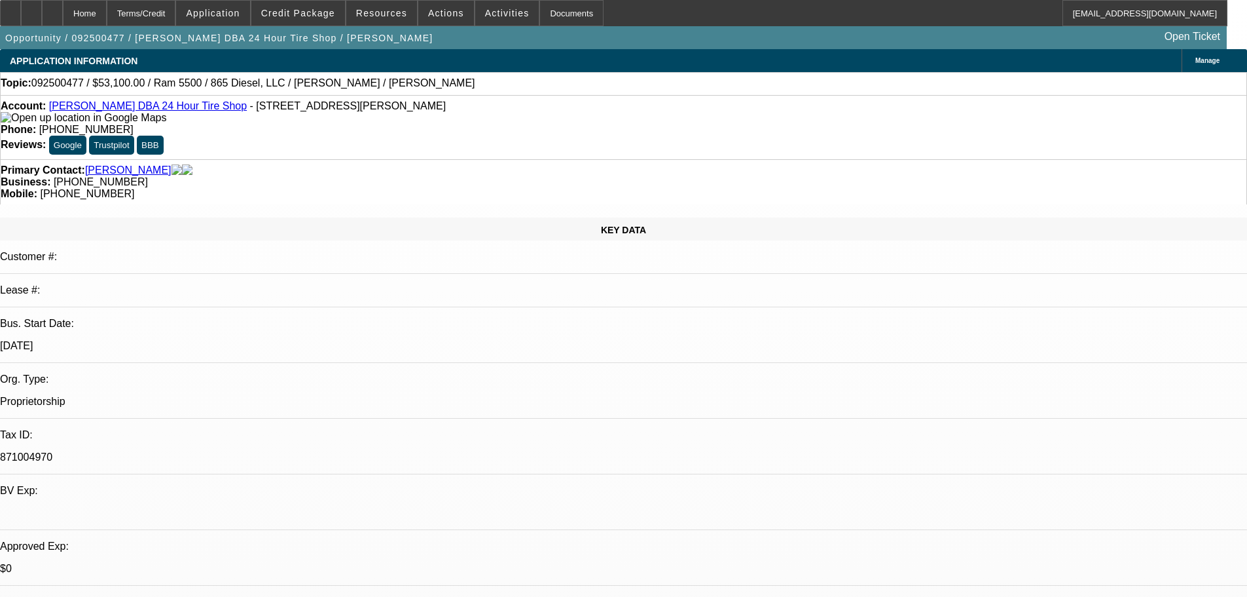
drag, startPoint x: 634, startPoint y: 410, endPoint x: 819, endPoint y: 269, distance: 232.2
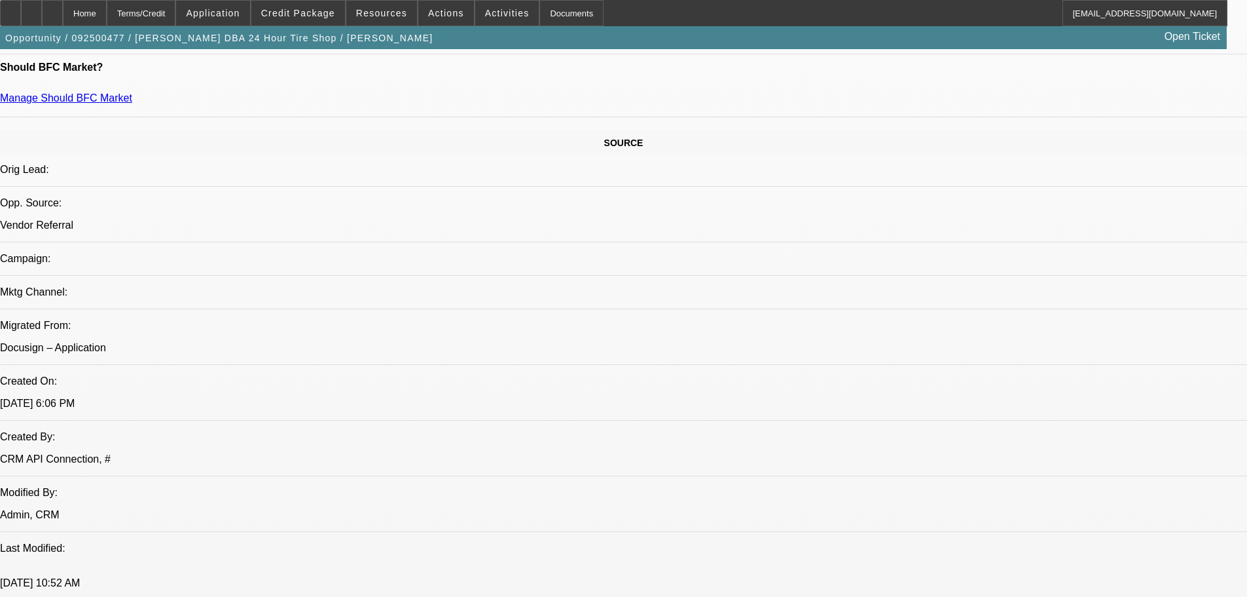
drag, startPoint x: 355, startPoint y: 413, endPoint x: 355, endPoint y: 467, distance: 54.3
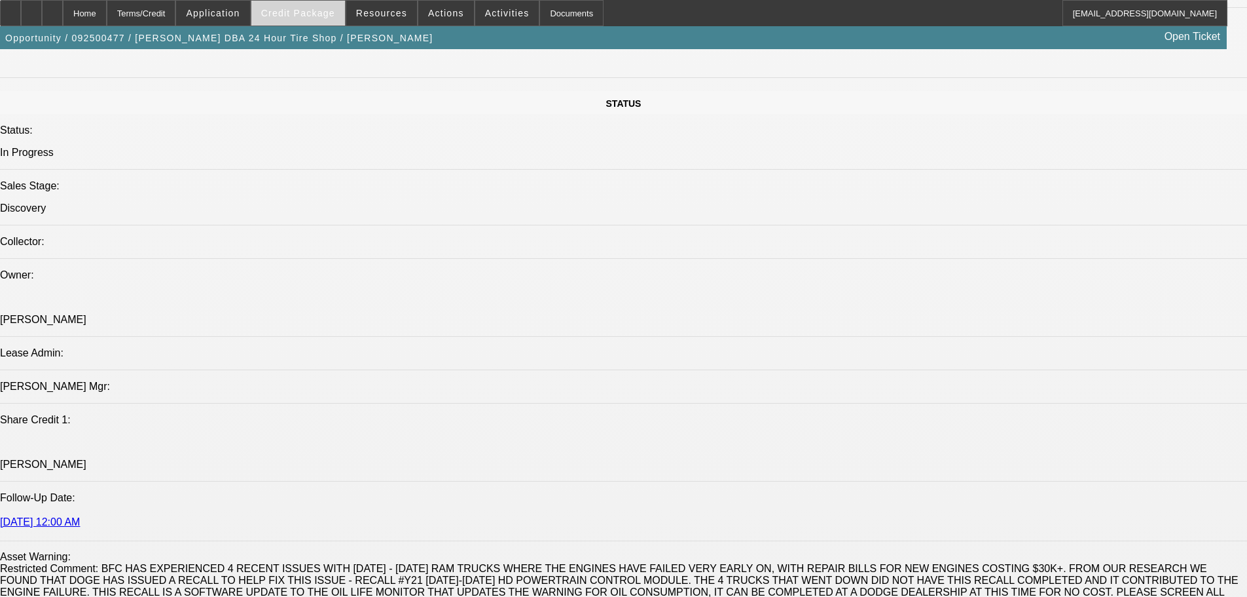
click at [325, 20] on span at bounding box center [298, 12] width 94 height 31
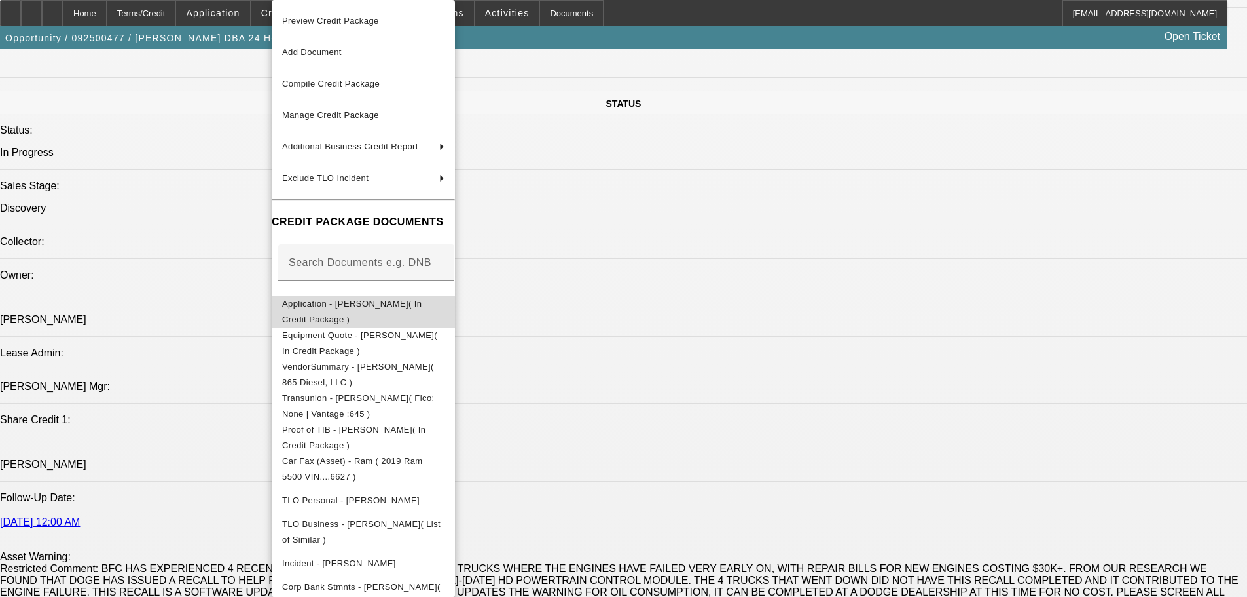
click at [445, 313] on span "Application - Calvin Robinson( In Credit Package )" at bounding box center [363, 311] width 162 height 31
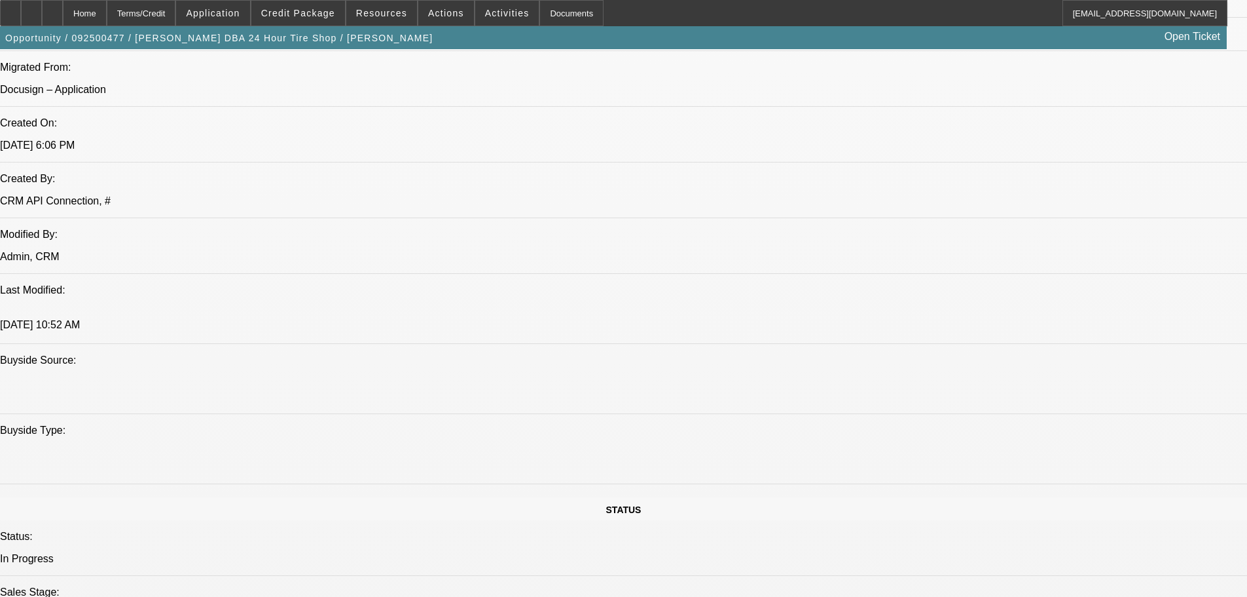
scroll to position [0, 0]
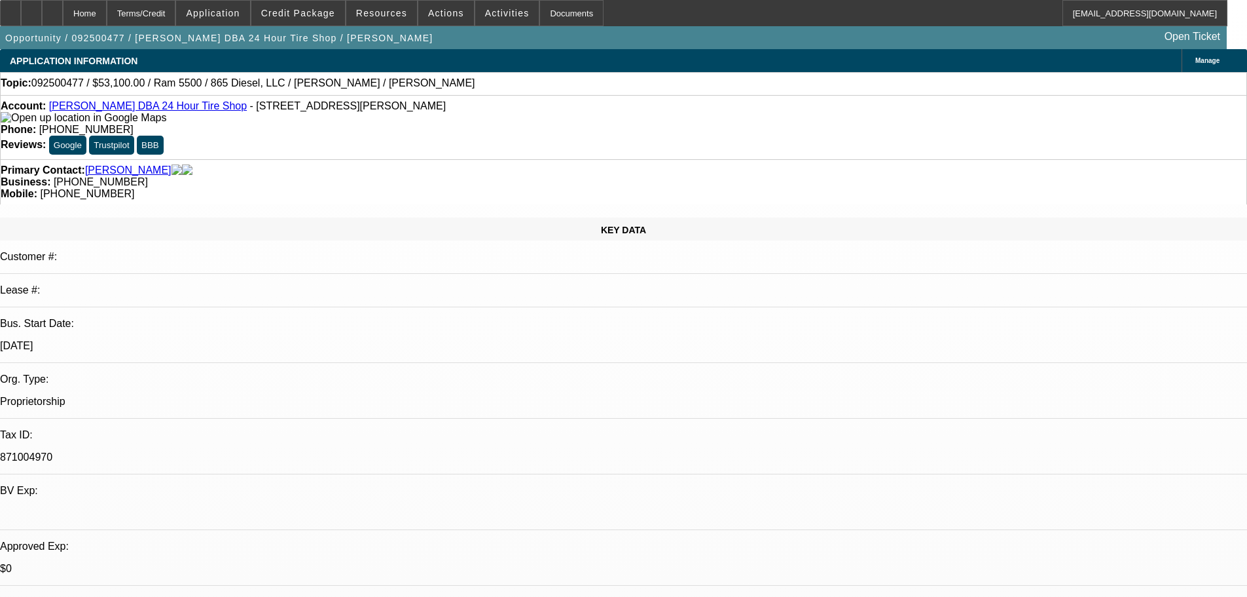
drag, startPoint x: 862, startPoint y: 452, endPoint x: 793, endPoint y: 238, distance: 225.1
click at [63, 13] on div at bounding box center [52, 13] width 21 height 26
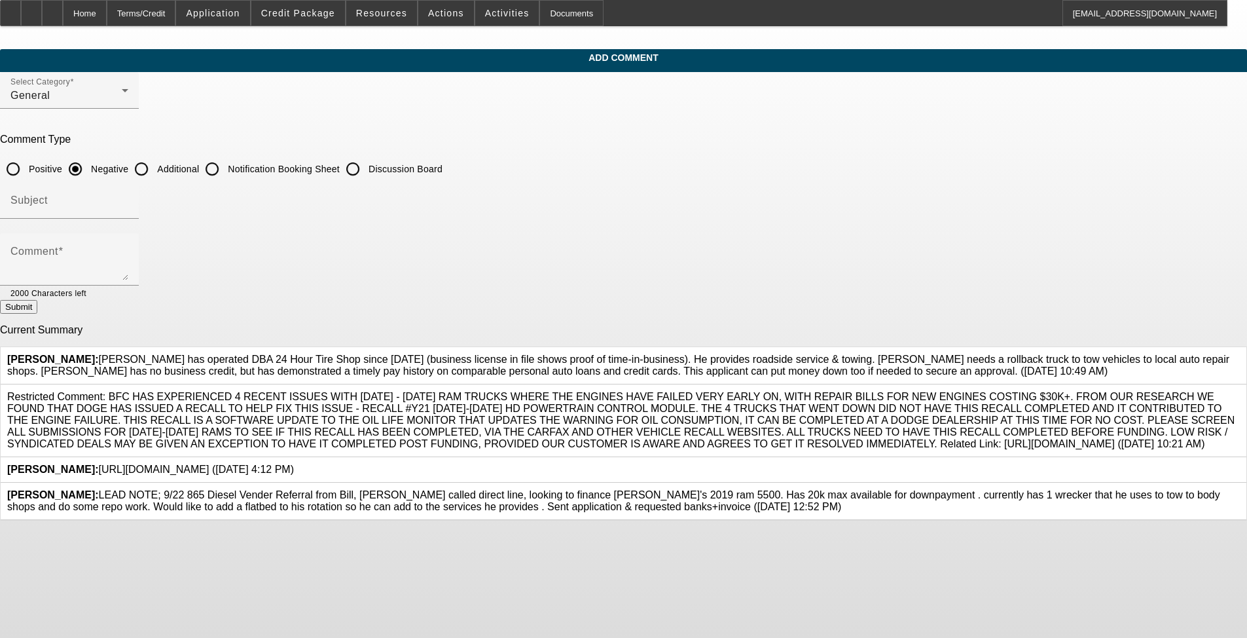
scroll to position [41, 0]
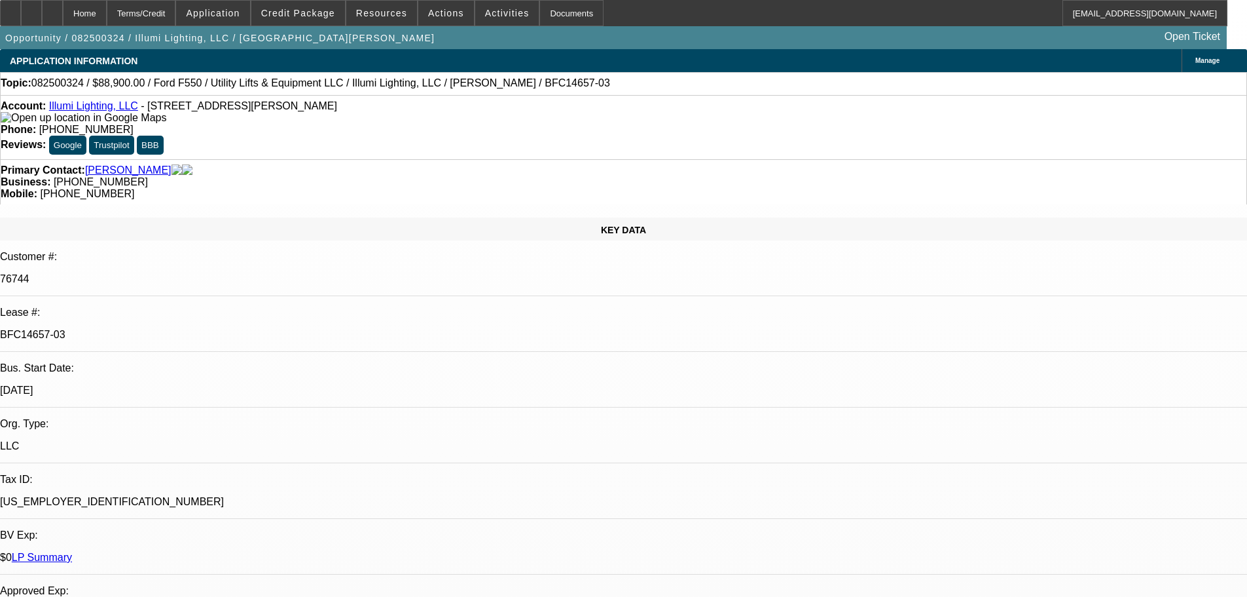
select select "0"
select select "3"
select select "0"
select select "6"
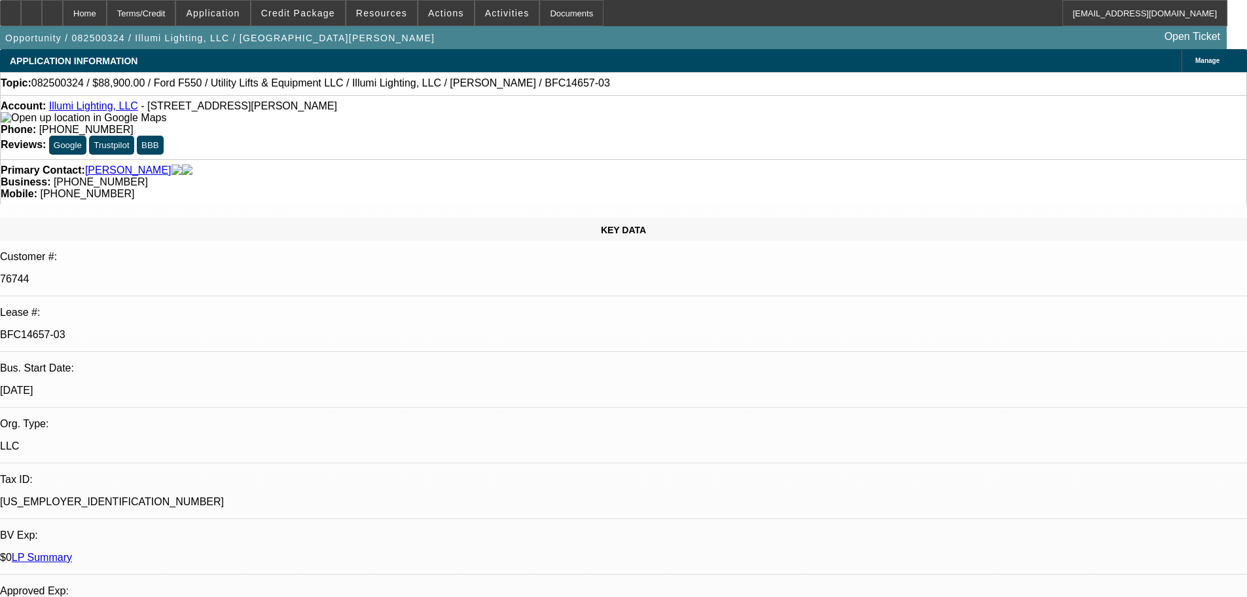
select select "0"
select select "3"
select select "0"
select select "6"
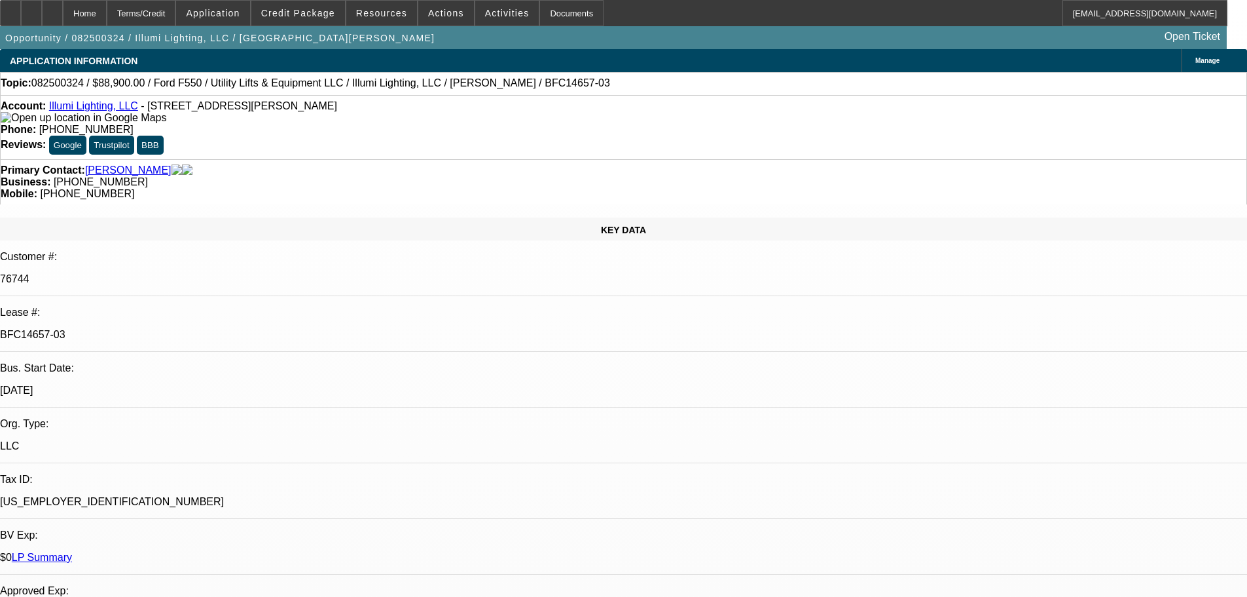
select select "0"
select select "3"
select select "0"
select select "6"
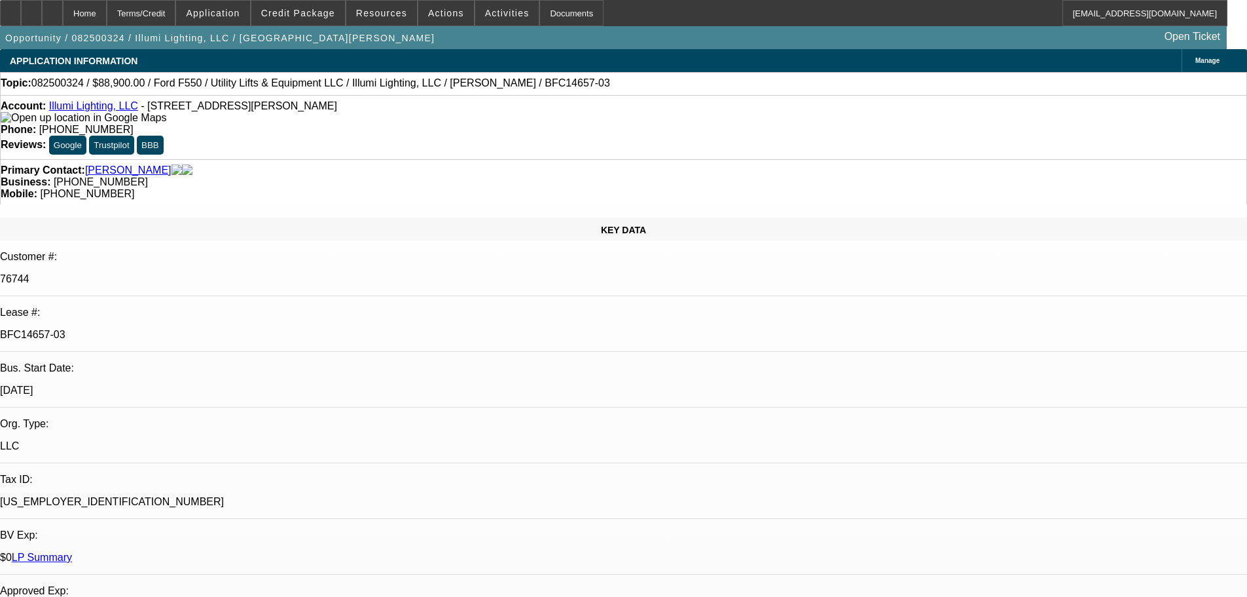
select select "0"
select select "3"
select select "0"
select select "6"
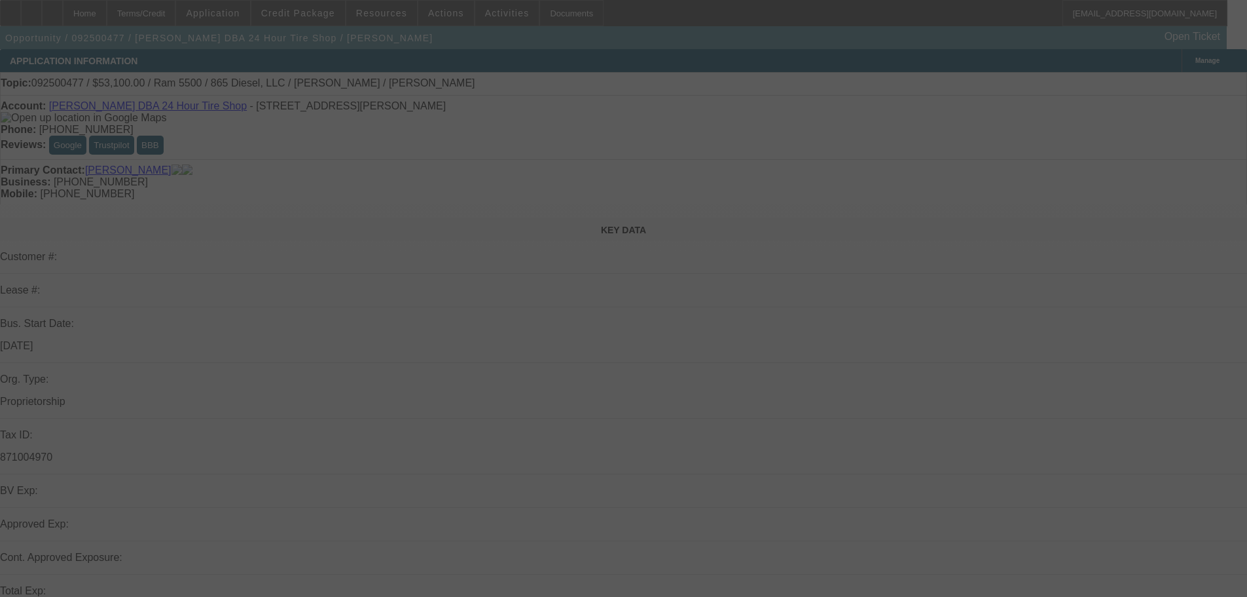
select select "0.1"
select select "0"
select select "2"
select select "0"
select select "6"
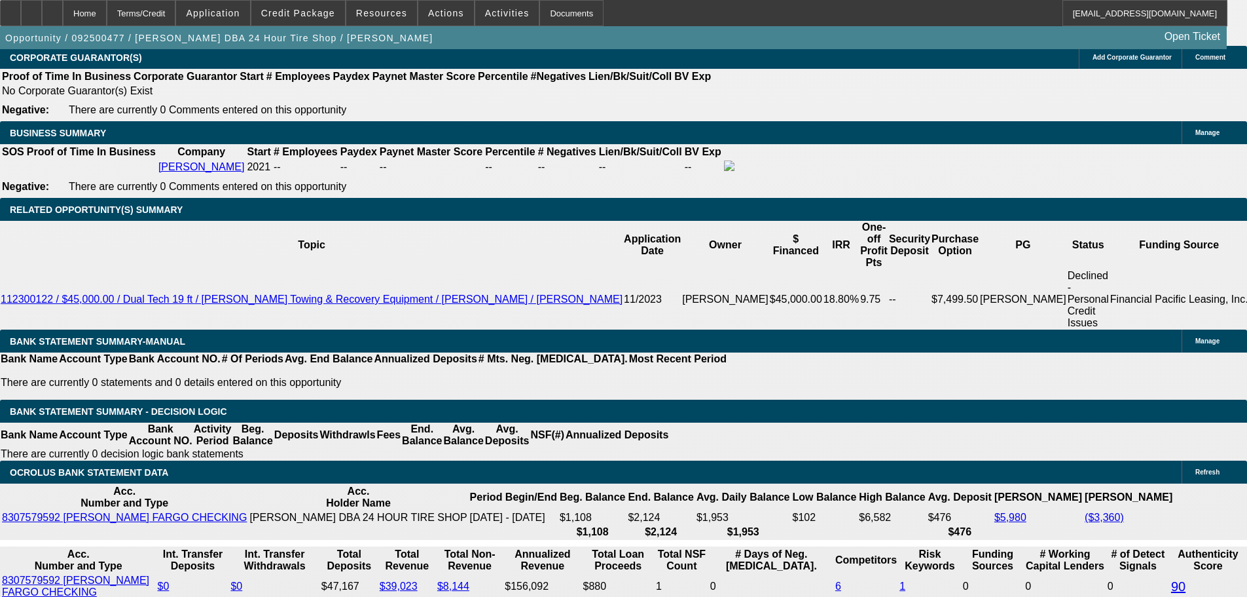
scroll to position [74, 0]
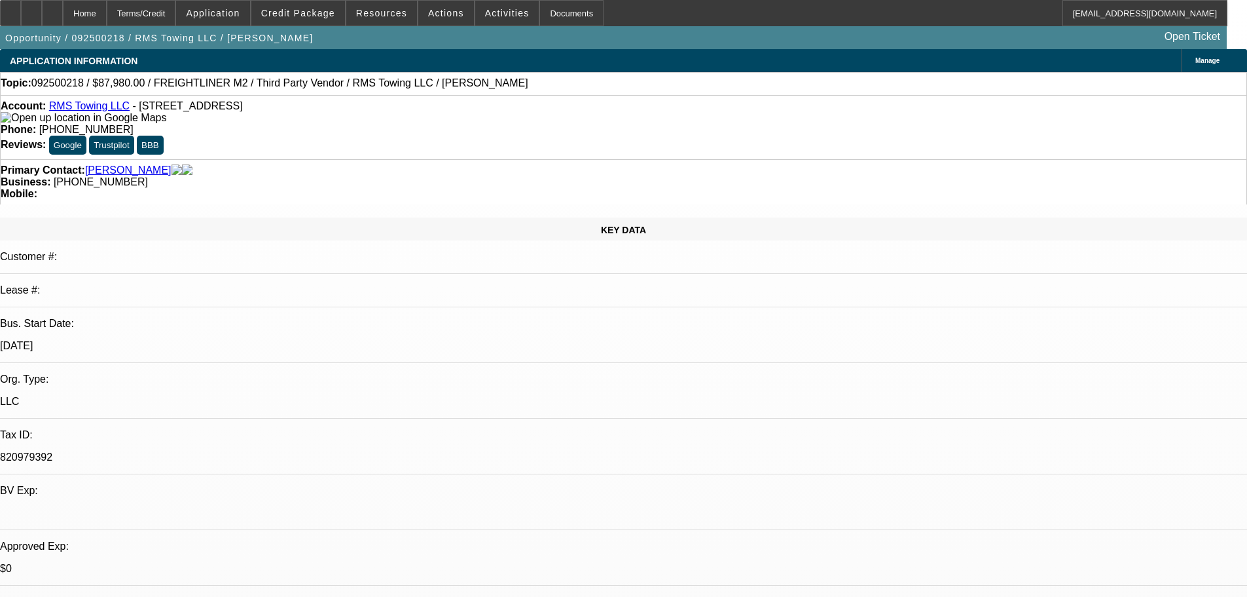
select select "0"
select select "3"
select select "0"
select select "6"
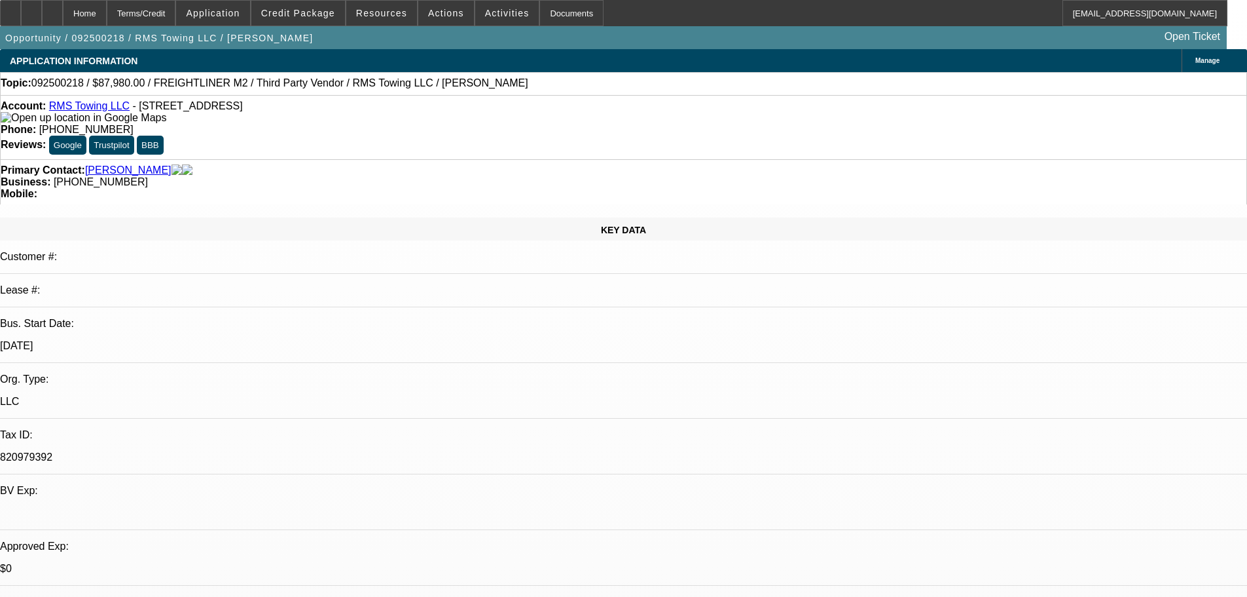
select select "0"
select select "3"
select select "0"
select select "6"
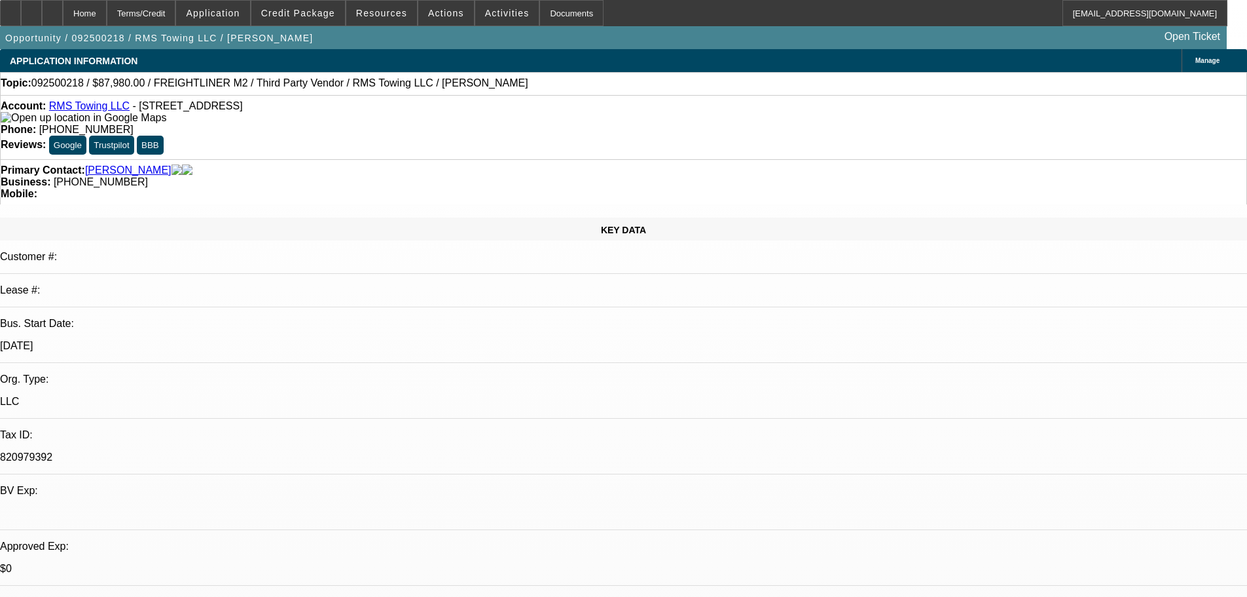
select select "0"
select select "3"
select select "0"
select select "6"
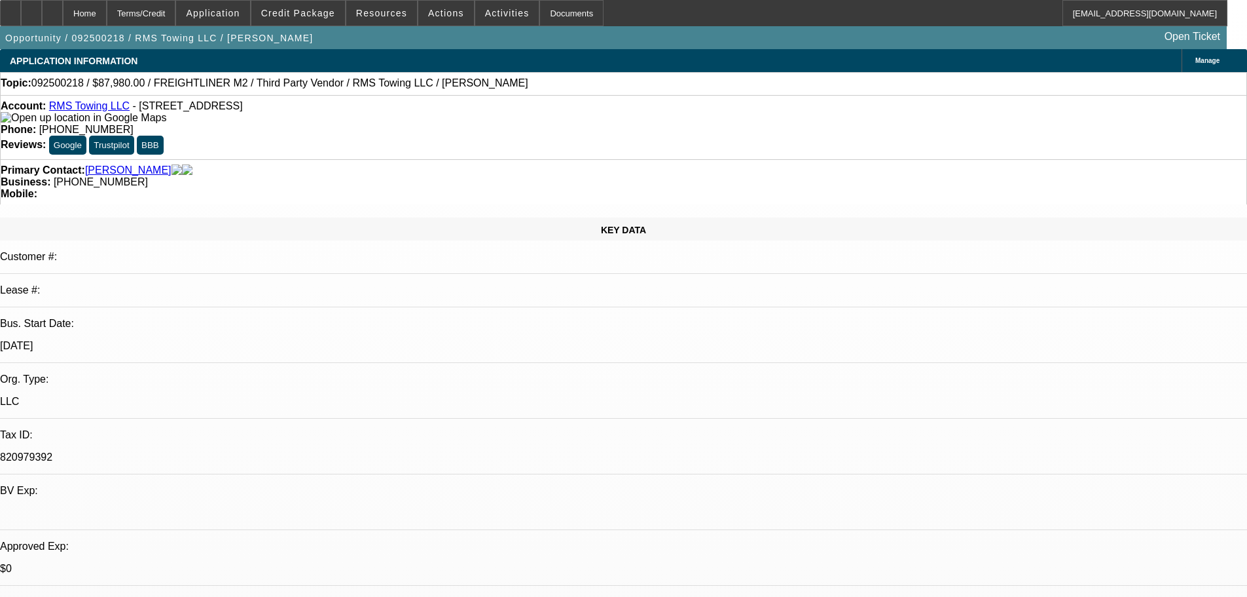
select select "0"
select select "3"
select select "0"
select select "6"
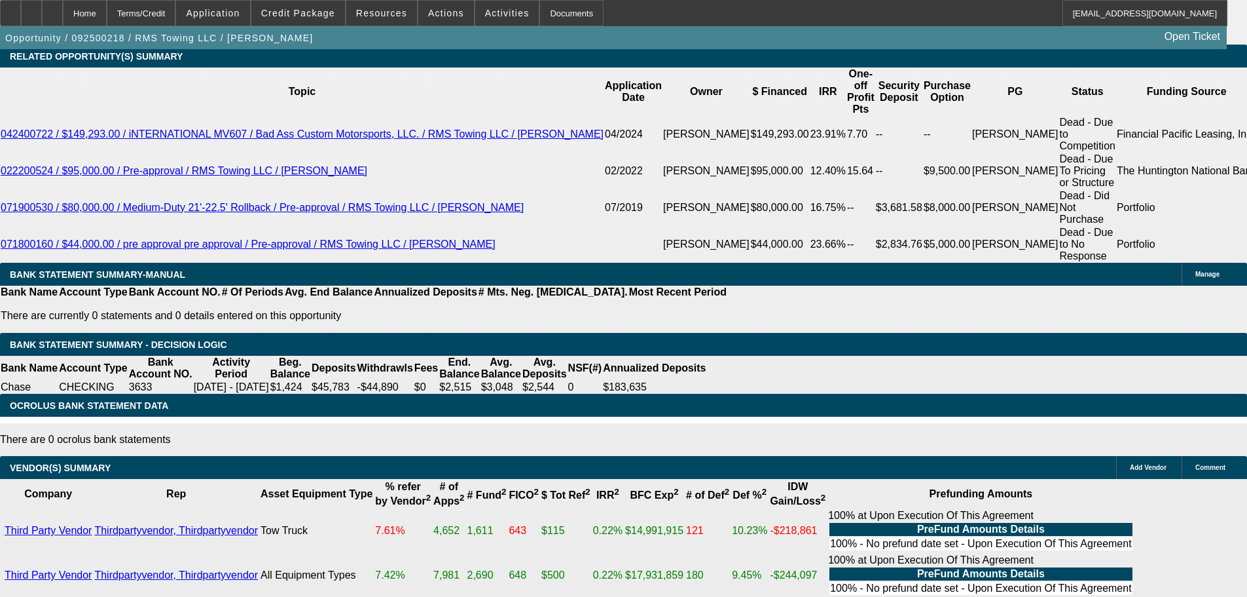
drag, startPoint x: 471, startPoint y: 246, endPoint x: 488, endPoint y: 532, distance: 286.7
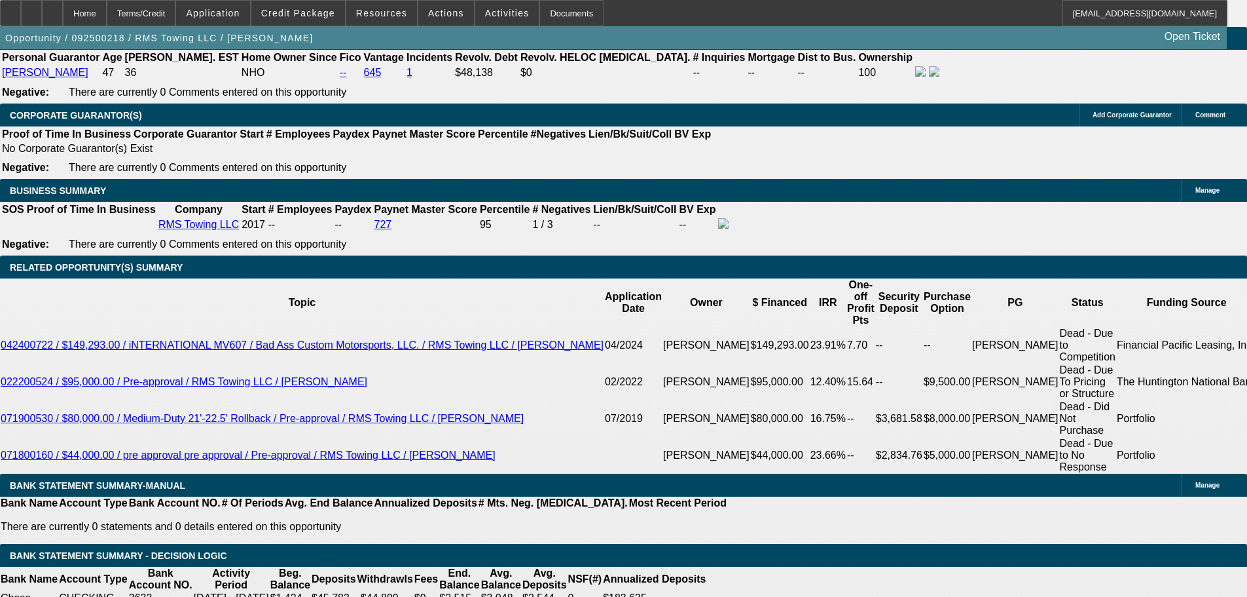
scroll to position [1971, 0]
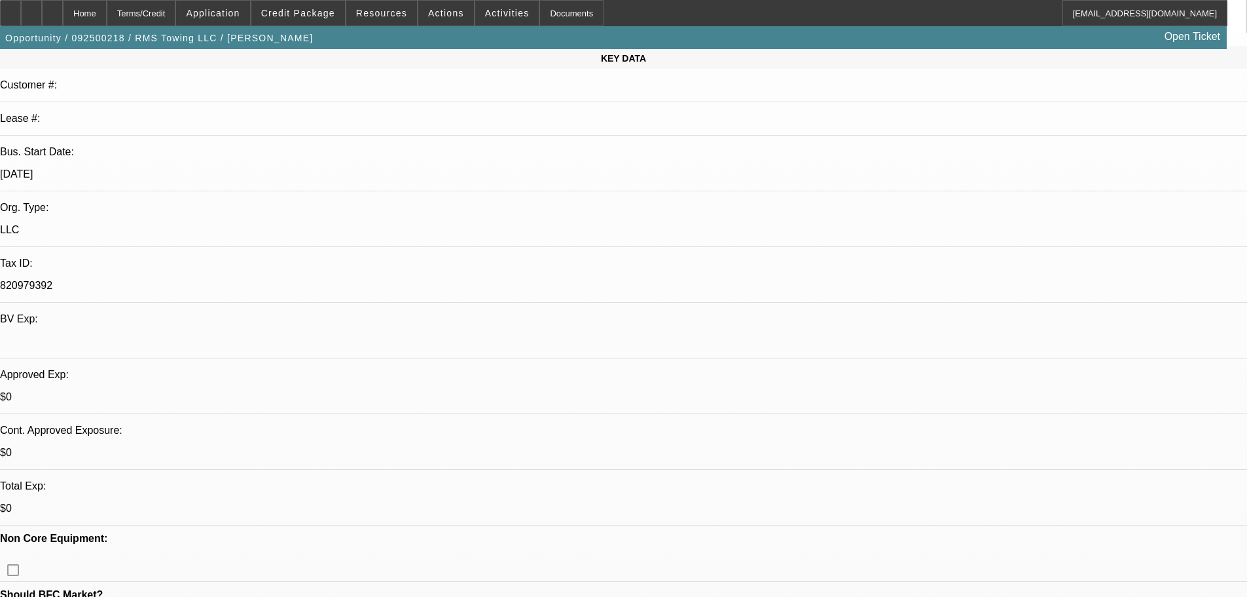
drag, startPoint x: 336, startPoint y: 350, endPoint x: 313, endPoint y: 182, distance: 169.2
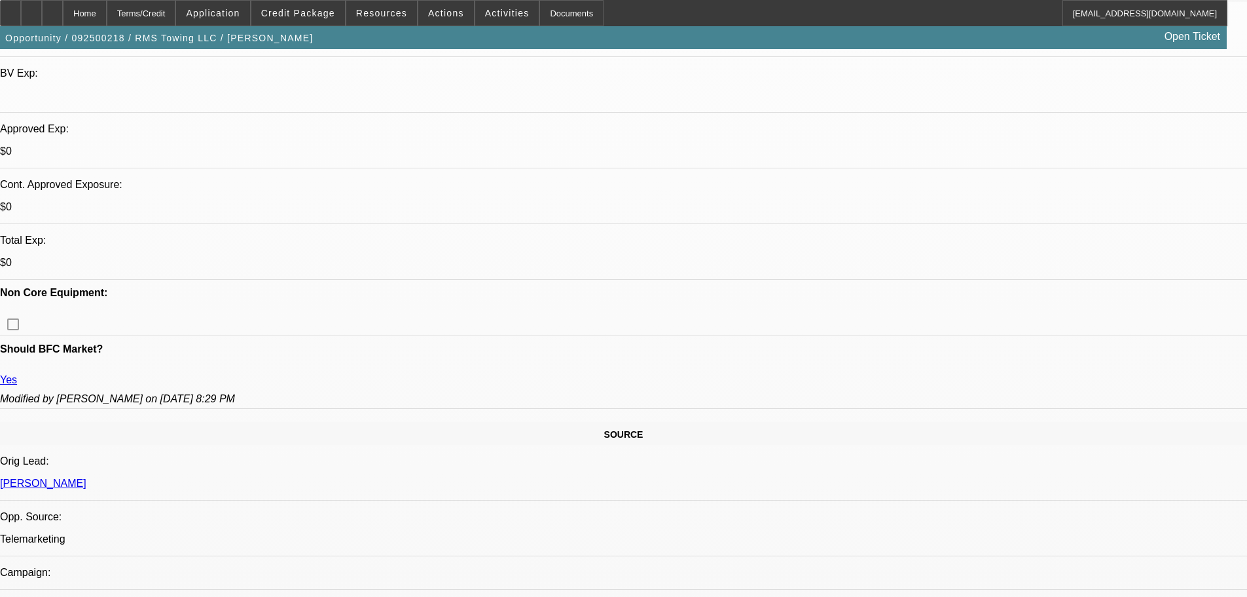
scroll to position [419, 0]
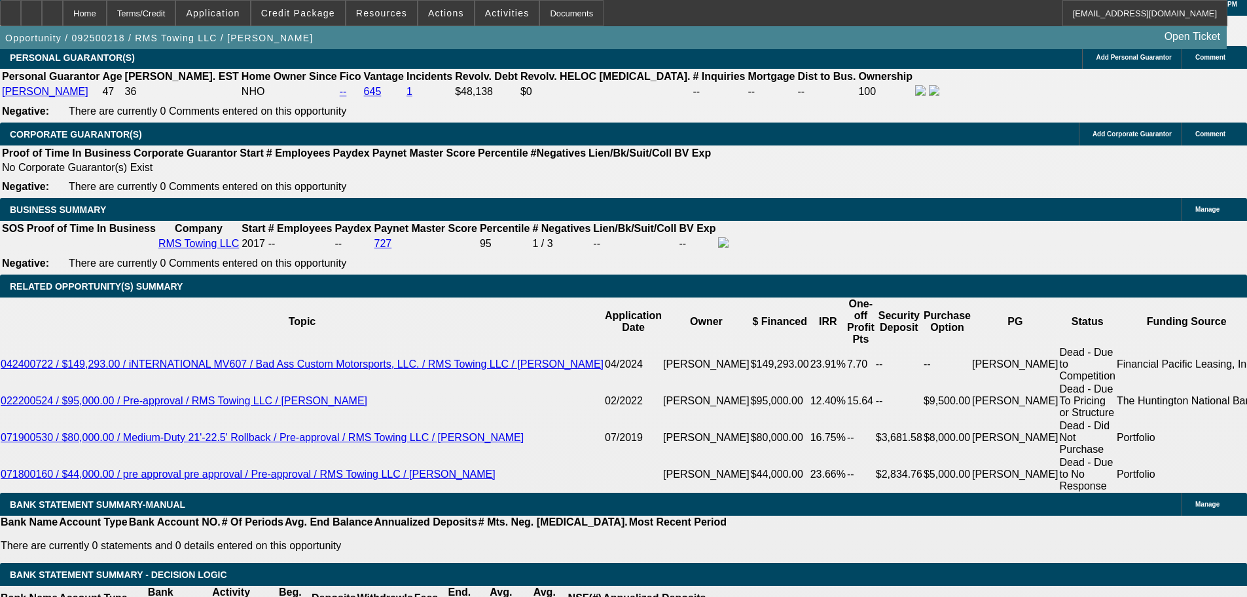
scroll to position [1940, 0]
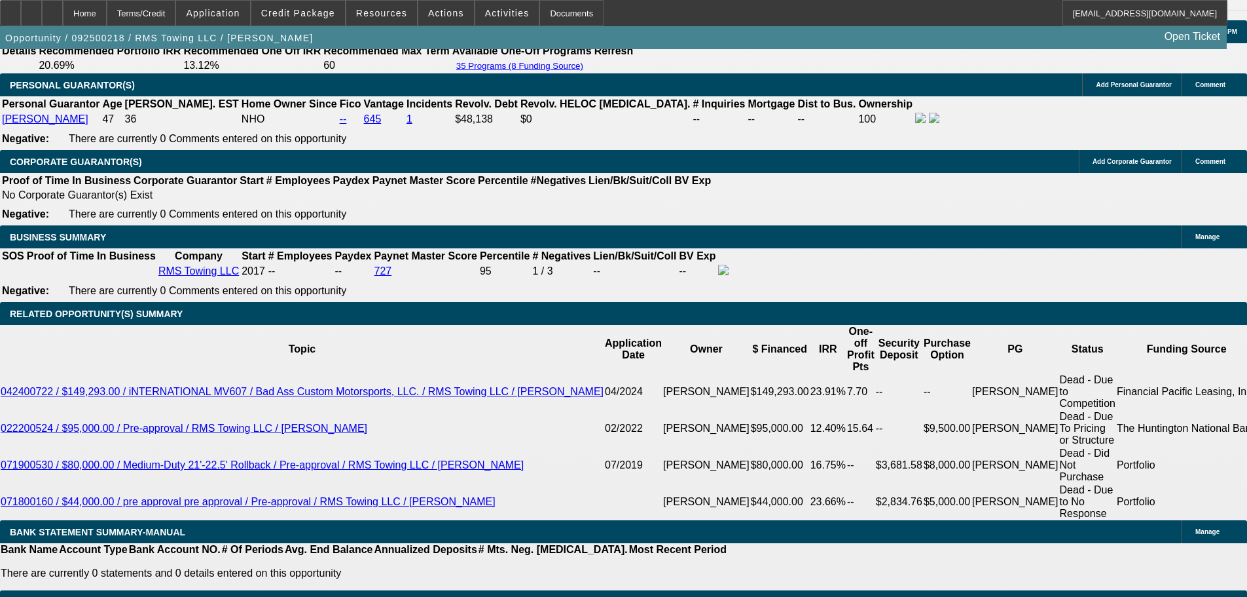
drag, startPoint x: 492, startPoint y: 221, endPoint x: 502, endPoint y: 232, distance: 14.8
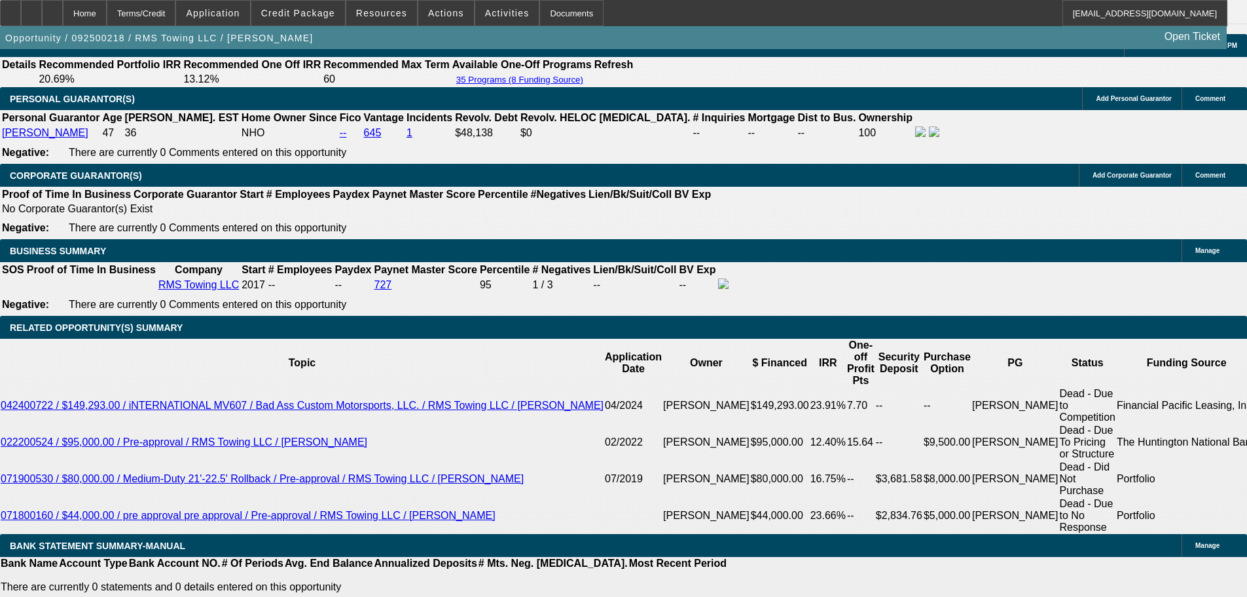
drag, startPoint x: 494, startPoint y: 270, endPoint x: 496, endPoint y: 258, distance: 12.1
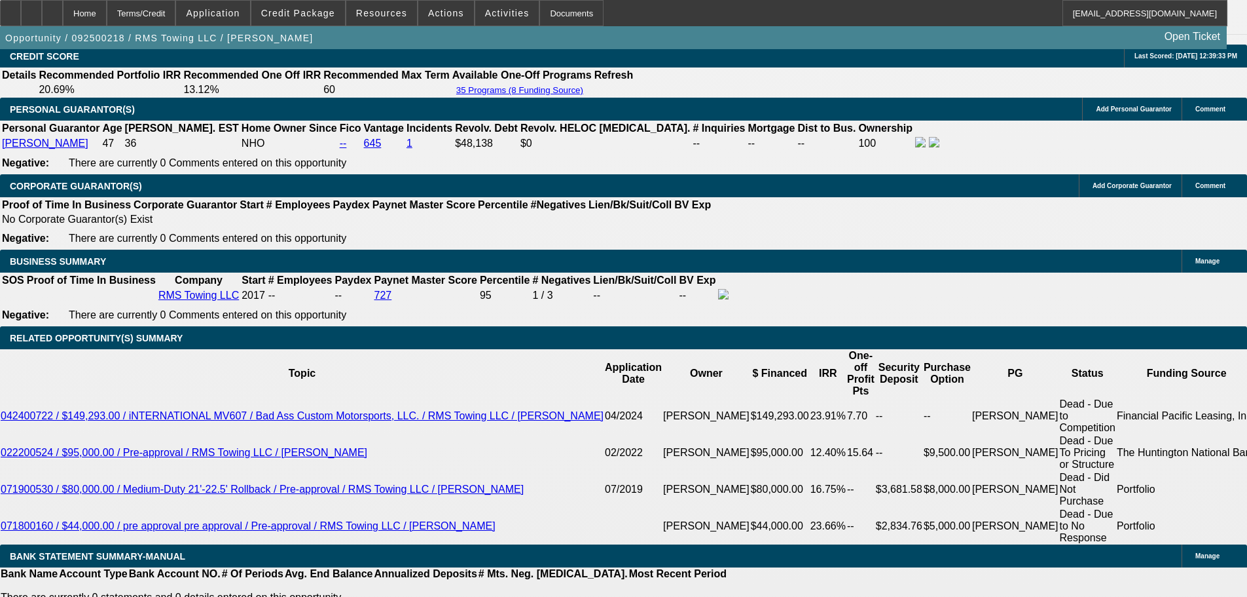
drag, startPoint x: 494, startPoint y: 271, endPoint x: 494, endPoint y: 243, distance: 28.2
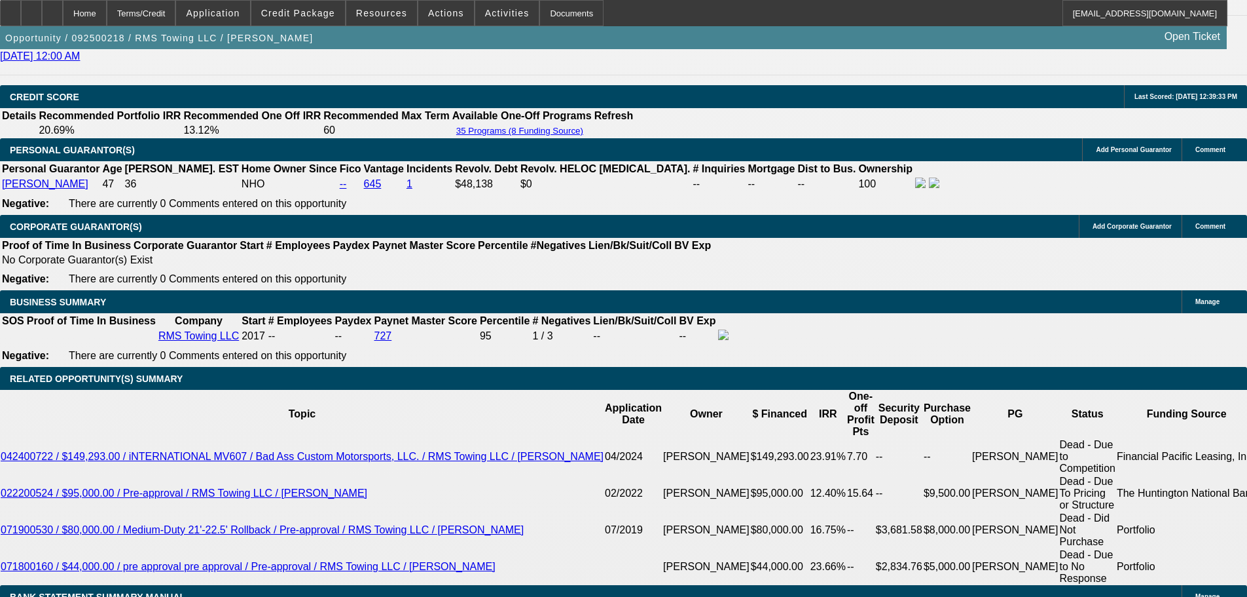
drag, startPoint x: 499, startPoint y: 297, endPoint x: 493, endPoint y: 242, distance: 54.7
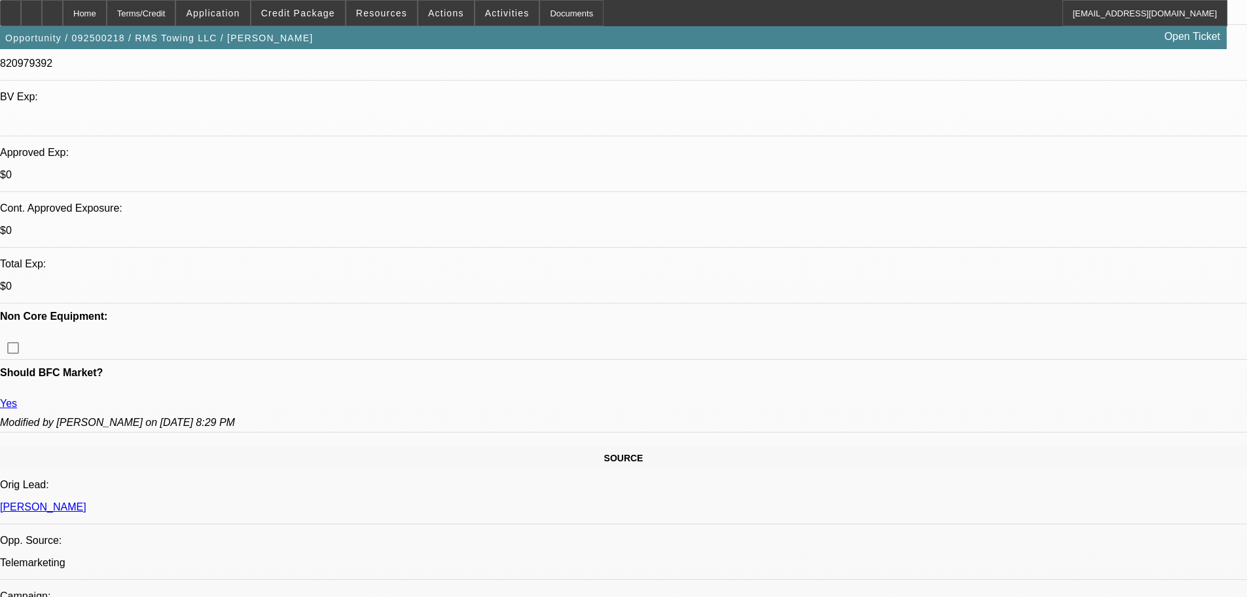
scroll to position [0, 0]
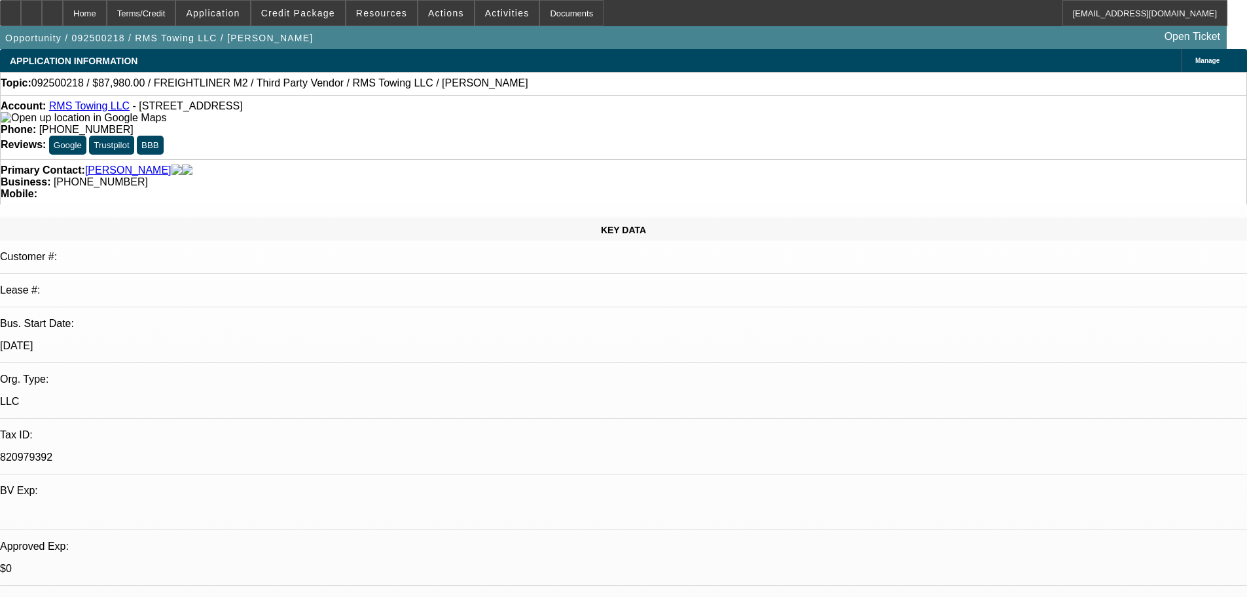
drag, startPoint x: 498, startPoint y: 301, endPoint x: 511, endPoint y: 154, distance: 148.0
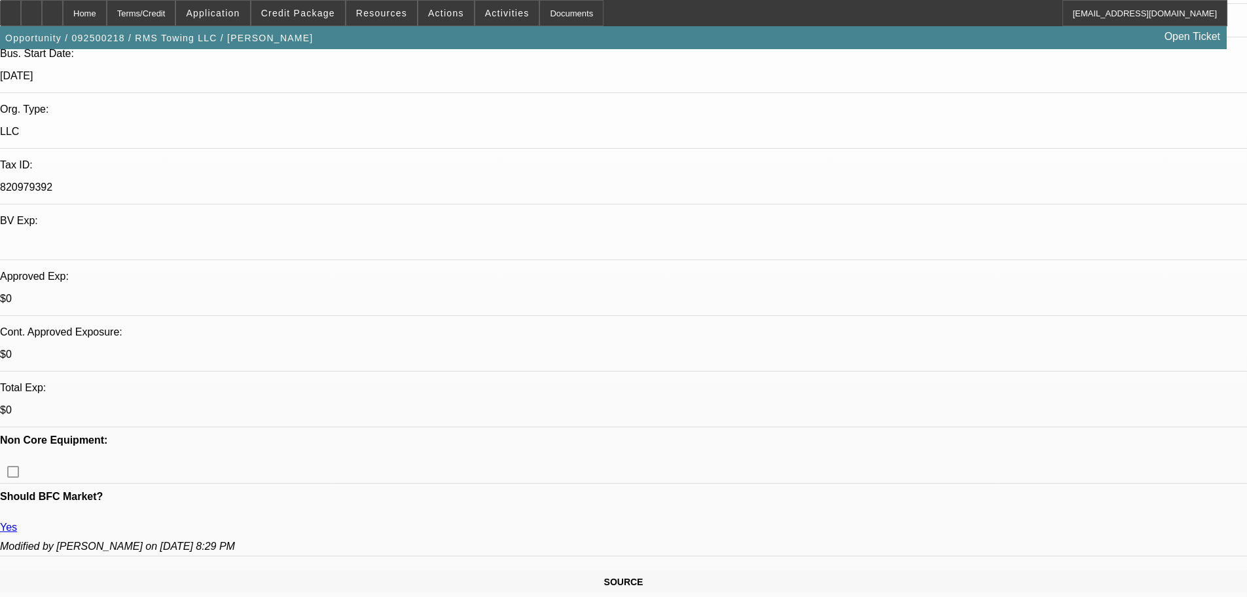
scroll to position [393, 0]
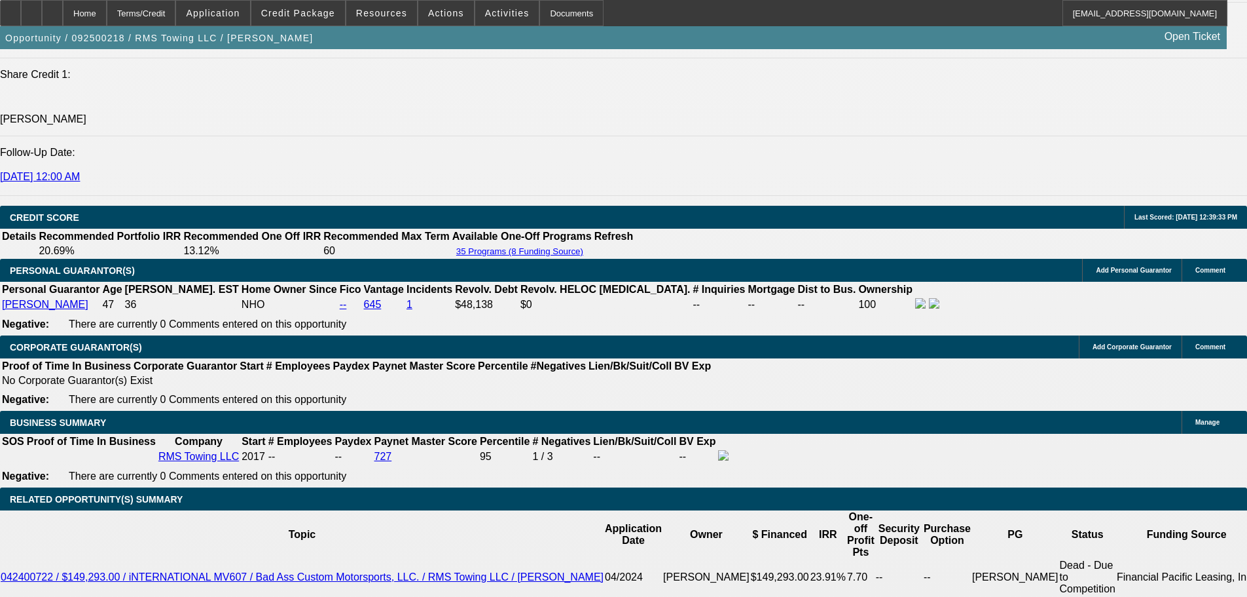
scroll to position [1150, 0]
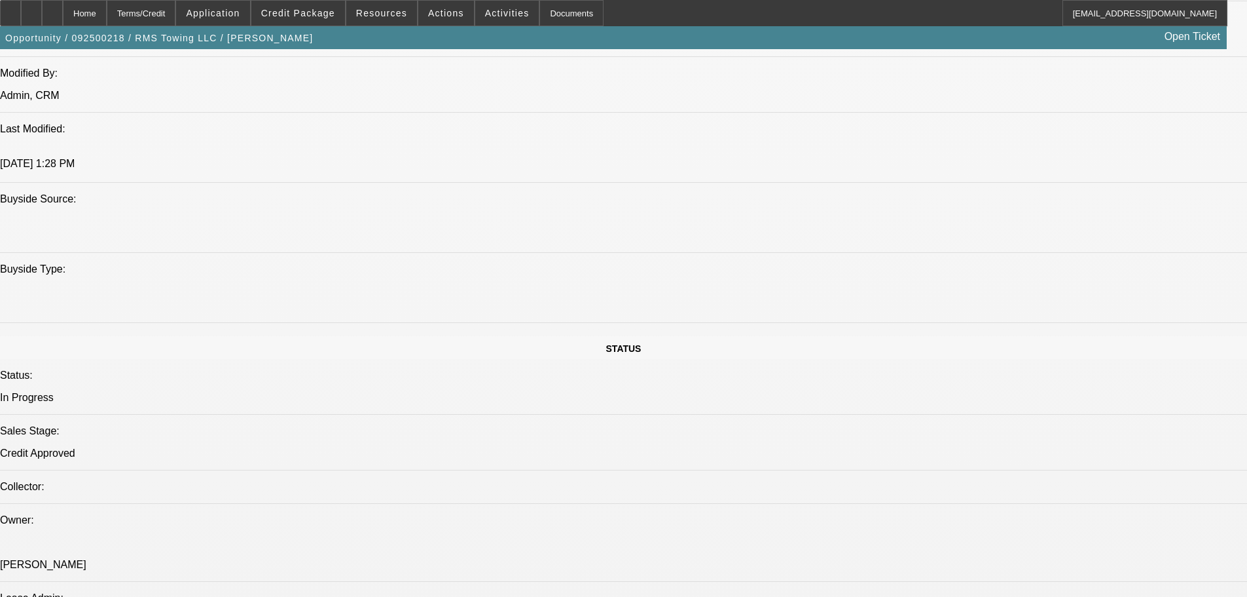
drag, startPoint x: 552, startPoint y: 238, endPoint x: 428, endPoint y: 97, distance: 187.4
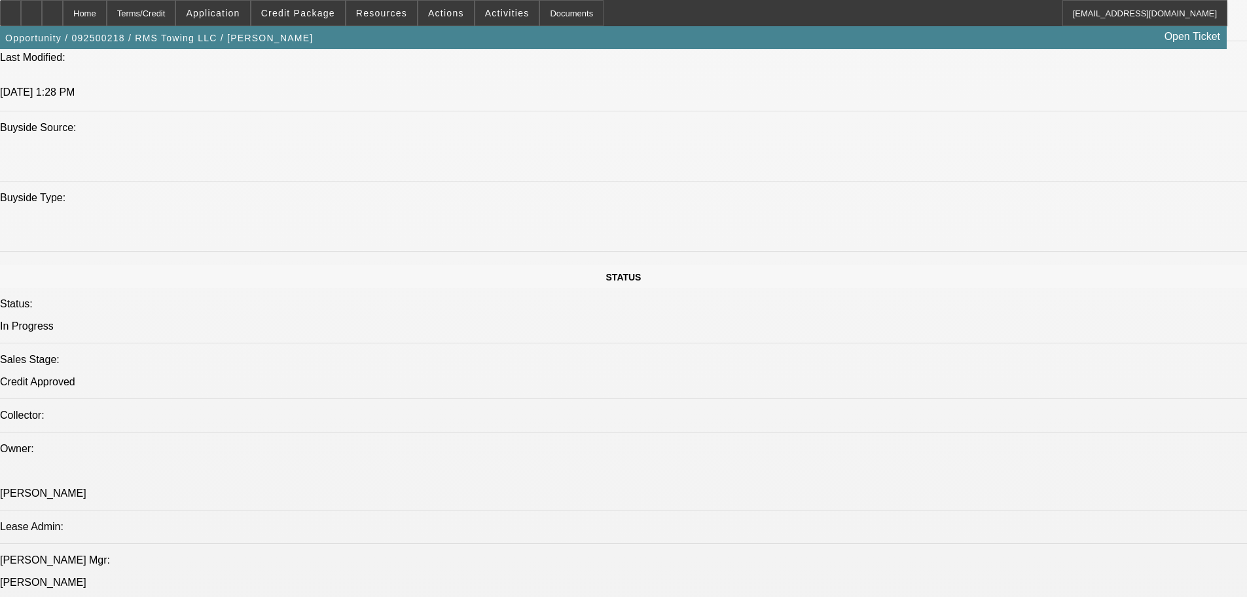
drag, startPoint x: 451, startPoint y: 362, endPoint x: 456, endPoint y: 388, distance: 26.1
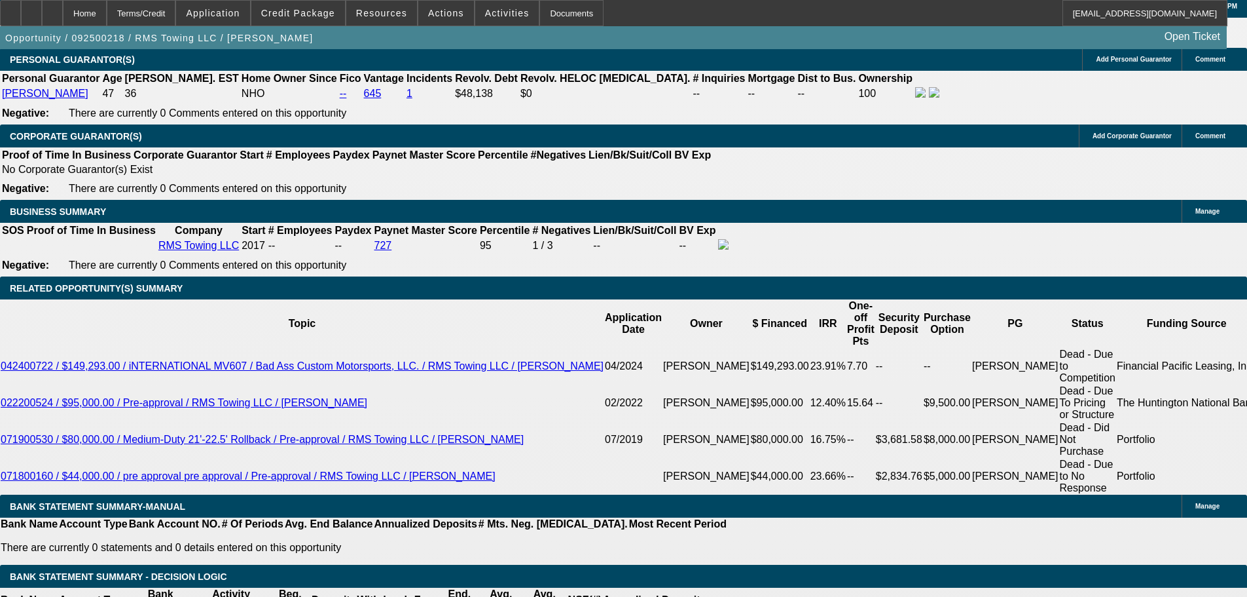
scroll to position [2033, 0]
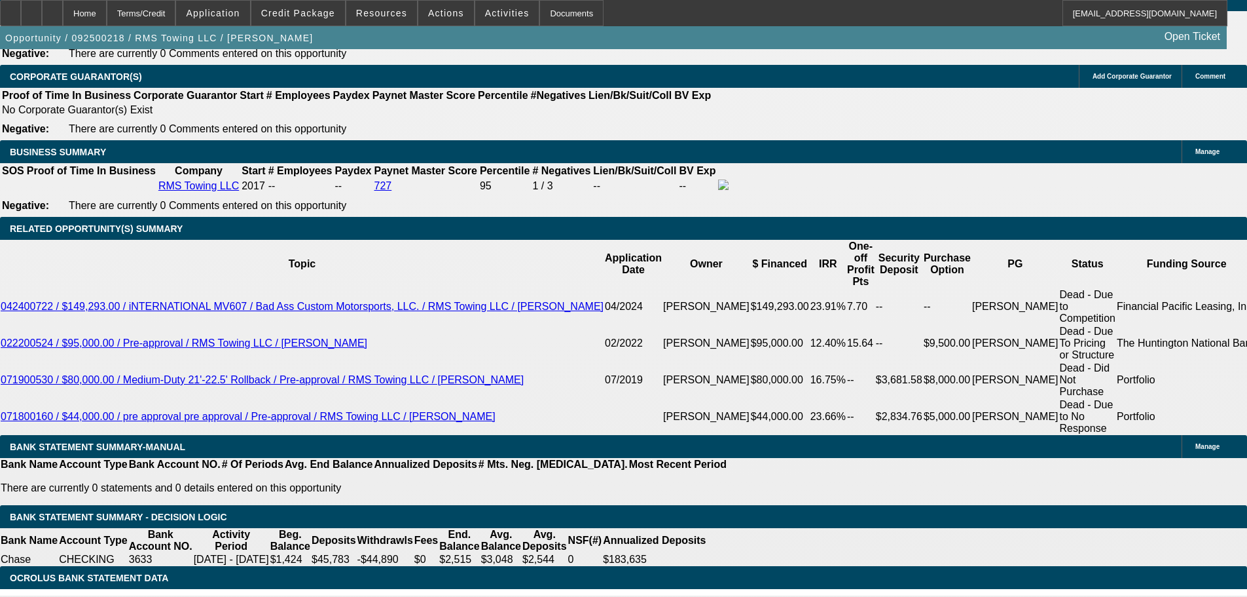
radio input "true"
type textarea "9/25 TT ray, moving forward-going to go through cards to see which he would lik…"
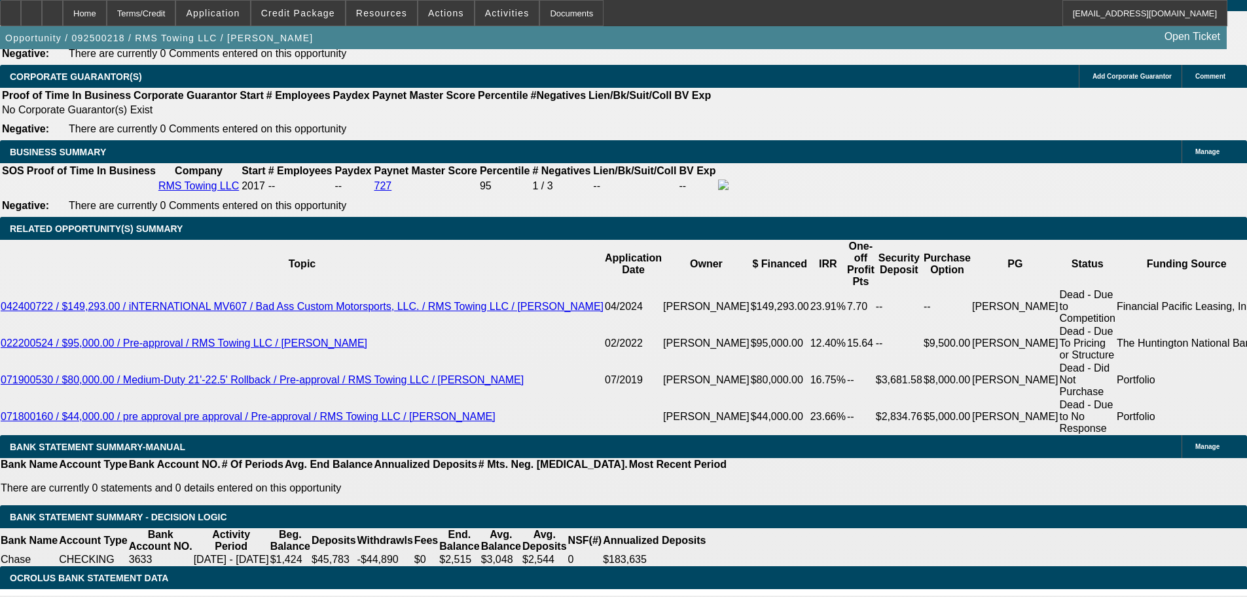
radio input "true"
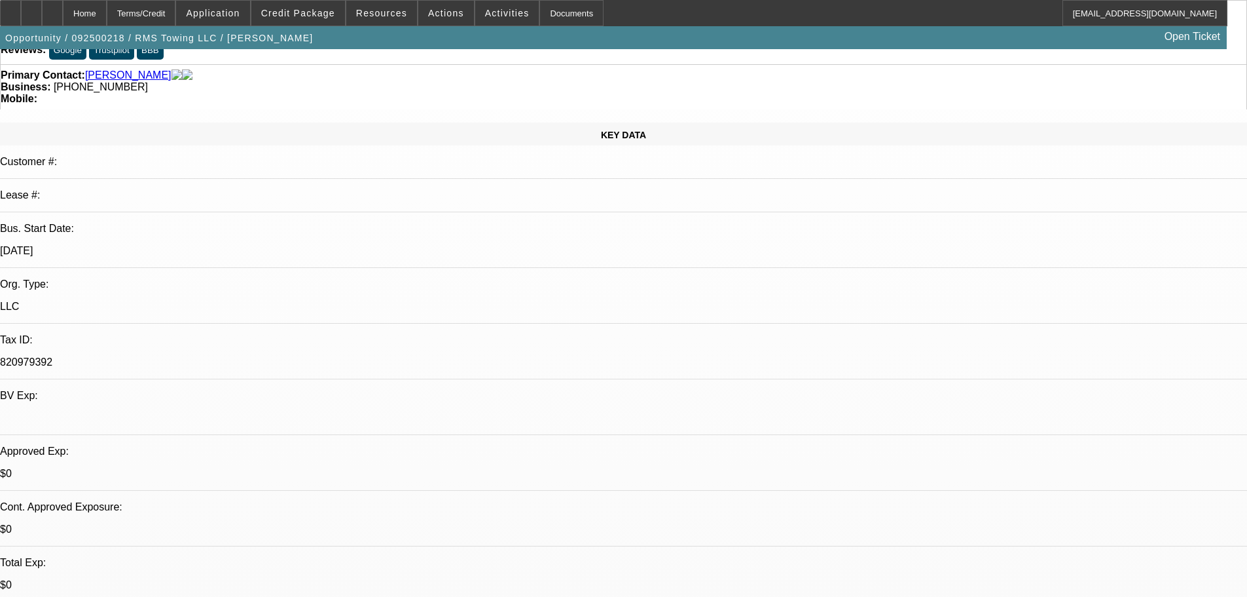
scroll to position [0, 0]
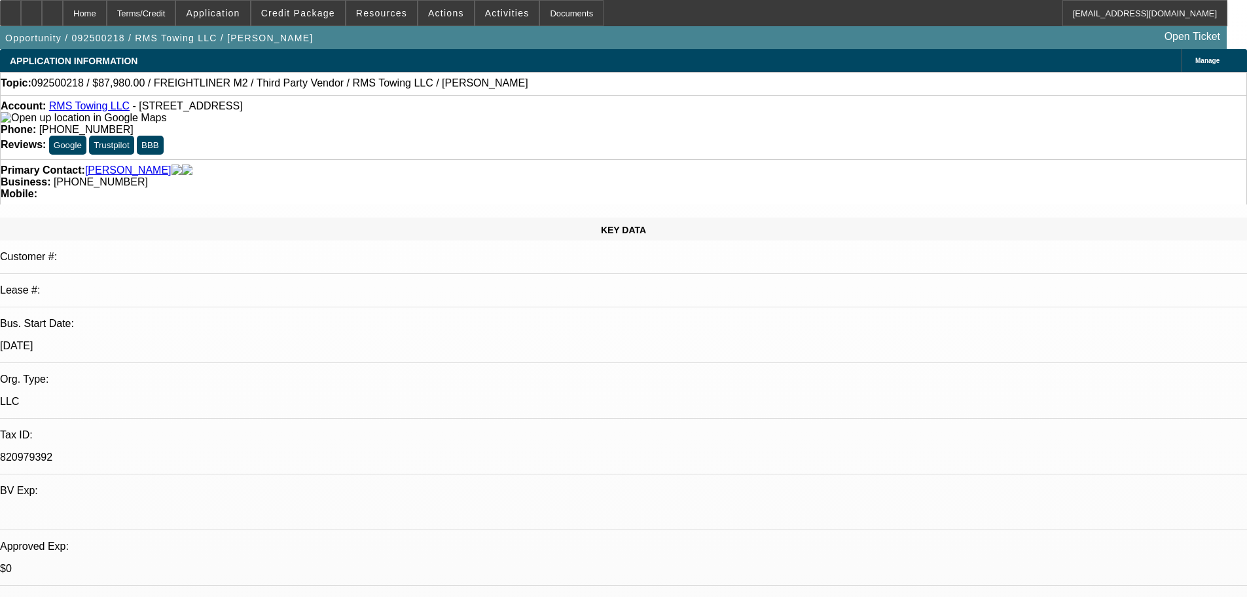
drag, startPoint x: 845, startPoint y: 421, endPoint x: 843, endPoint y: 185, distance: 236.4
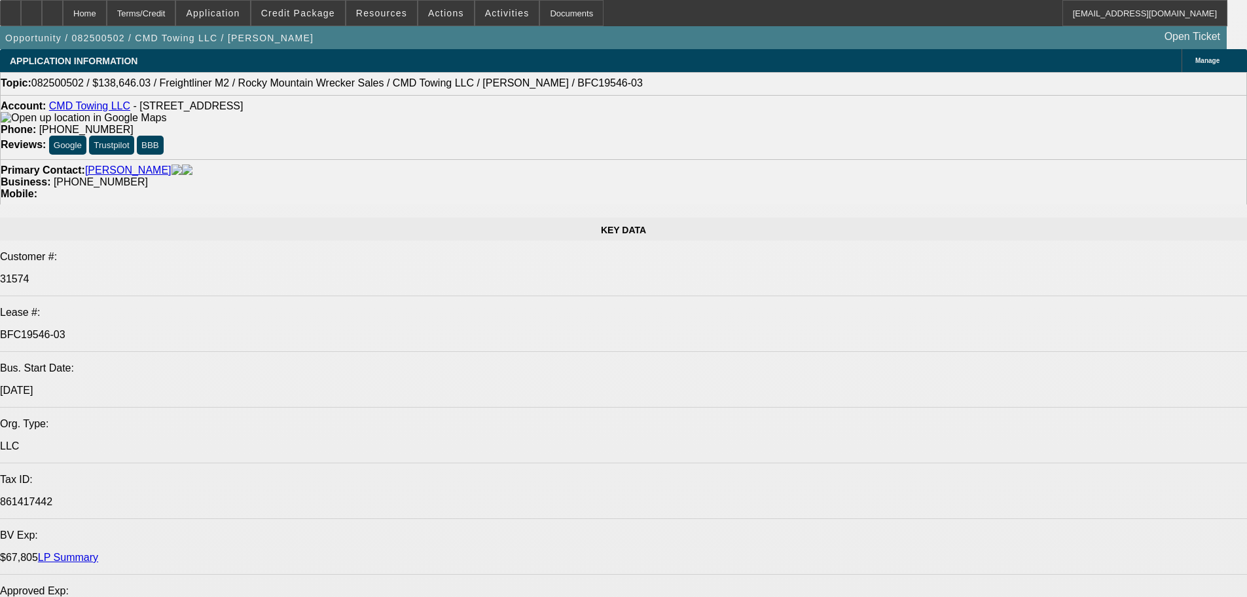
select select "0"
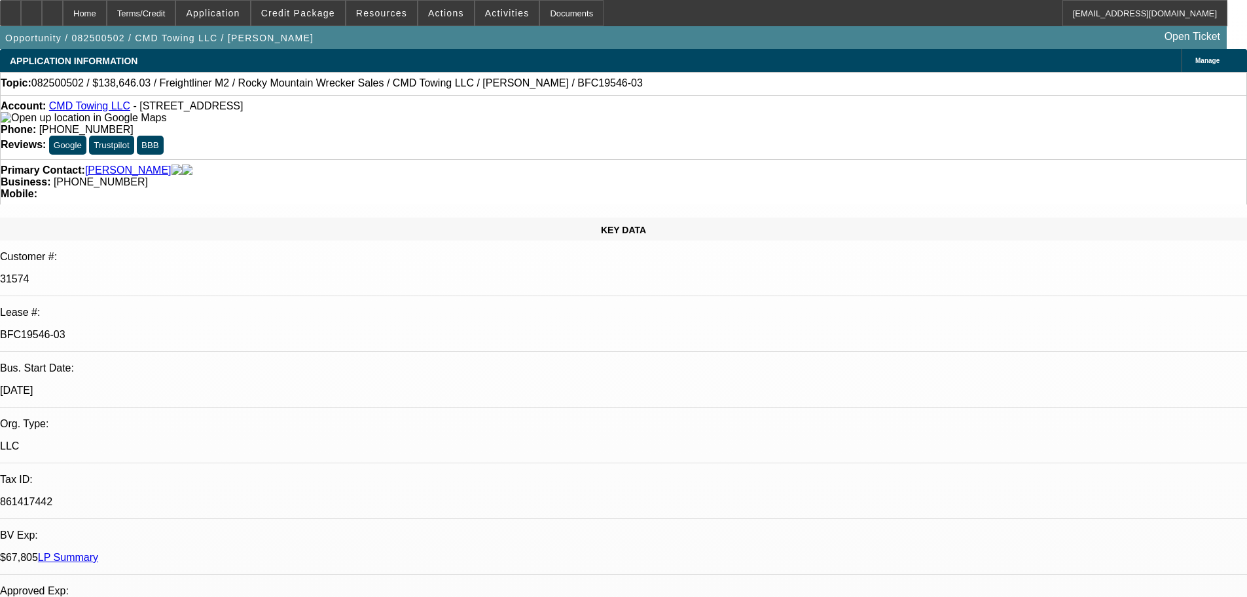
select select "0"
select select "6"
select select "0"
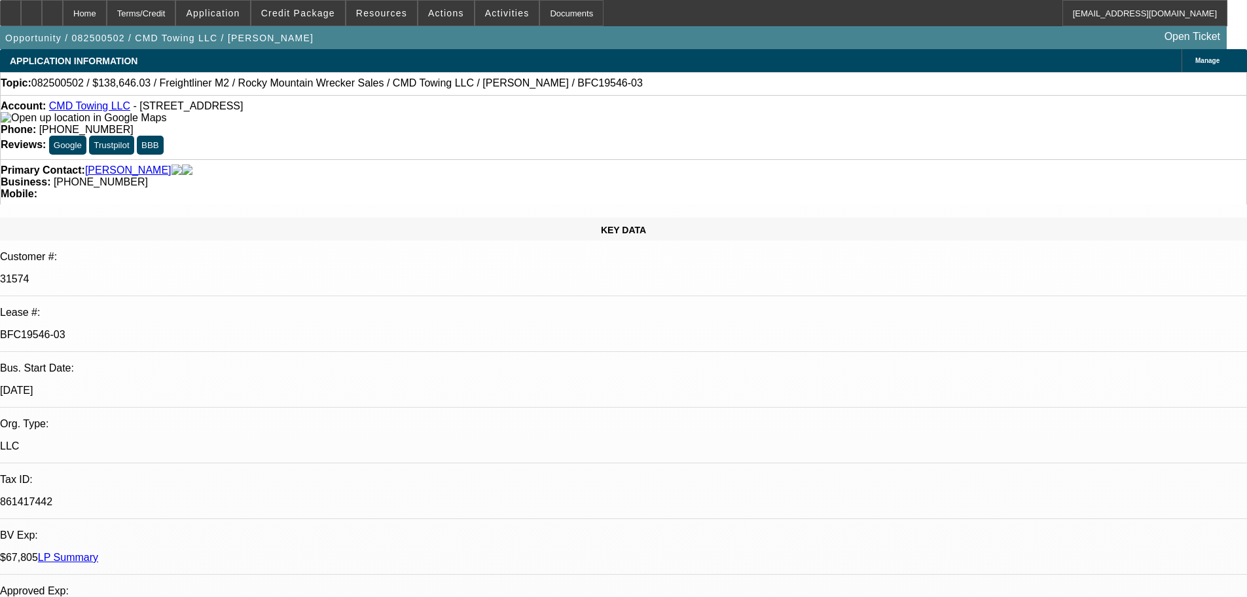
select select "6"
select select "0"
select select "6"
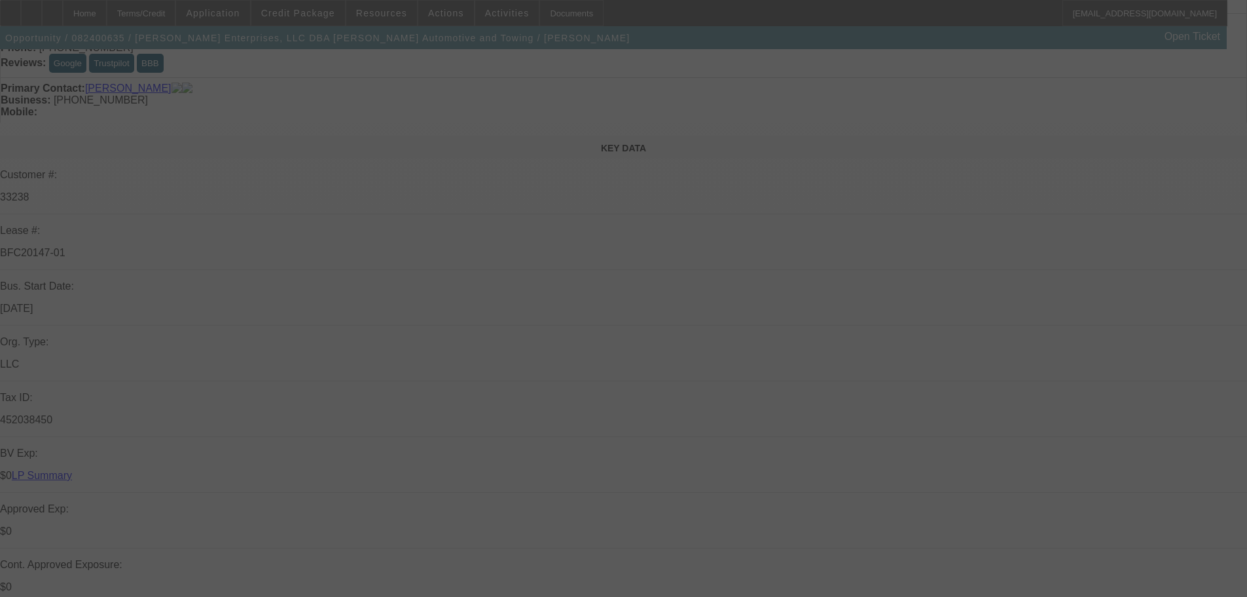
scroll to position [196, 0]
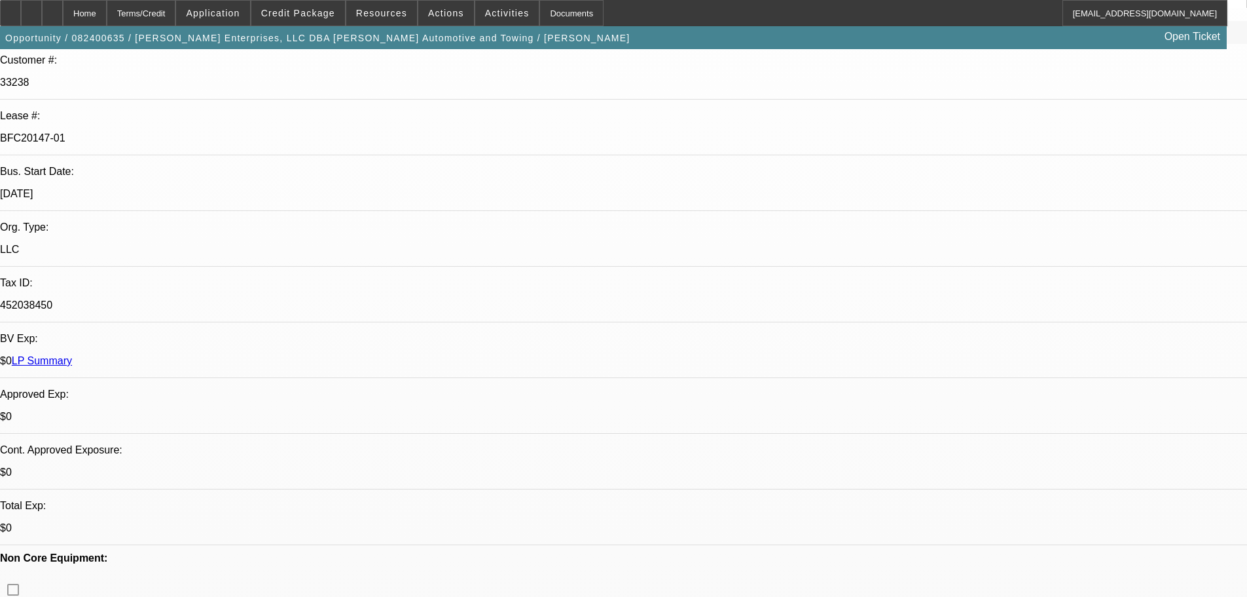
select select "0"
select select "2"
select select "0"
select select "6"
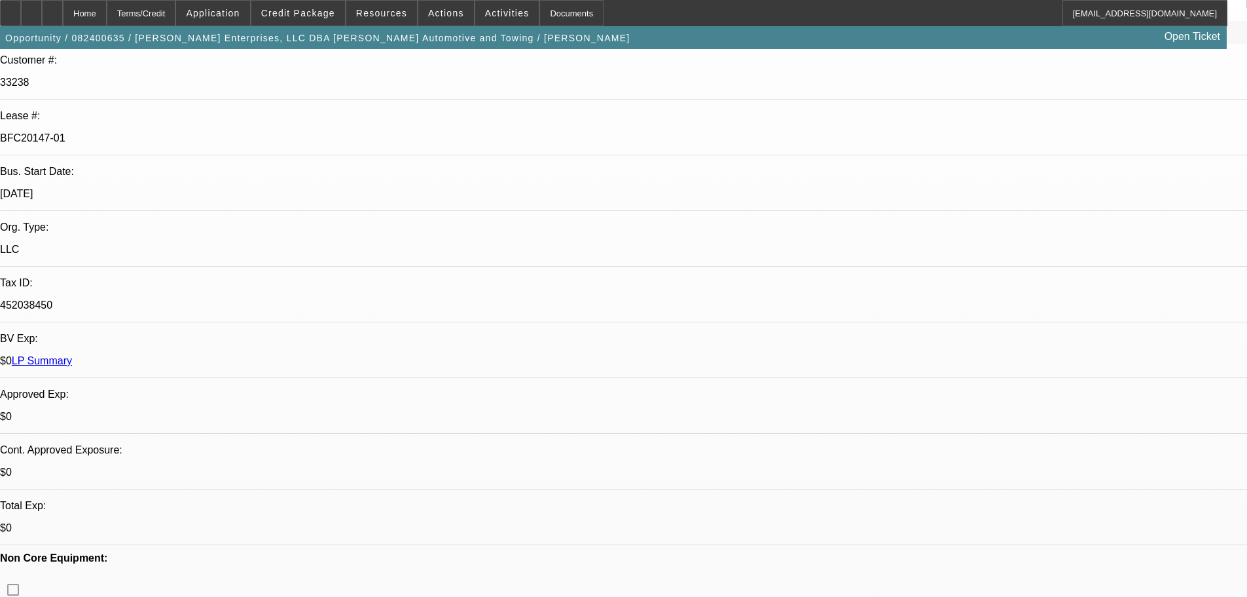
select select "0"
select select "6"
select select "0"
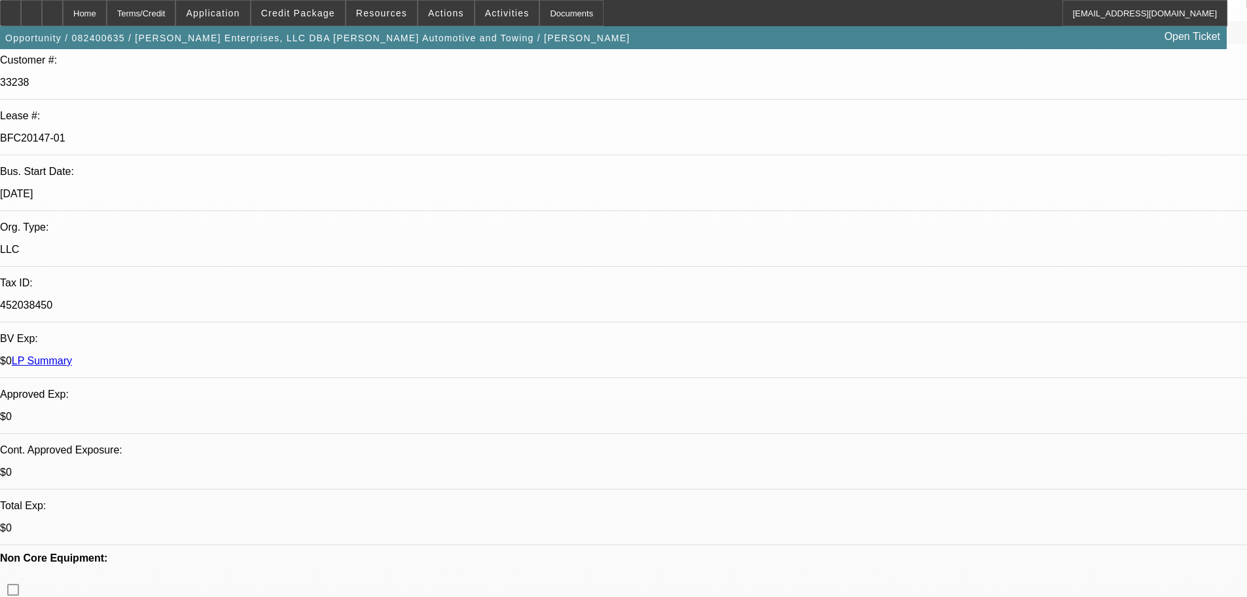
select select "0"
select select "2"
select select "0"
select select "6"
select select "0"
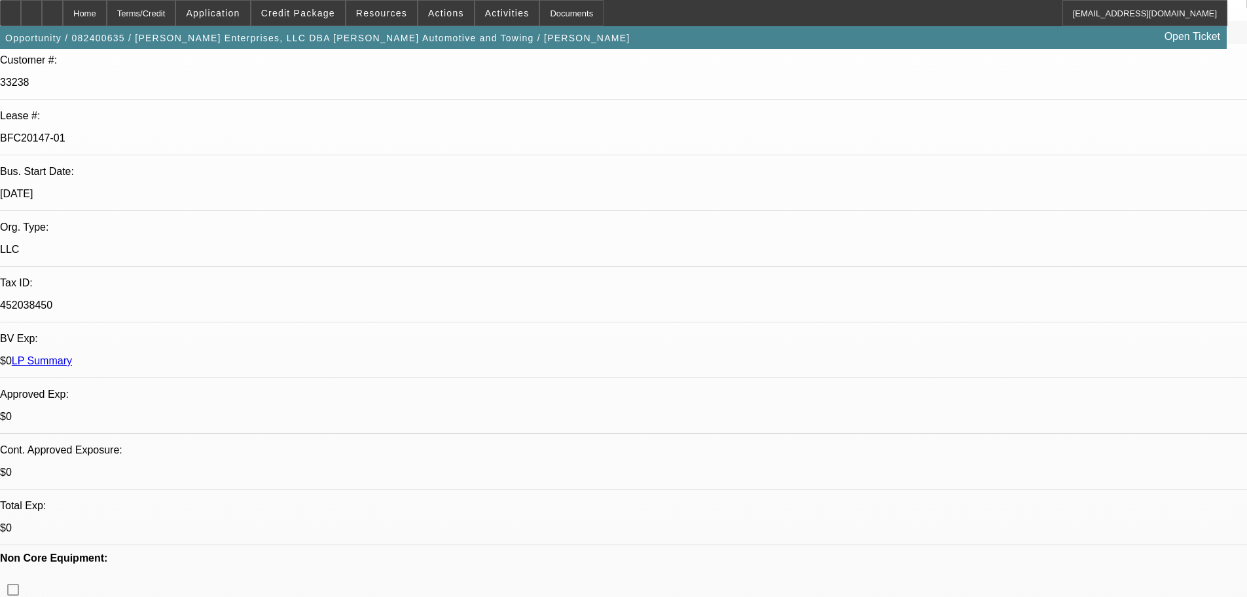
select select "0"
select select "2"
select select "0"
select select "6"
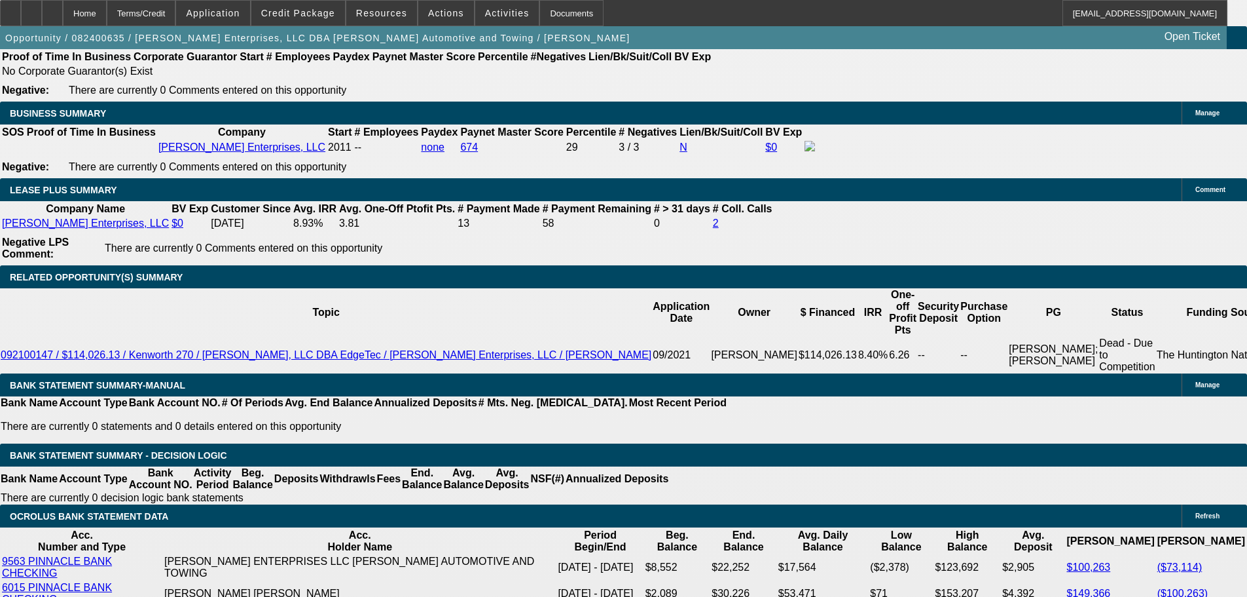
scroll to position [2357, 0]
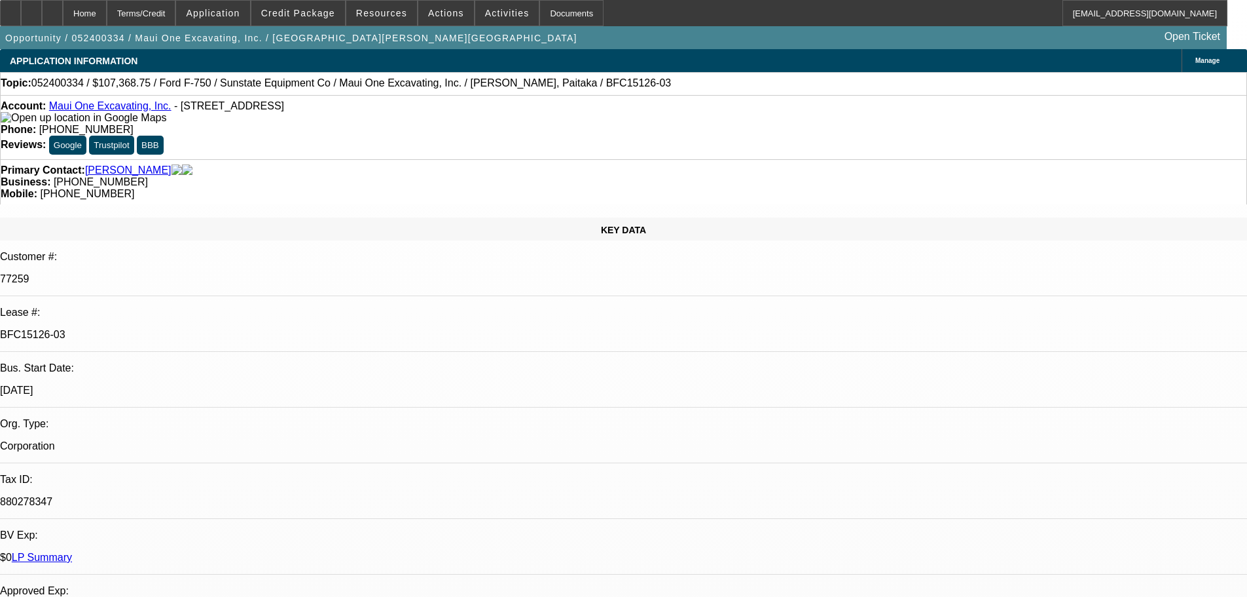
select select "0"
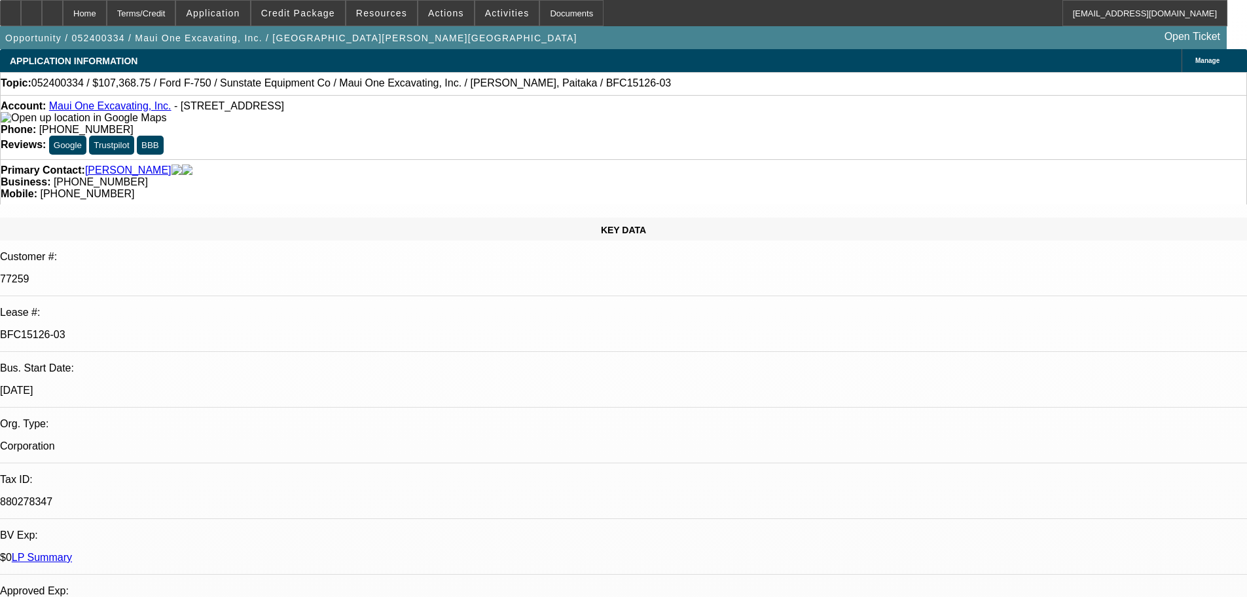
select select "0"
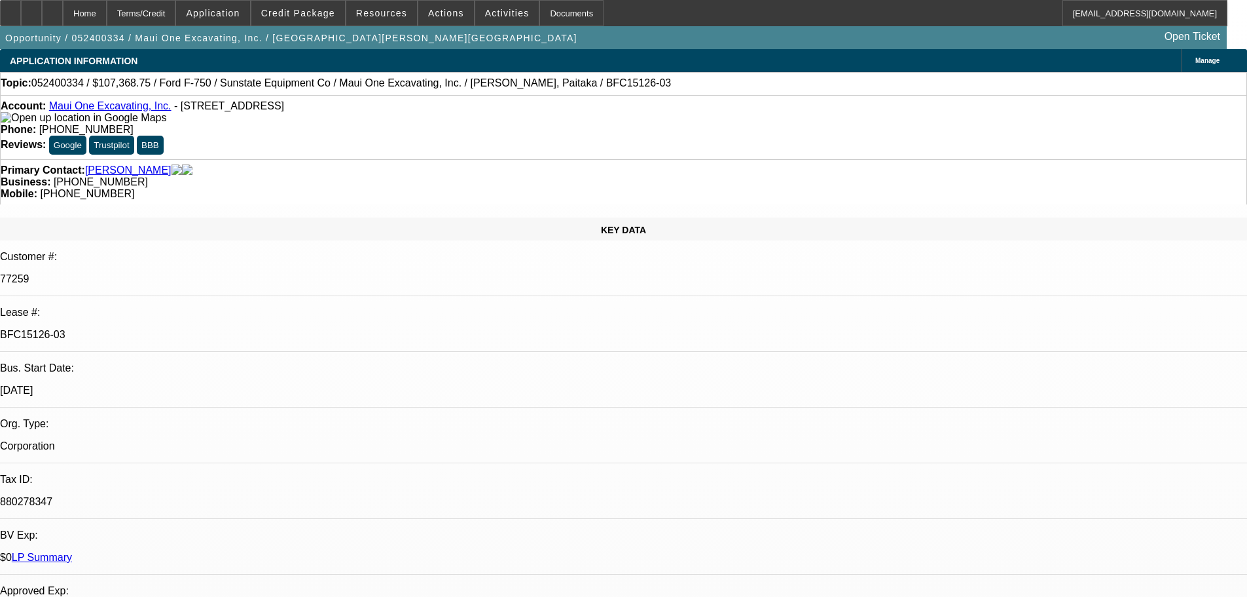
select select "0"
select select "2"
select select "6"
select select "1"
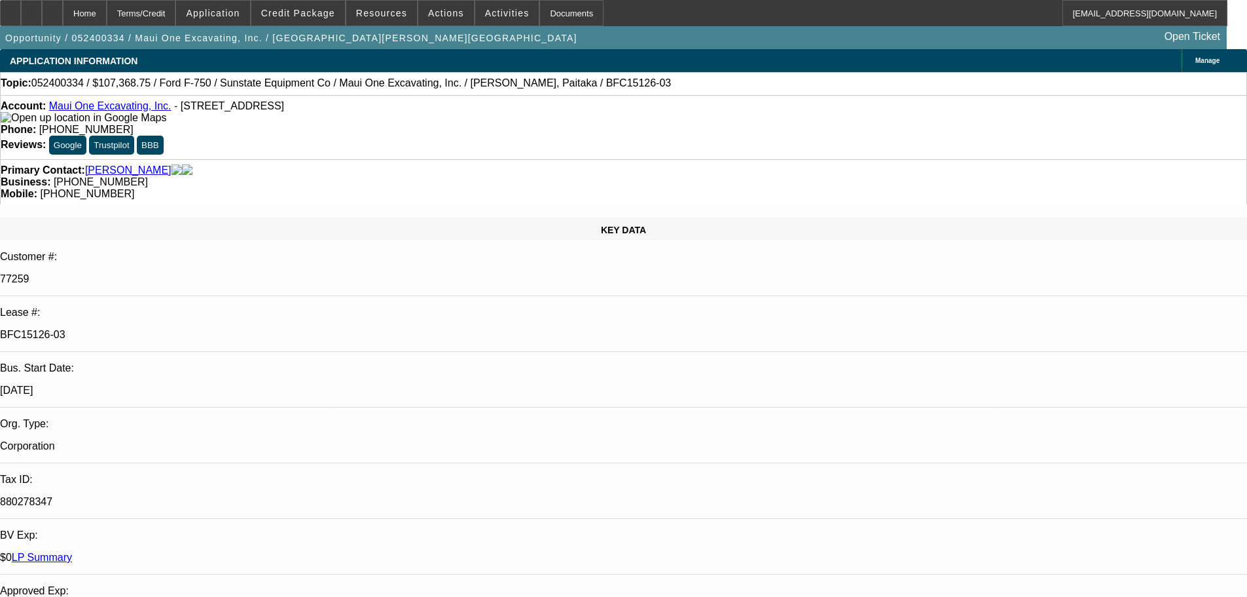
select select "6"
select select "2"
select select "6"
select select "2"
select select "6"
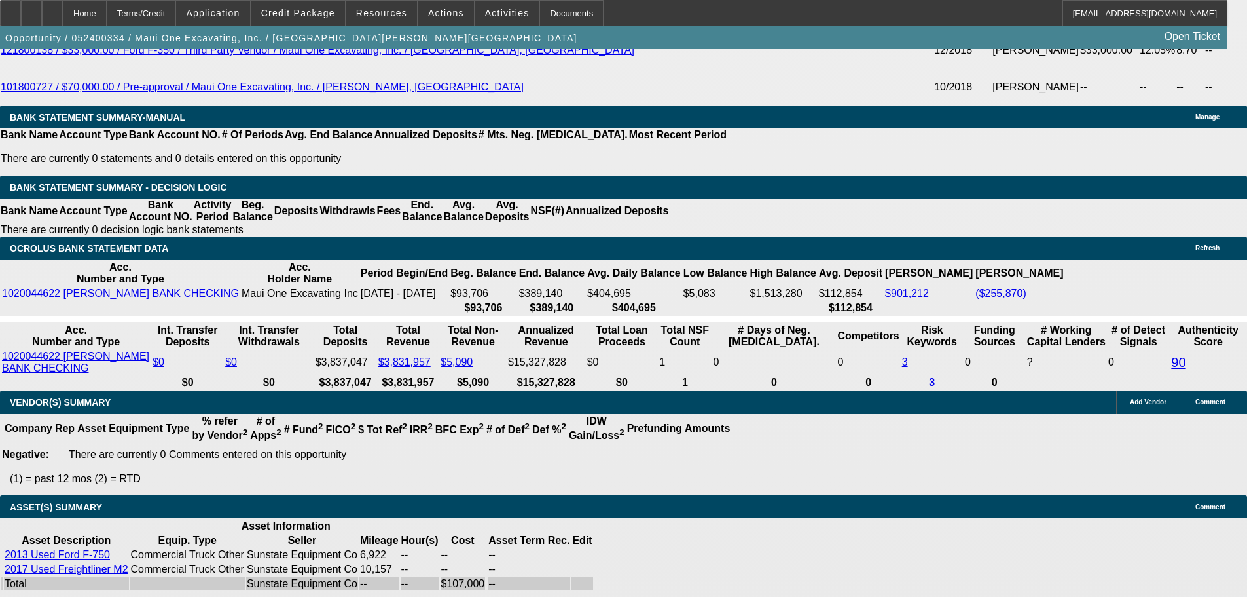
drag, startPoint x: 627, startPoint y: 337, endPoint x: 635, endPoint y: 405, distance: 67.9
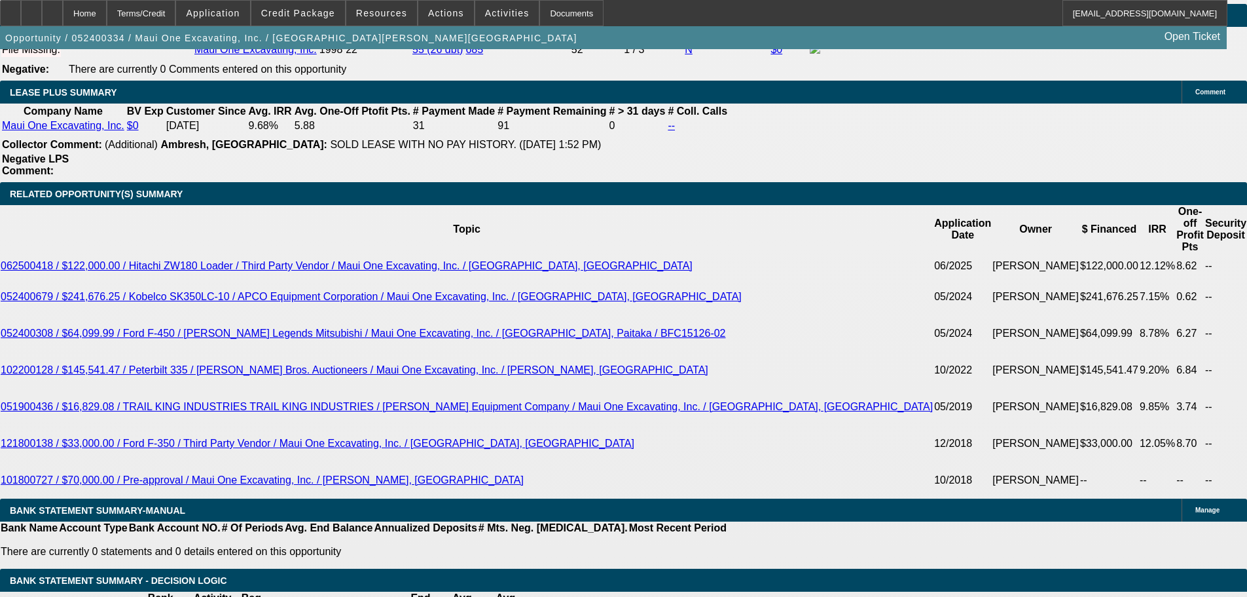
scroll to position [2348, 0]
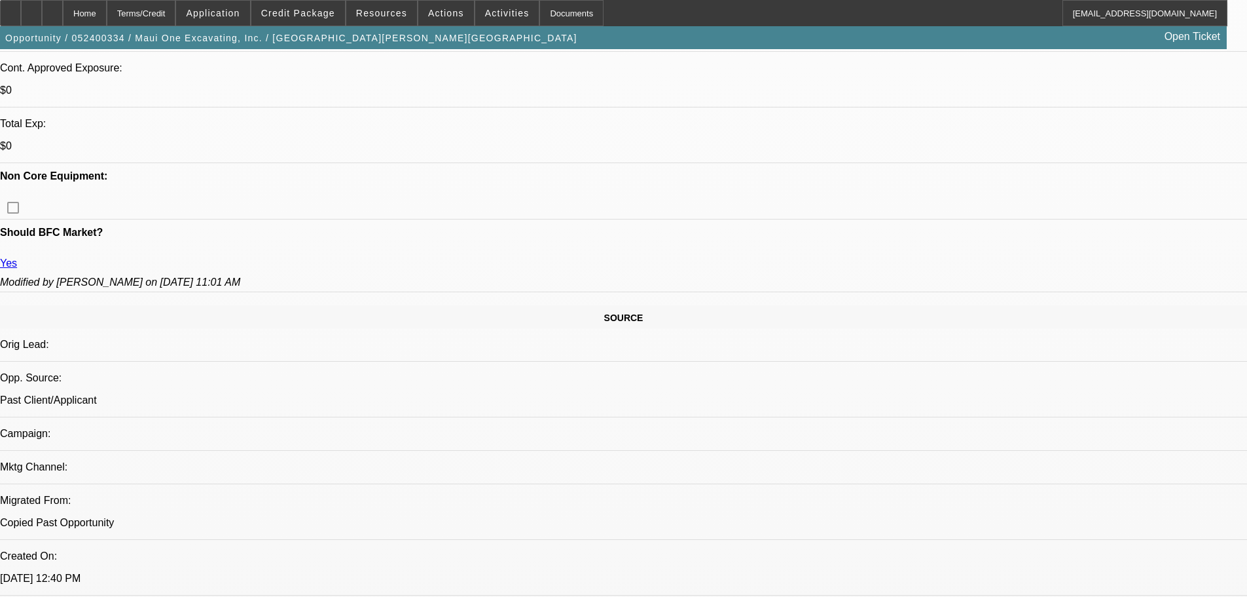
scroll to position [514, 0]
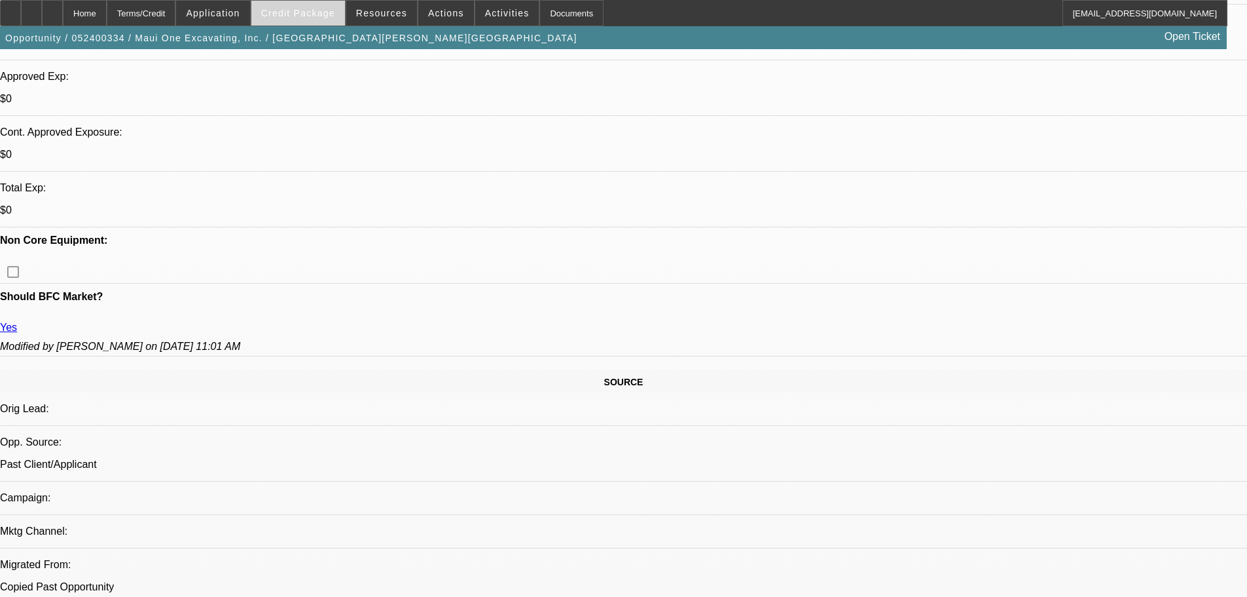
click at [333, 12] on span "Credit Package" at bounding box center [298, 13] width 74 height 10
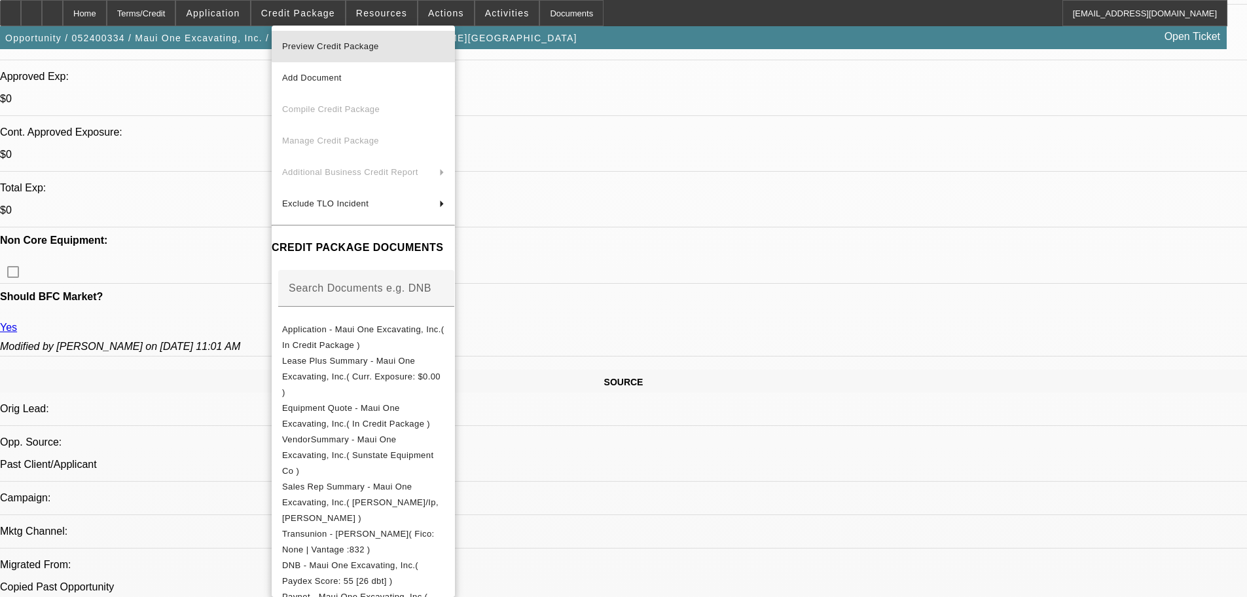
click at [445, 44] on span "Preview Credit Package" at bounding box center [363, 47] width 162 height 16
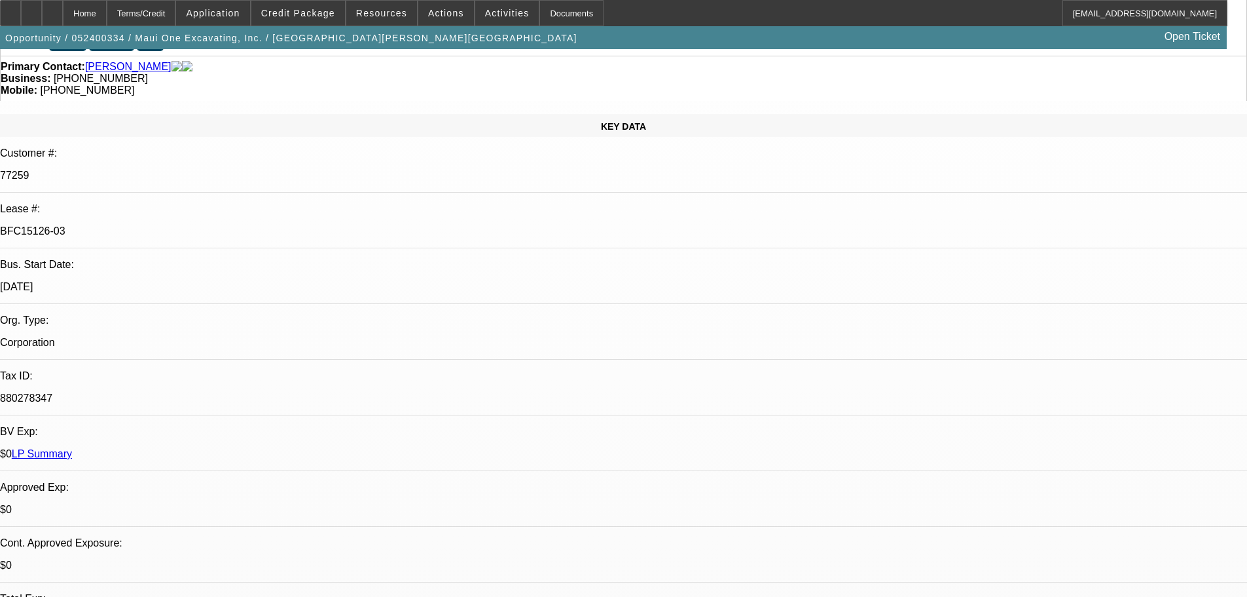
scroll to position [0, 0]
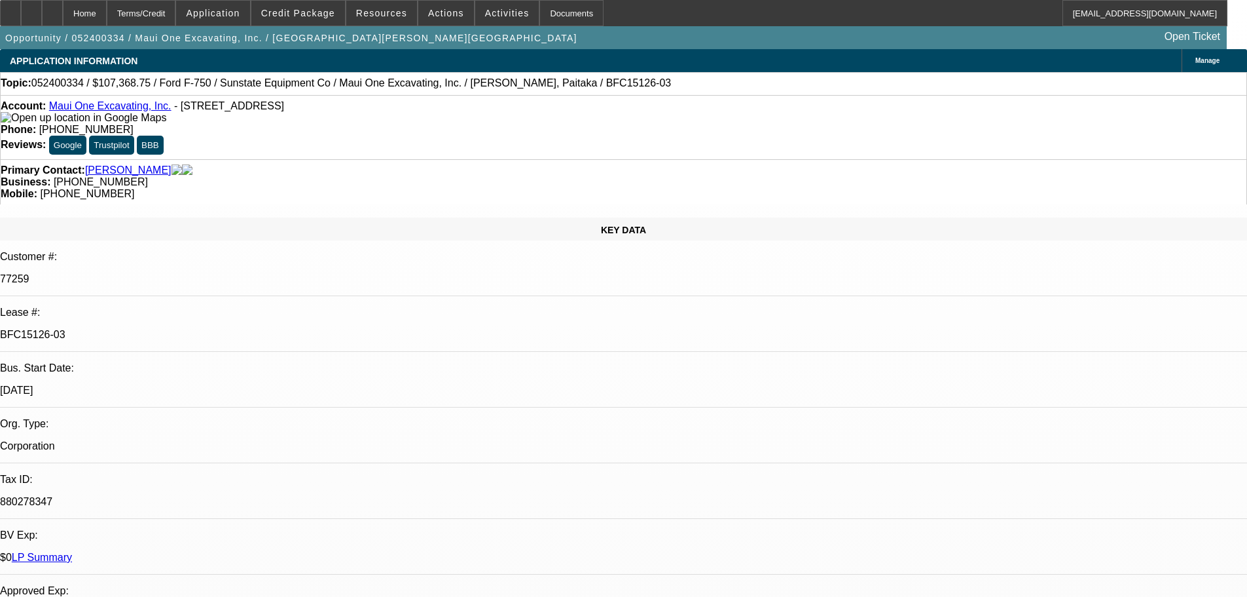
drag, startPoint x: 540, startPoint y: 405, endPoint x: 475, endPoint y: 200, distance: 214.8
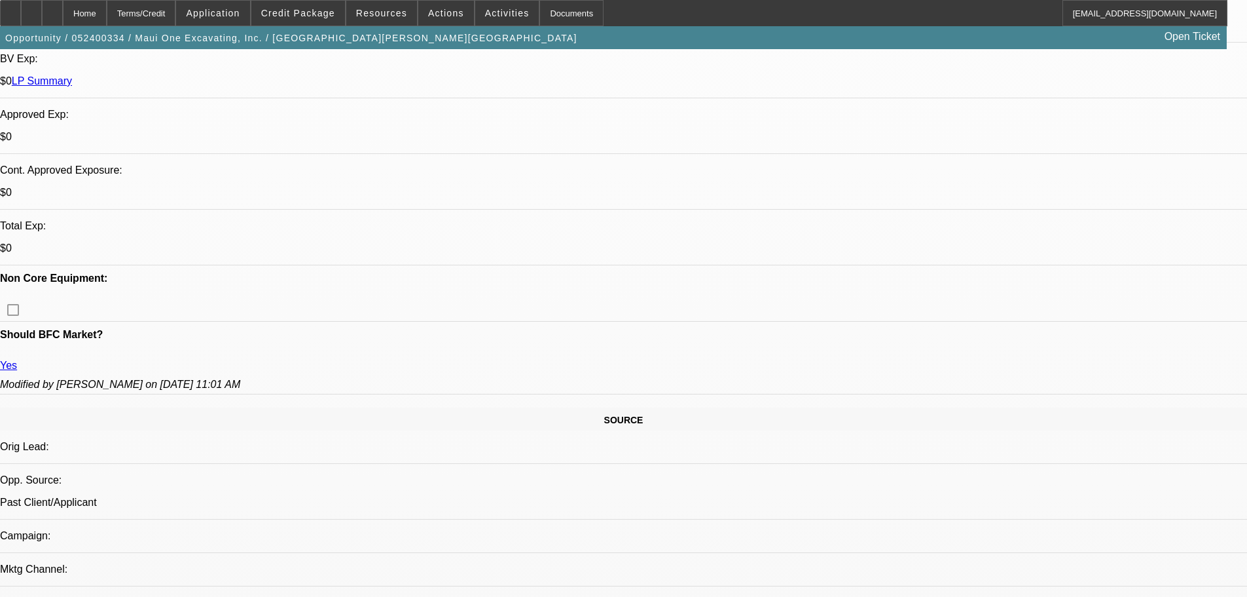
scroll to position [589, 0]
